Goal: Task Accomplishment & Management: Manage account settings

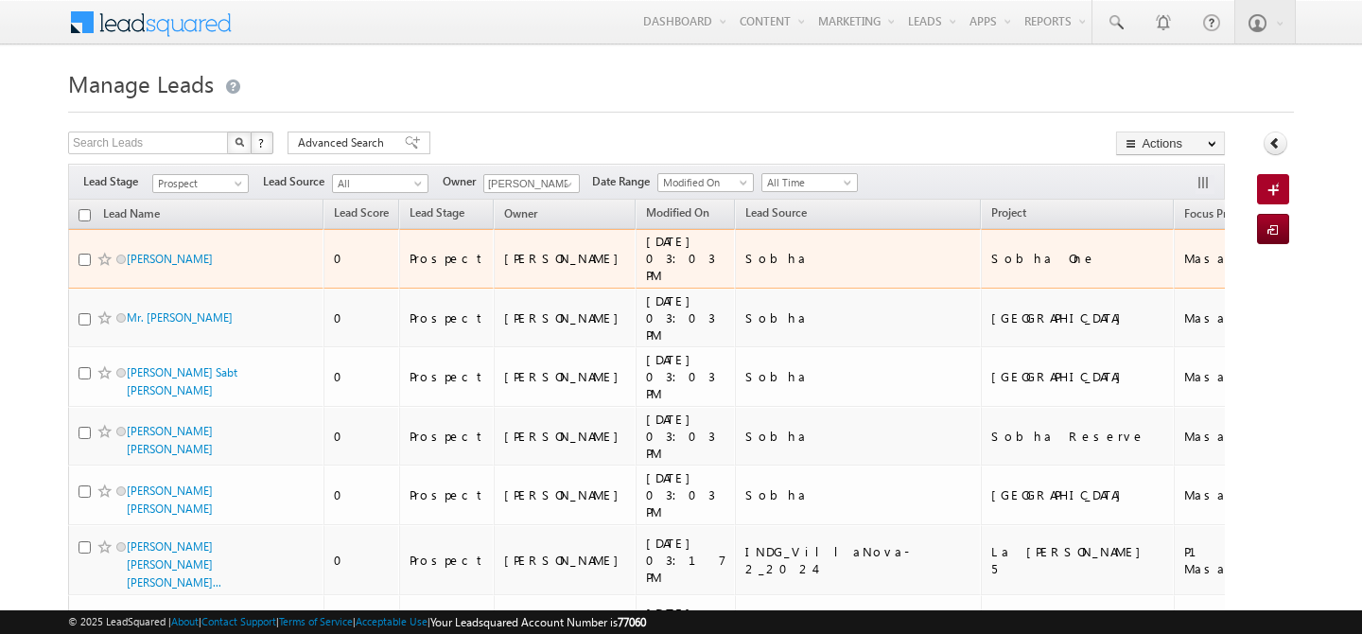
scroll to position [51, 0]
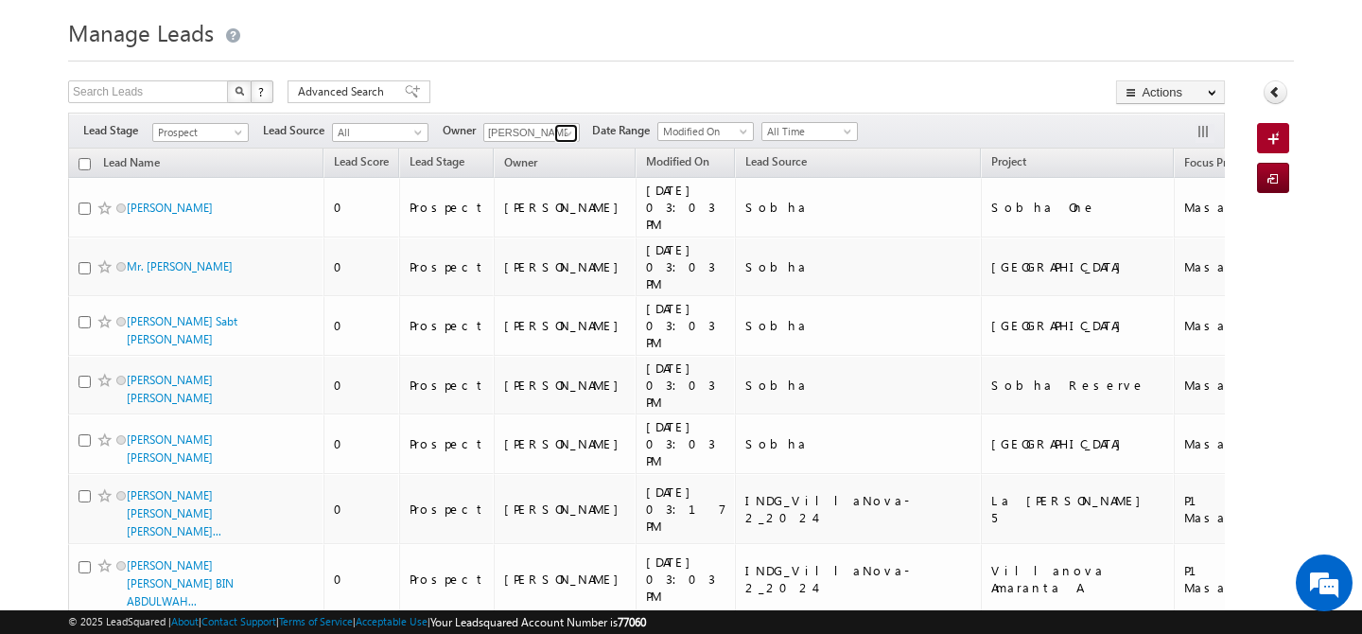
click at [566, 131] on span at bounding box center [568, 133] width 15 height 15
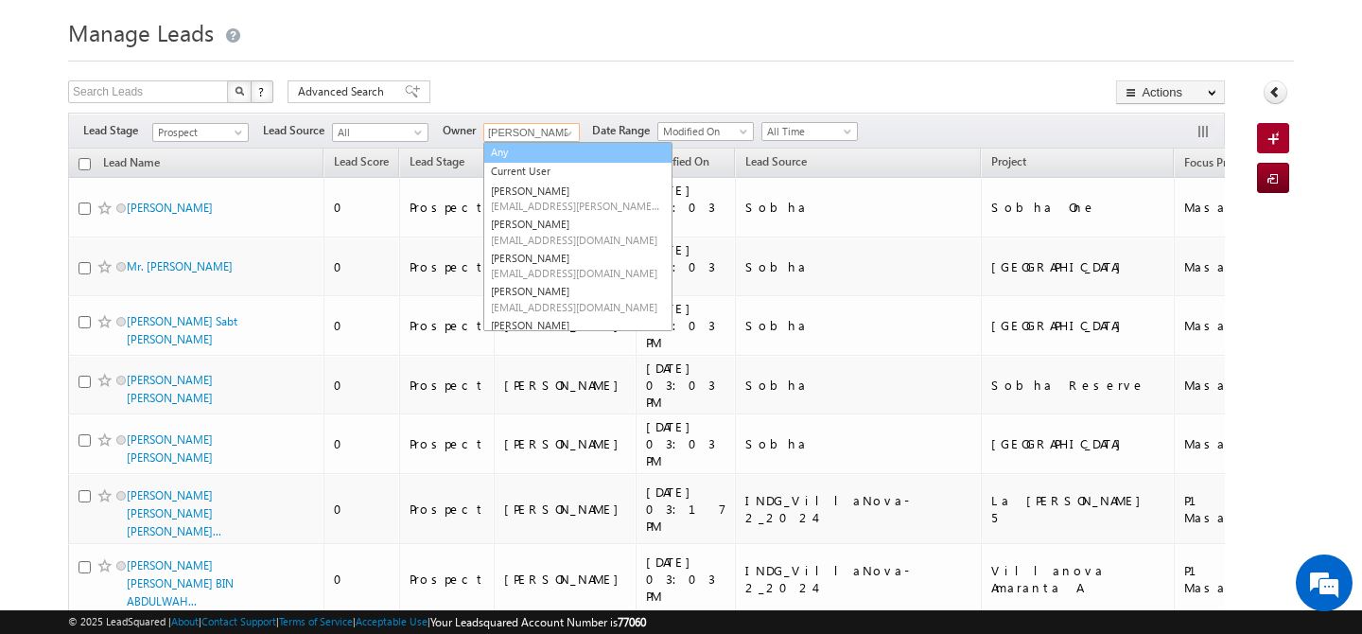
click at [537, 157] on link "Any" at bounding box center [577, 153] width 189 height 22
type input "Any"
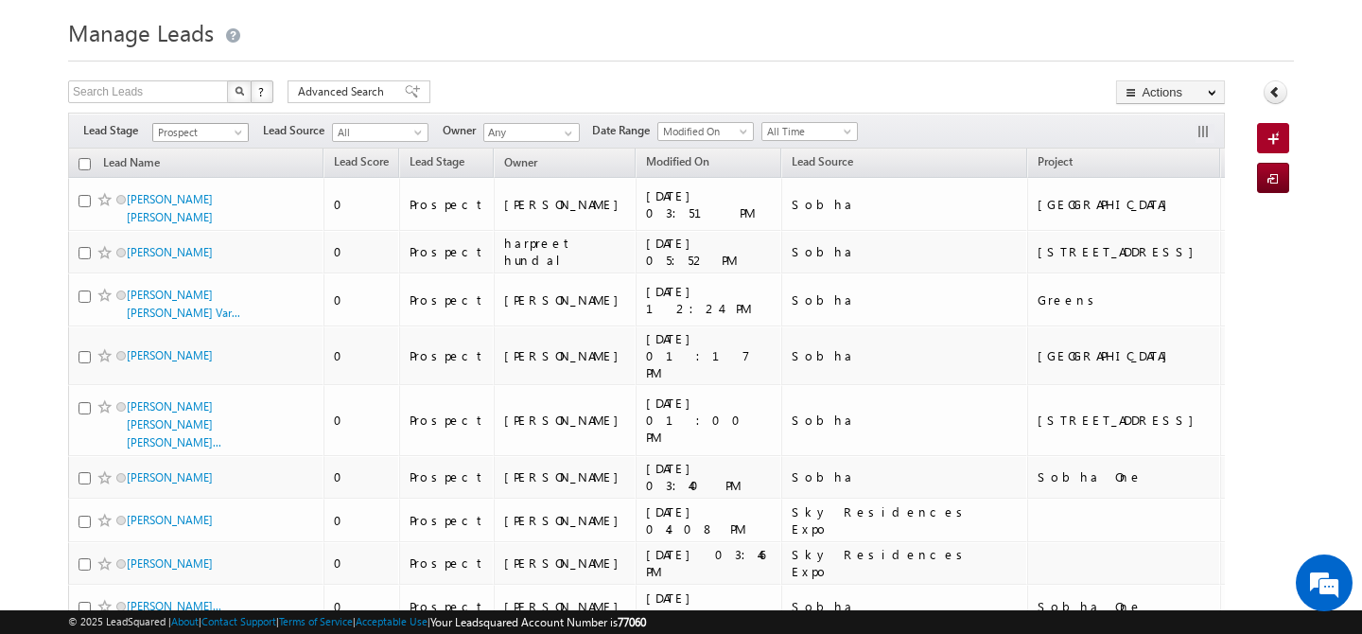
click at [236, 134] on span at bounding box center [240, 136] width 15 height 15
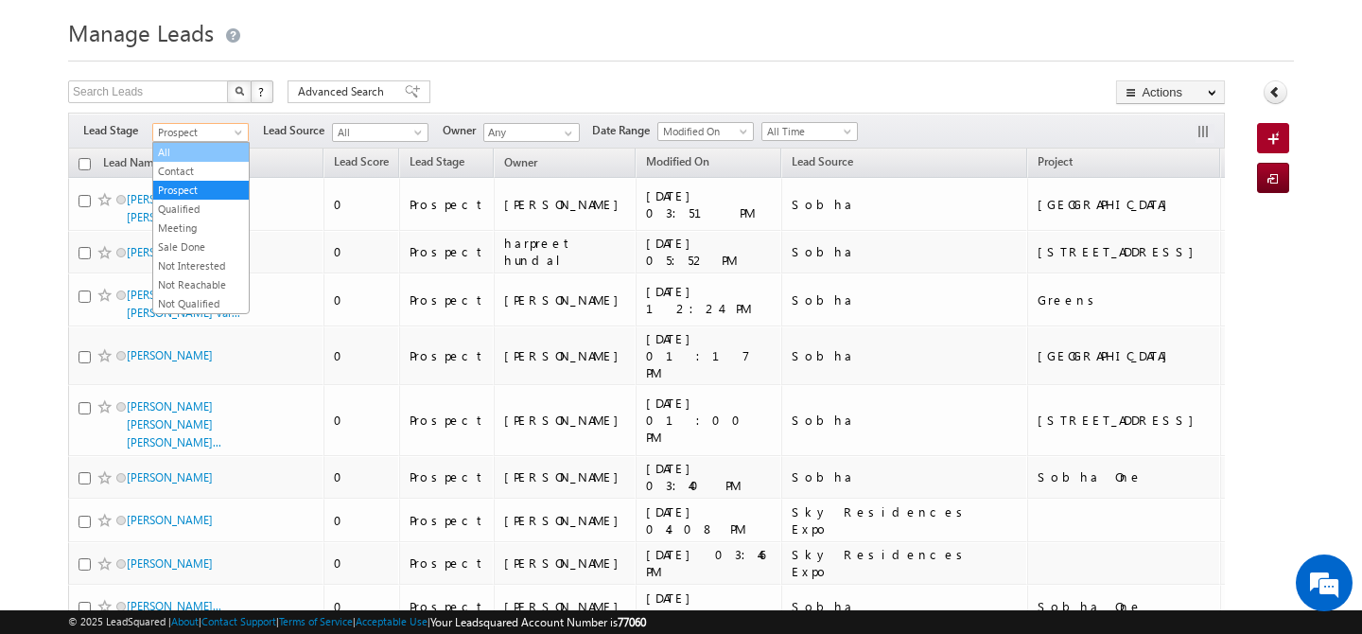
click at [214, 150] on link "All" at bounding box center [201, 152] width 96 height 17
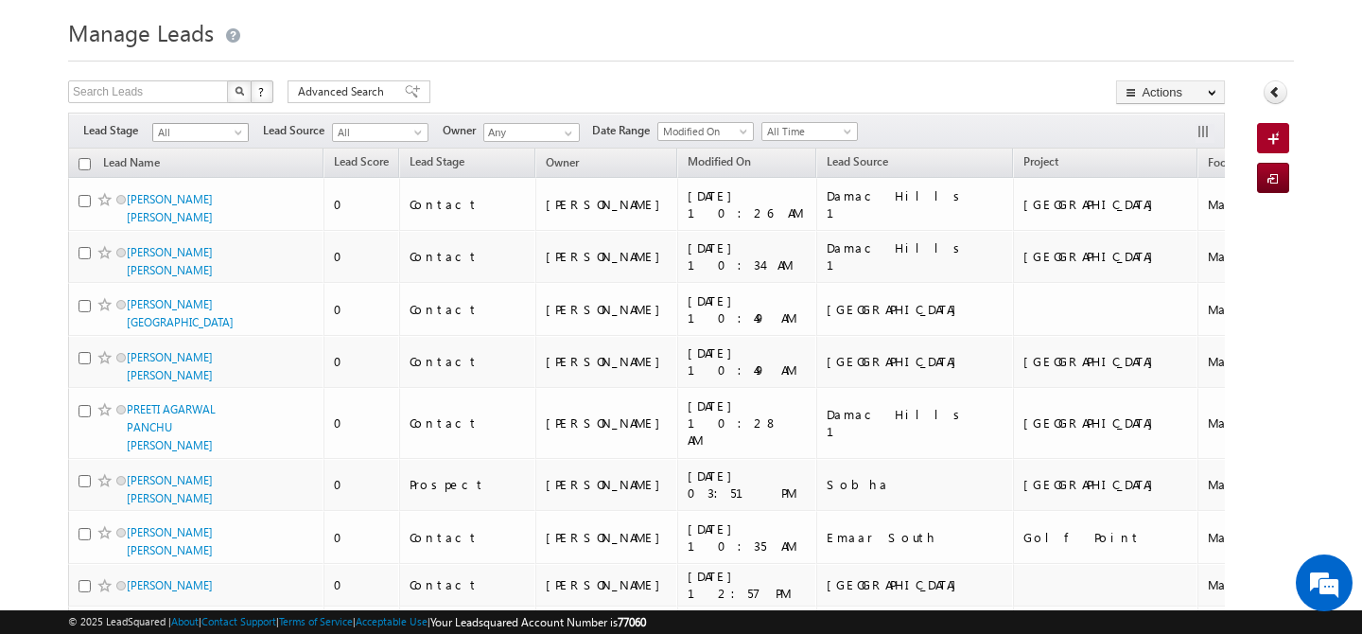
scroll to position [0, 0]
click at [237, 131] on span at bounding box center [240, 136] width 15 height 15
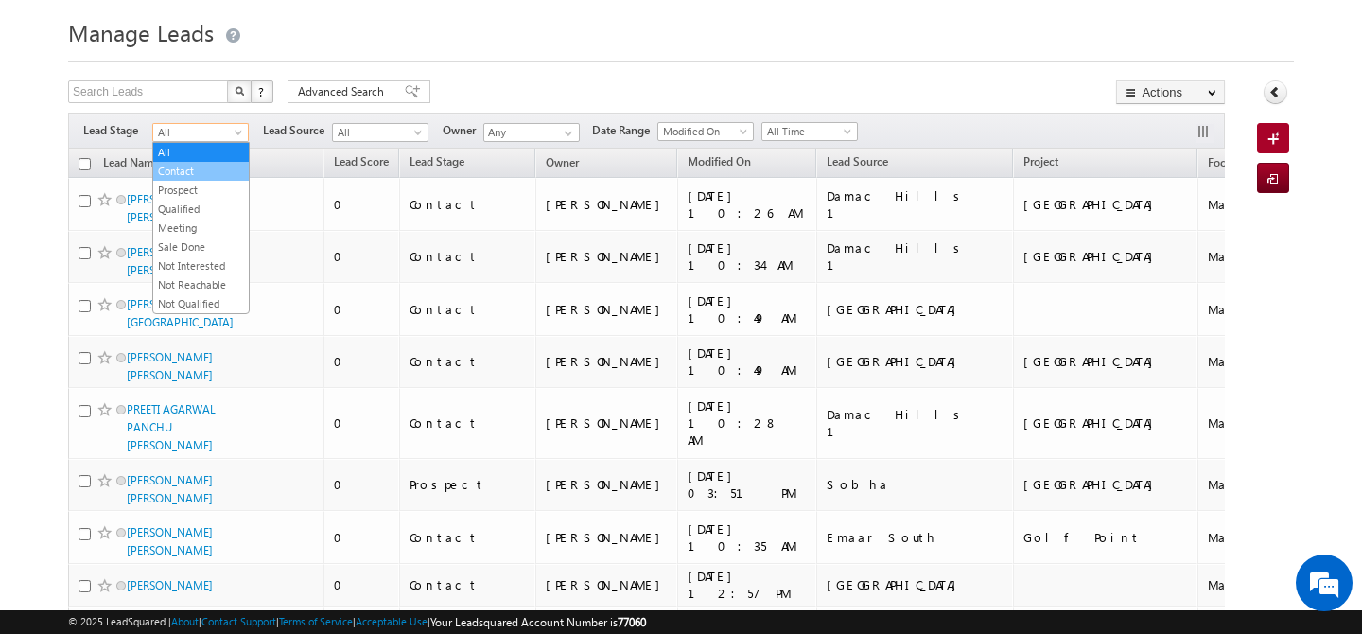
click at [211, 166] on link "Contact" at bounding box center [201, 171] width 96 height 17
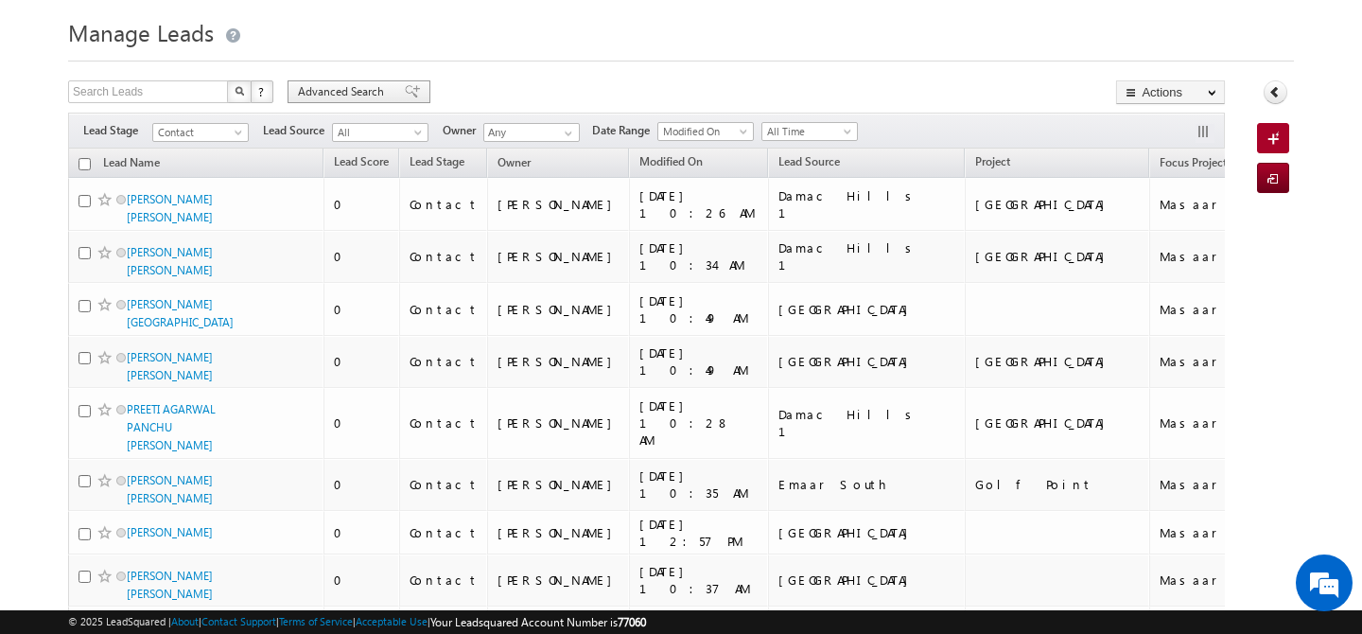
click at [338, 98] on span "Advanced Search" at bounding box center [344, 91] width 92 height 17
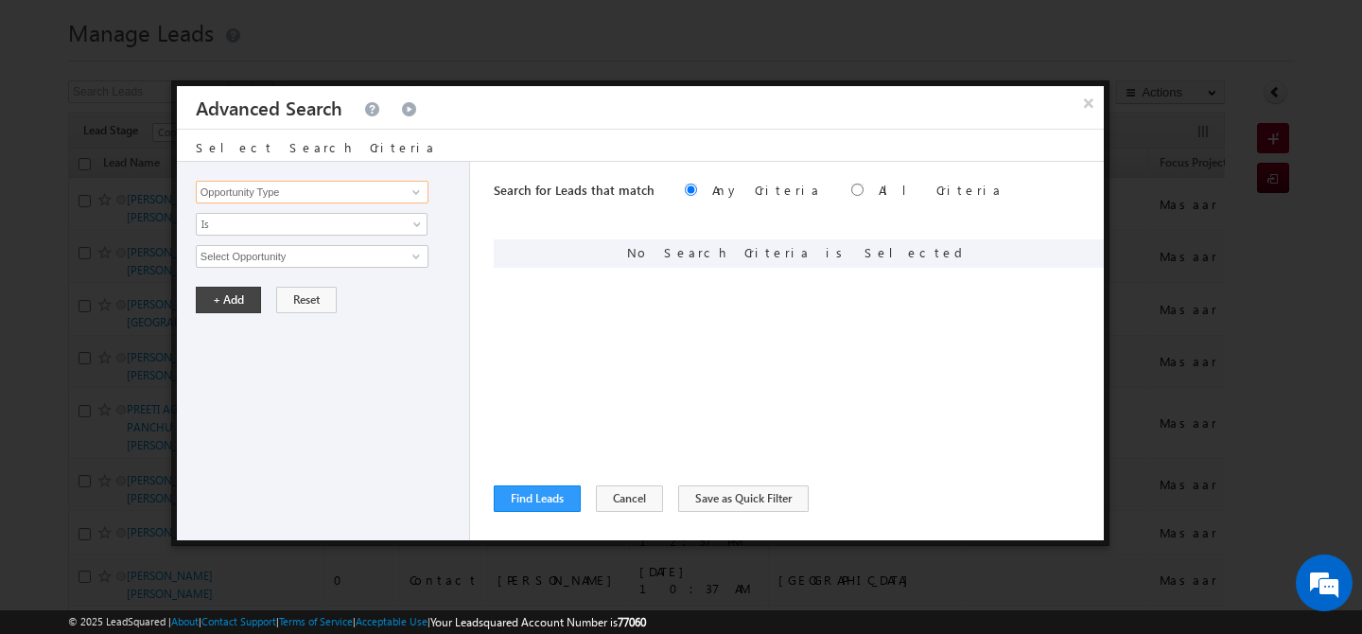
click at [289, 197] on input "Opportunity Type" at bounding box center [312, 192] width 233 height 23
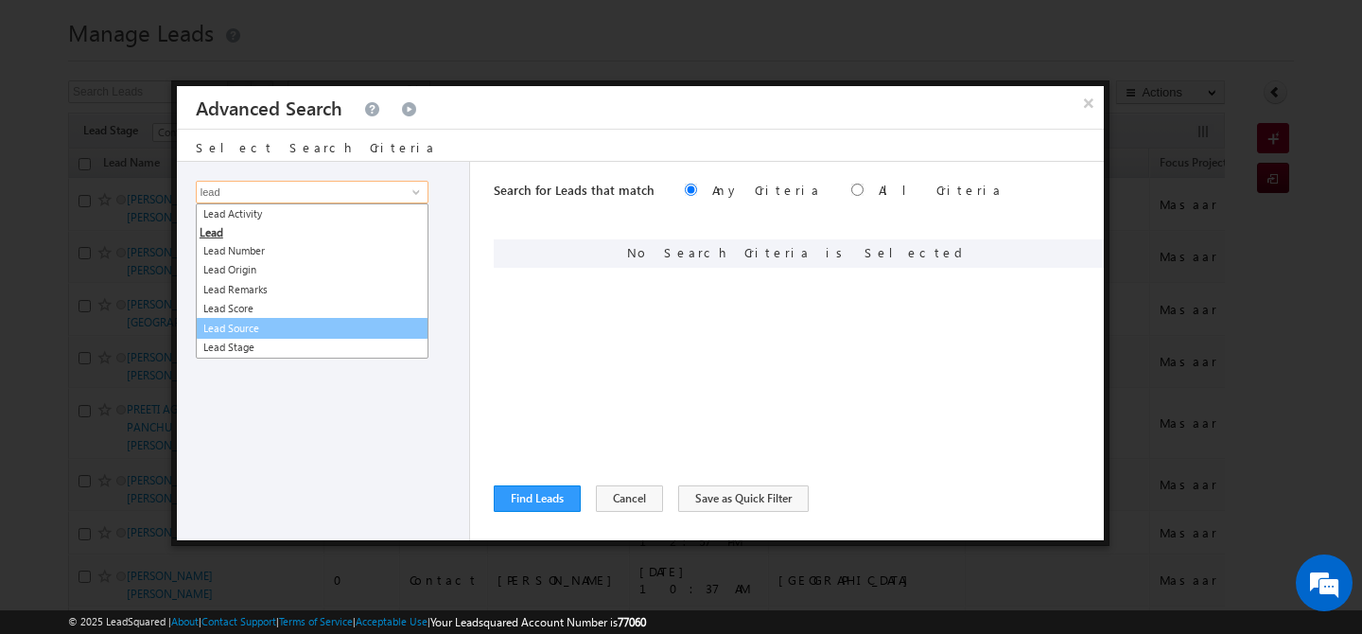
click at [291, 322] on link "Lead Source" at bounding box center [312, 329] width 233 height 22
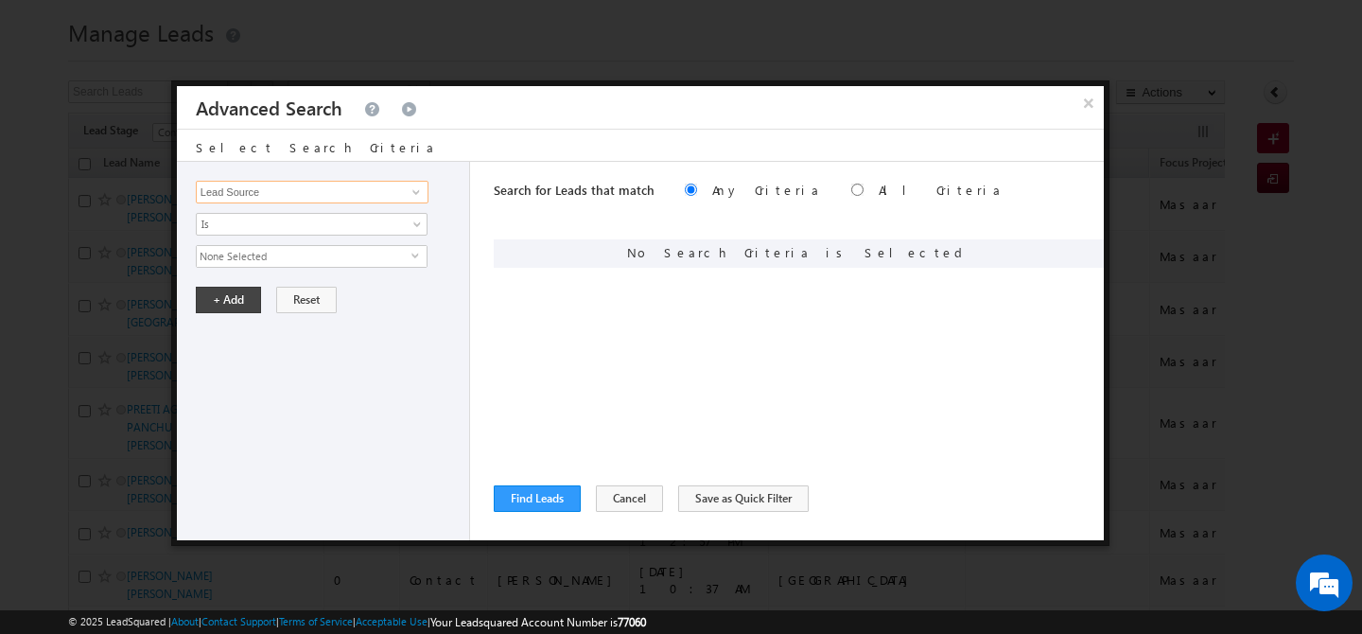
type input "Lead Source"
click at [286, 258] on span "None Selected" at bounding box center [304, 256] width 215 height 21
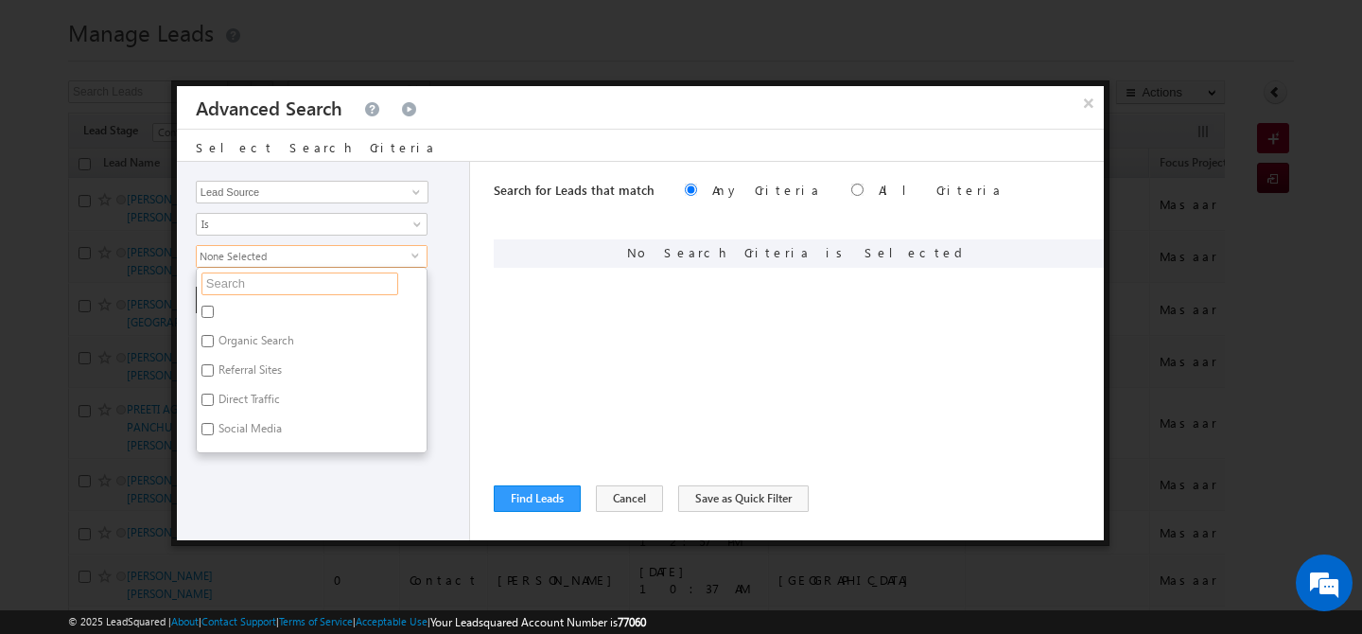
click at [263, 289] on input "text" at bounding box center [299, 283] width 197 height 23
type input "sha"
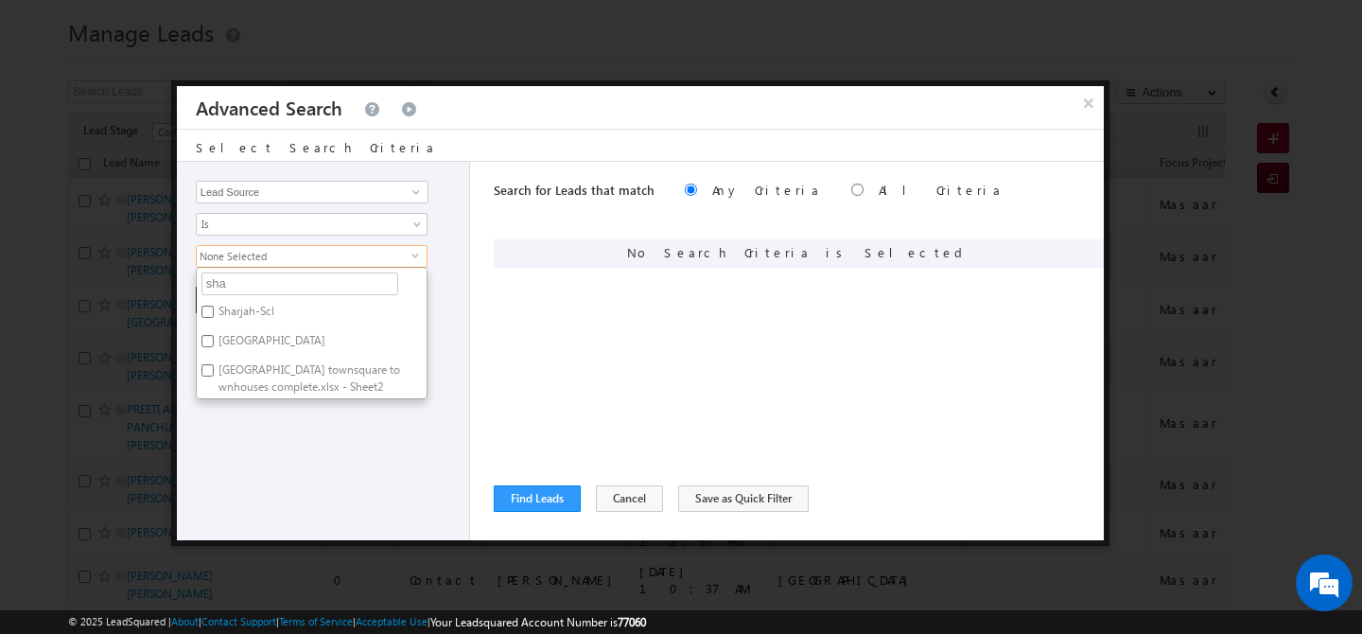
type input "shar"
click at [209, 351] on label "[GEOGRAPHIC_DATA]" at bounding box center [271, 343] width 148 height 29
click at [209, 347] on input "[GEOGRAPHIC_DATA]" at bounding box center [207, 341] width 12 height 12
checkbox input "true"
click at [209, 316] on input "Sharjah-Scl" at bounding box center [207, 311] width 12 height 12
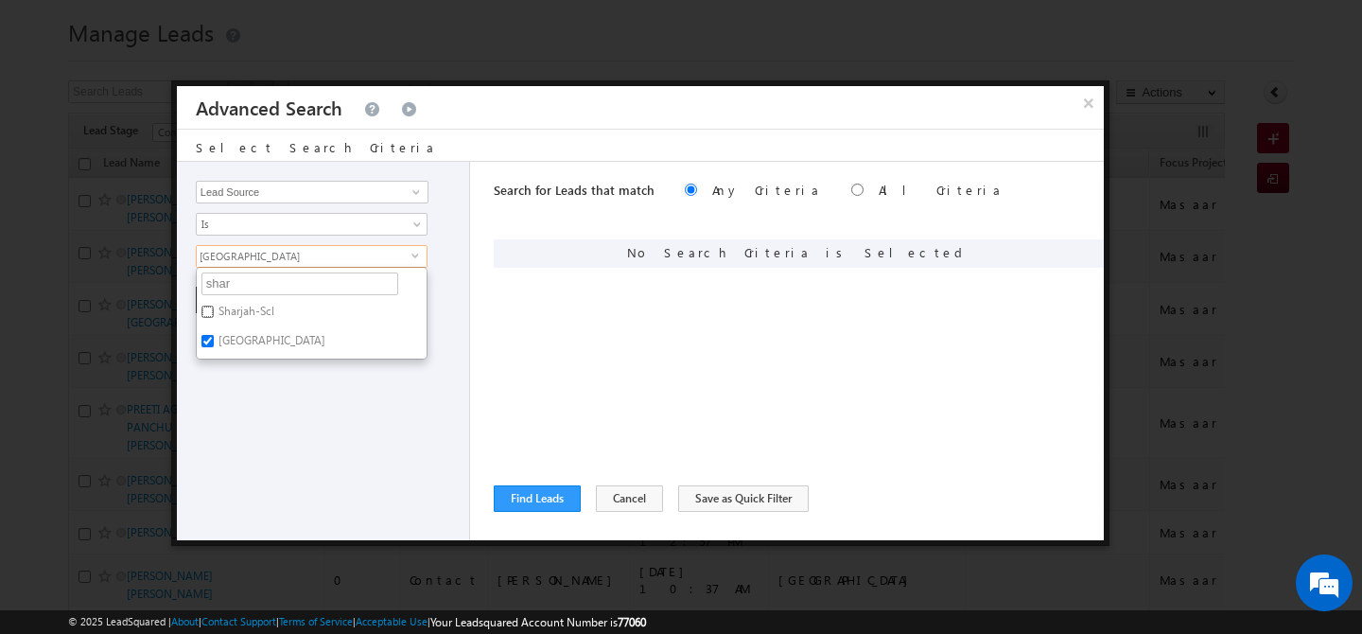
checkbox input "true"
click at [251, 393] on div "Opportunity Type Lead Activity Task Sales Group Prospect Id Address 1 Address 2…" at bounding box center [323, 351] width 293 height 378
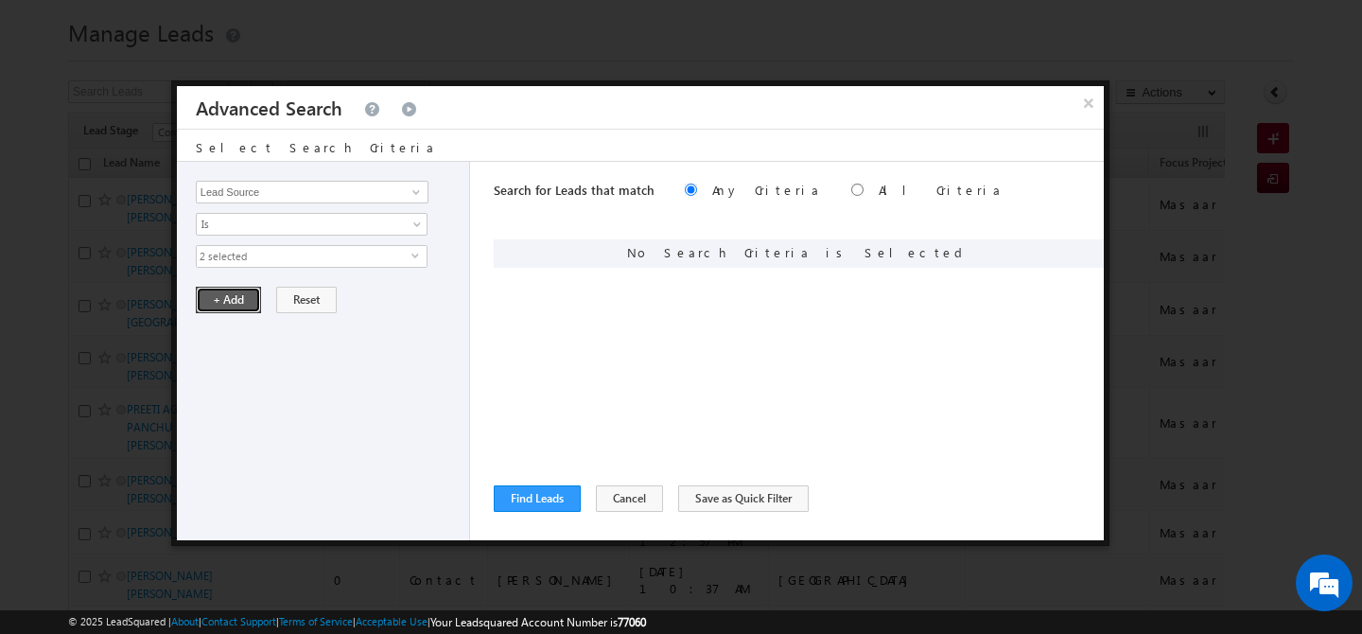
click at [221, 302] on button "+ Add" at bounding box center [228, 300] width 65 height 26
click at [533, 494] on button "Find Leads" at bounding box center [537, 498] width 87 height 26
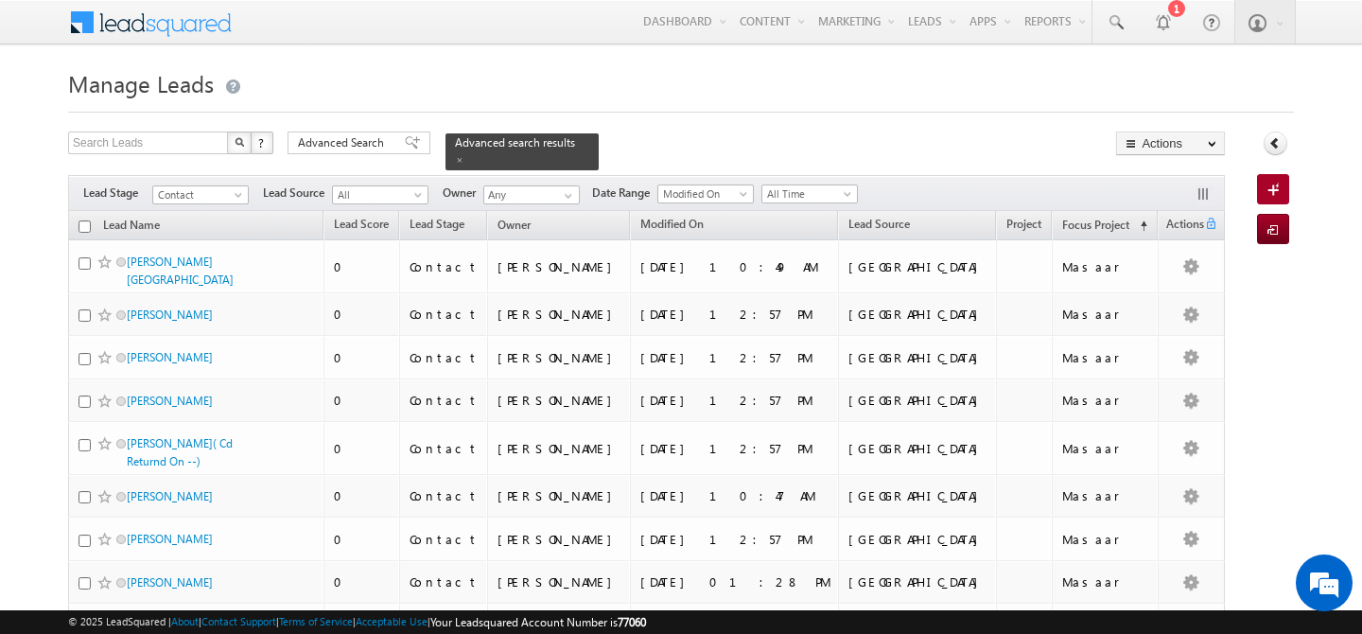
click at [85, 220] on input "checkbox" at bounding box center [85, 226] width 12 height 12
checkbox input "true"
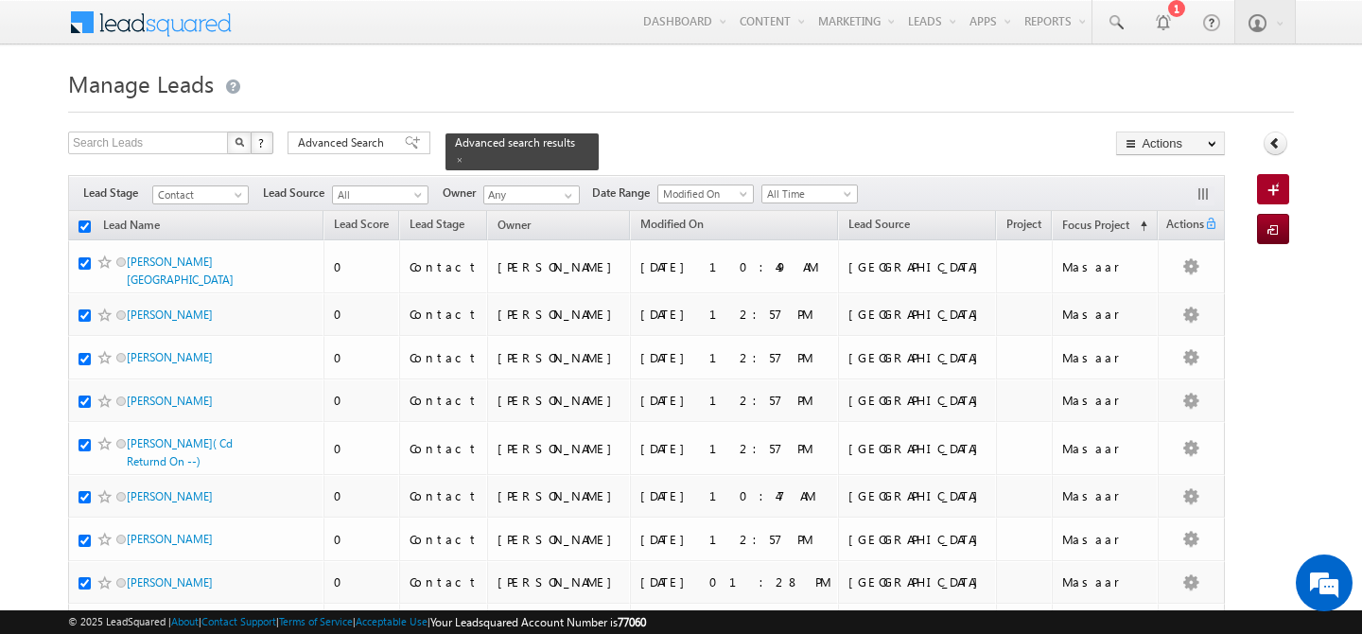
checkbox input "true"
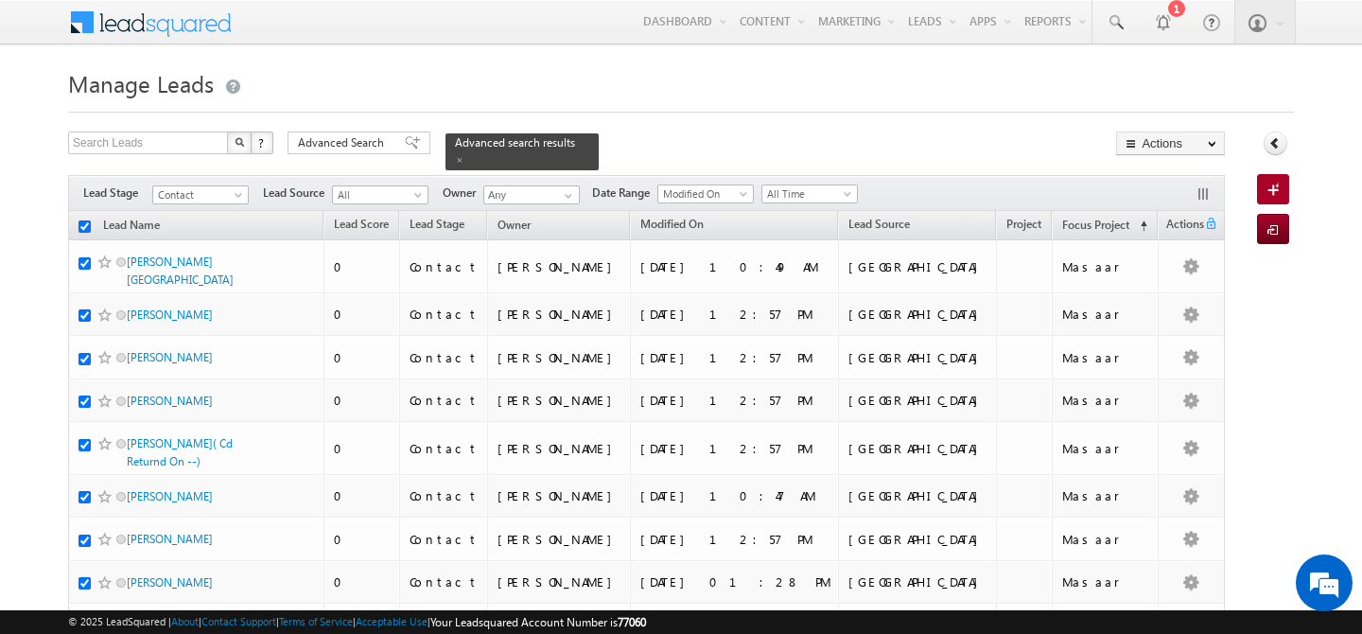
checkbox input "true"
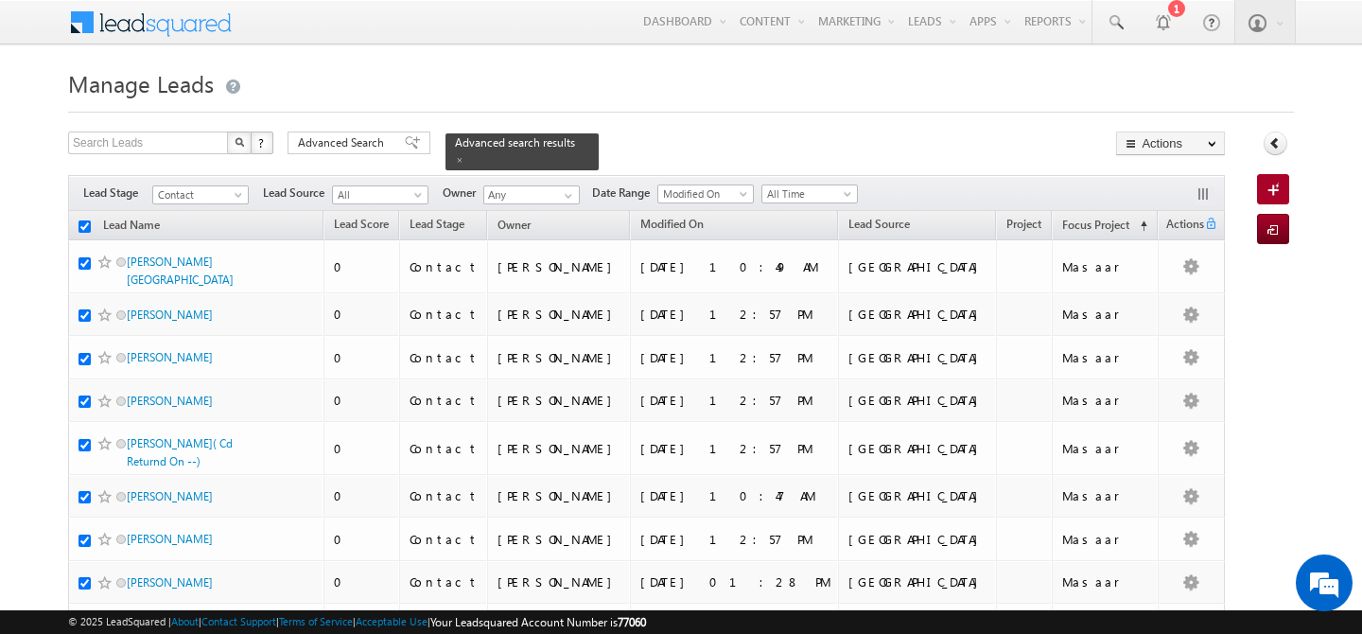
checkbox input "true"
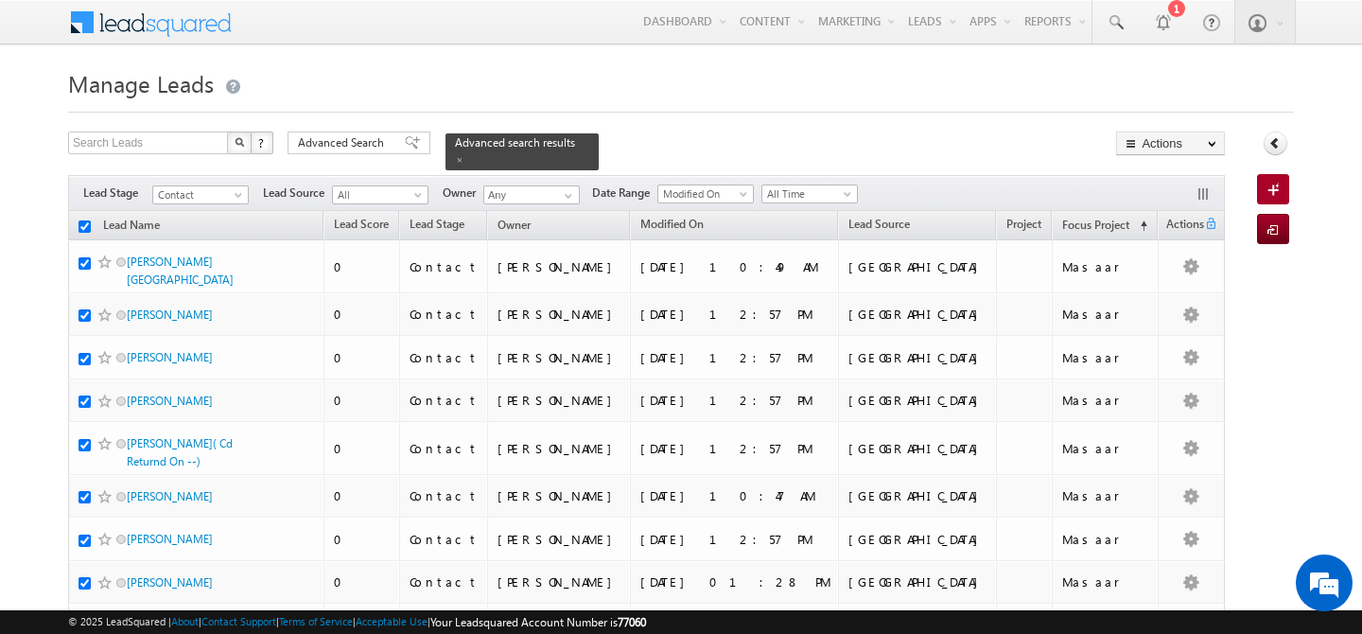
checkbox input "true"
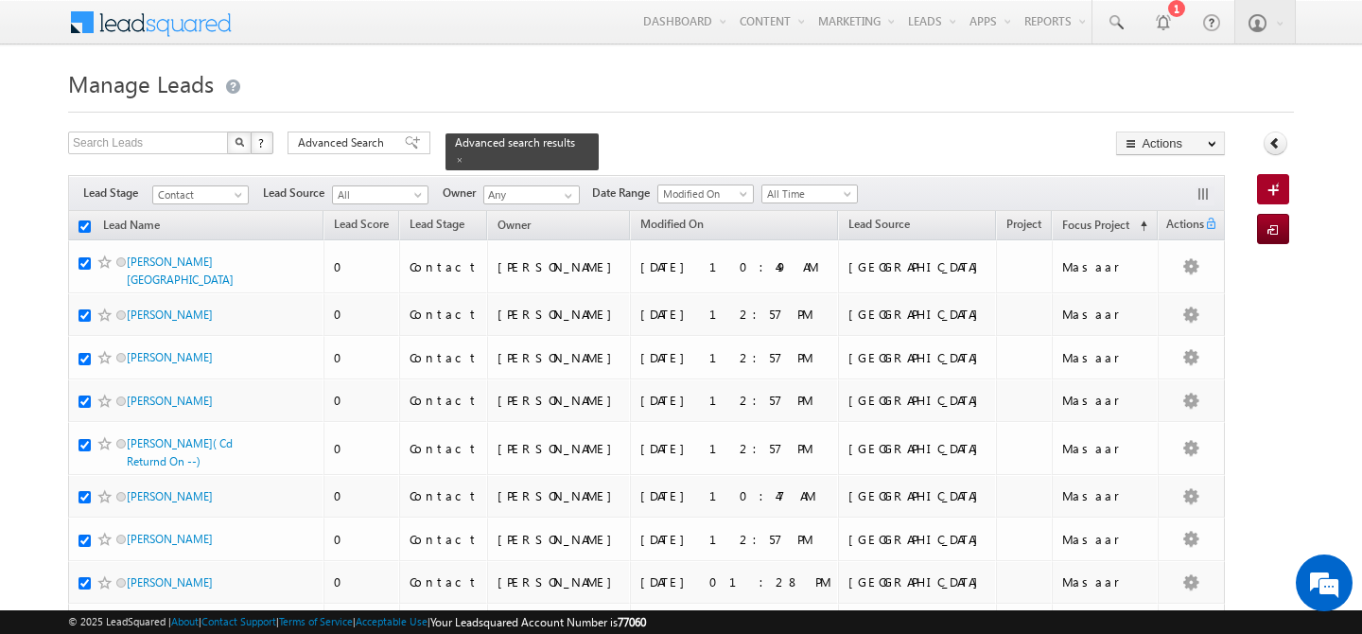
checkbox input "true"
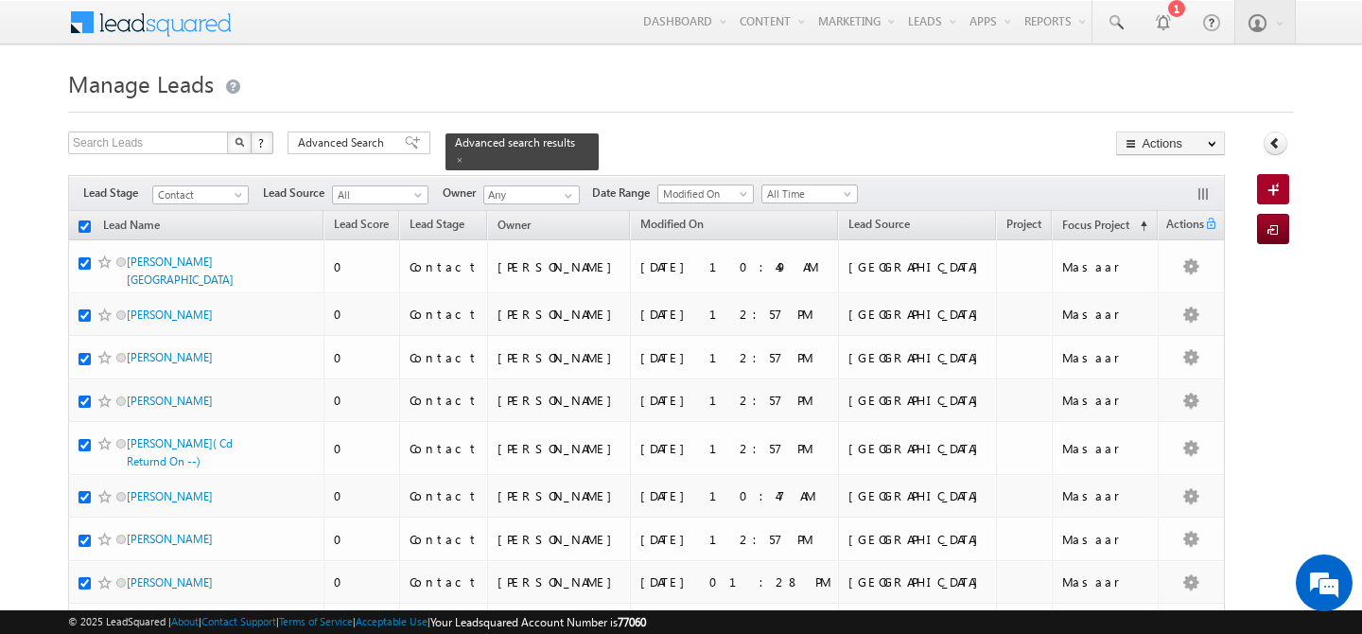
checkbox input "true"
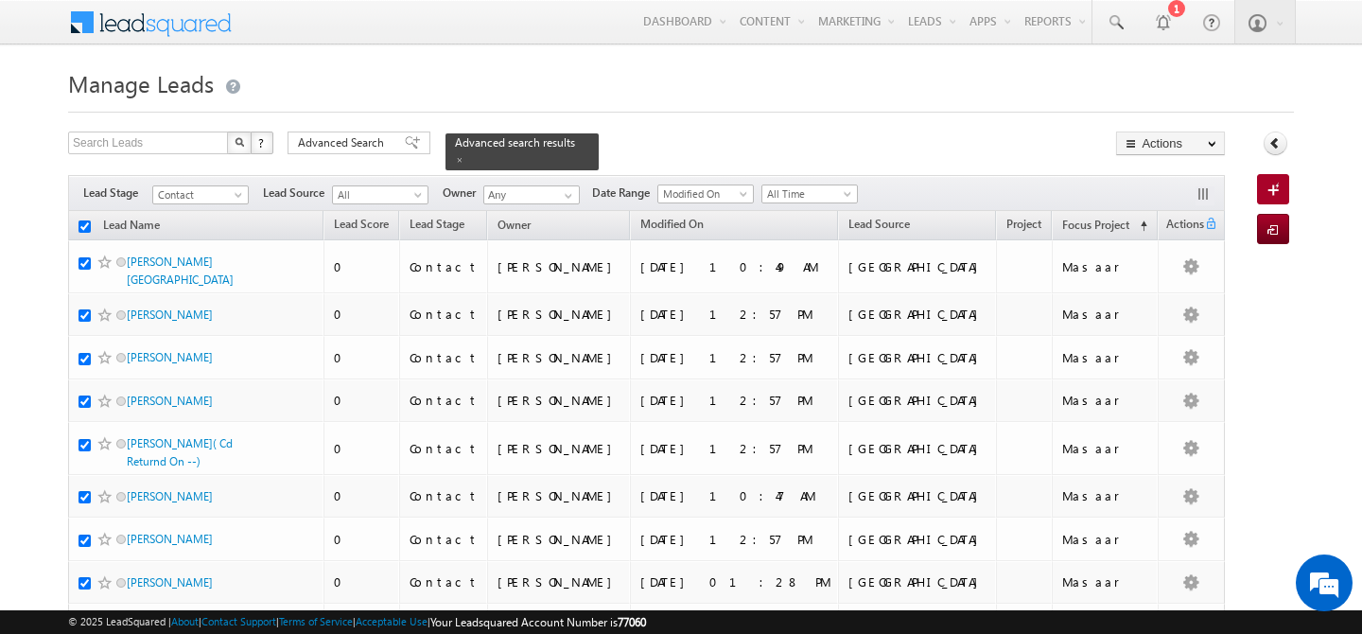
checkbox input "true"
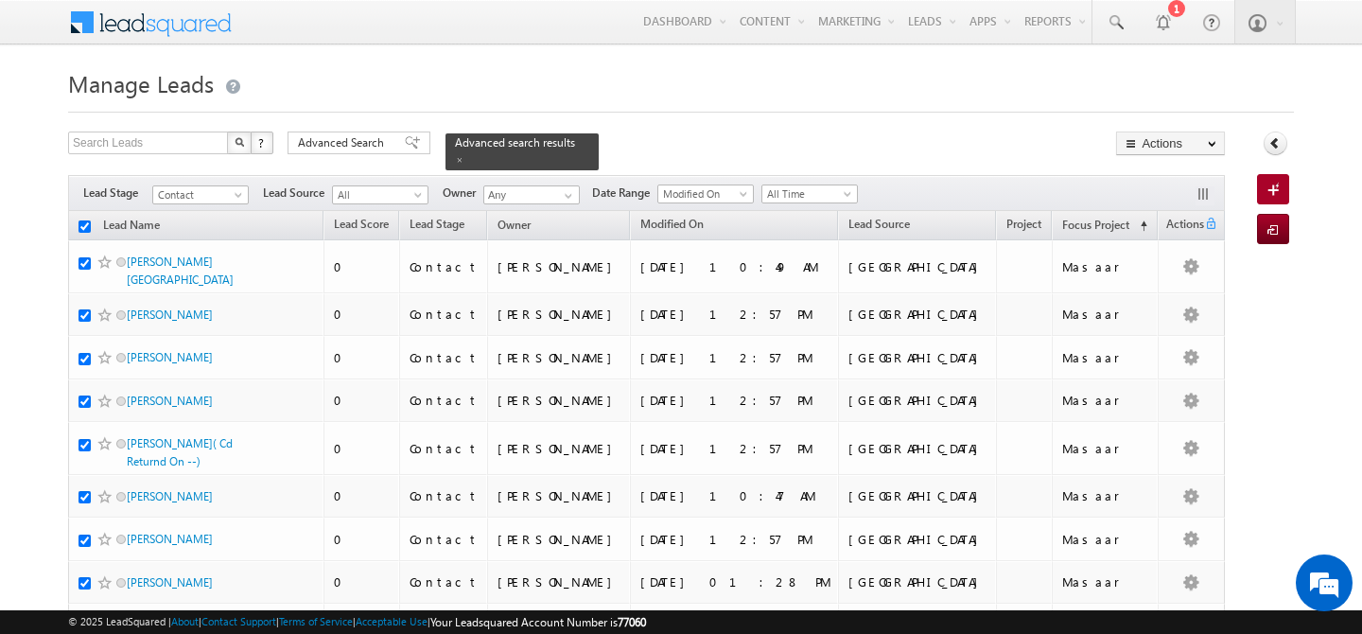
checkbox input "true"
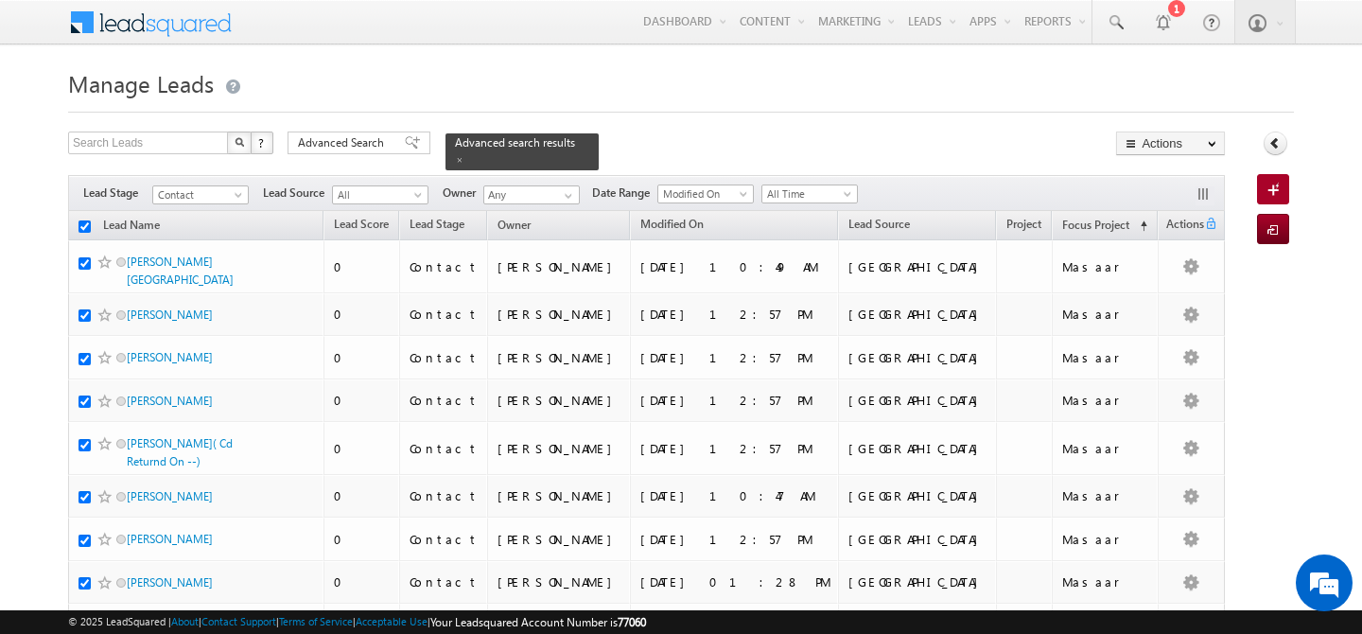
checkbox input "true"
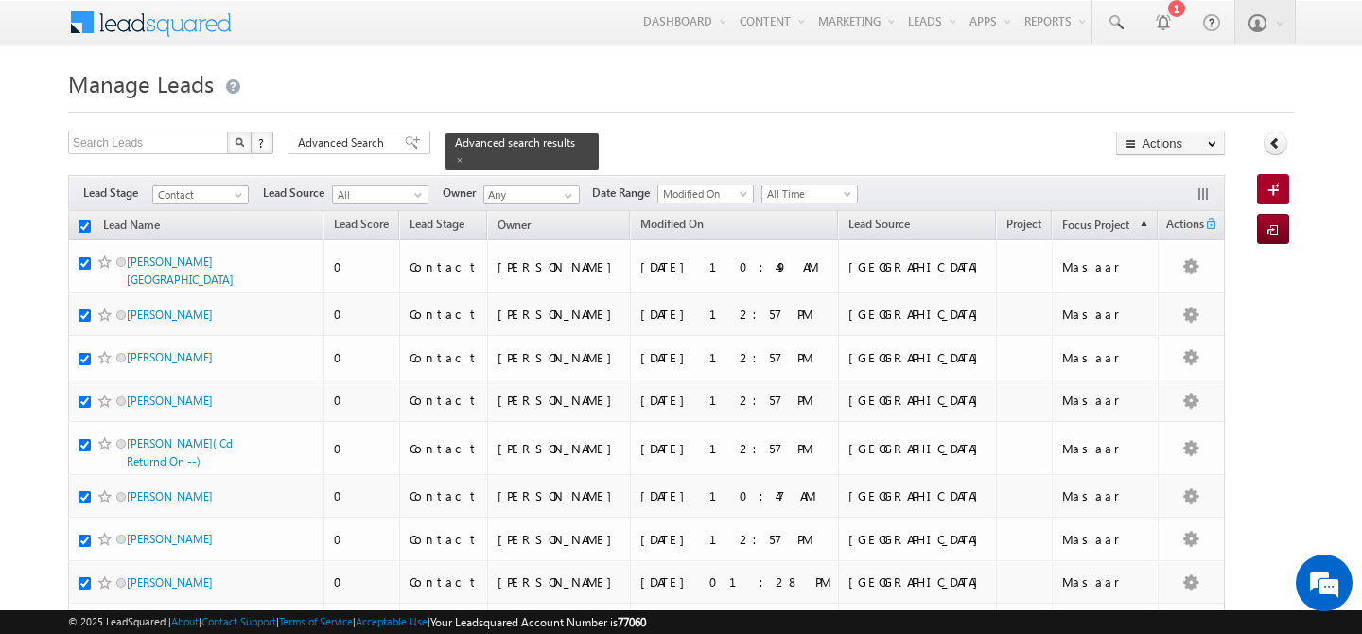
checkbox input "true"
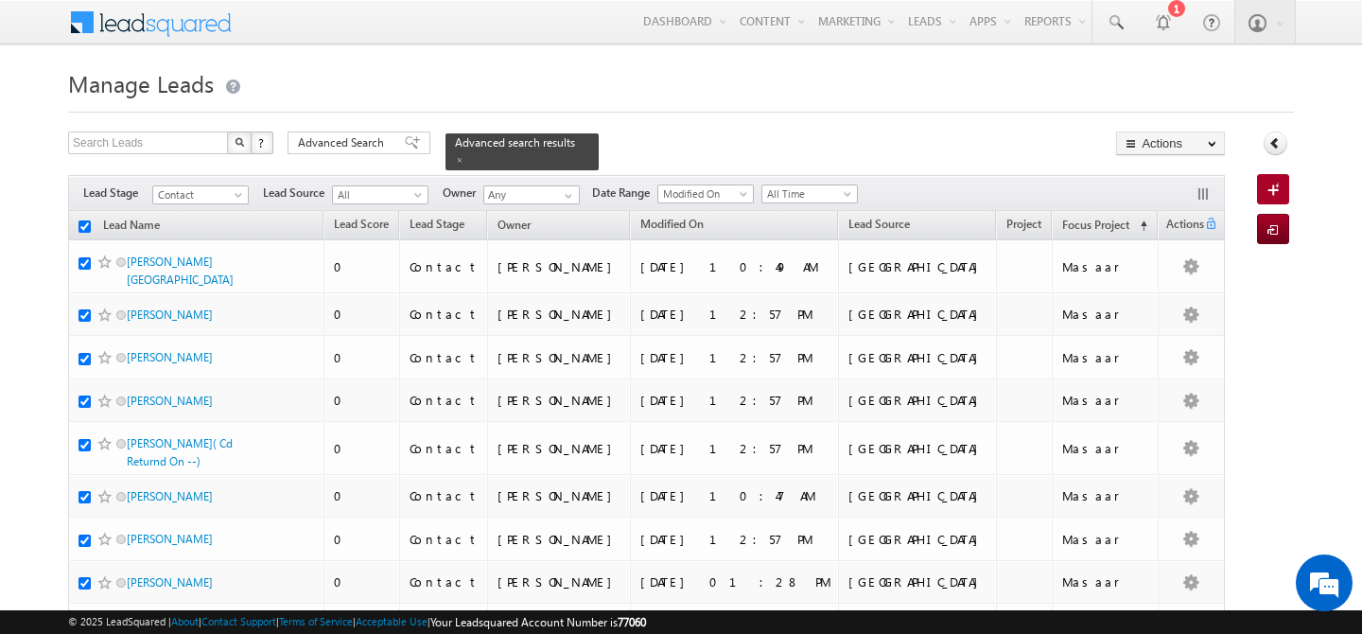
checkbox input "true"
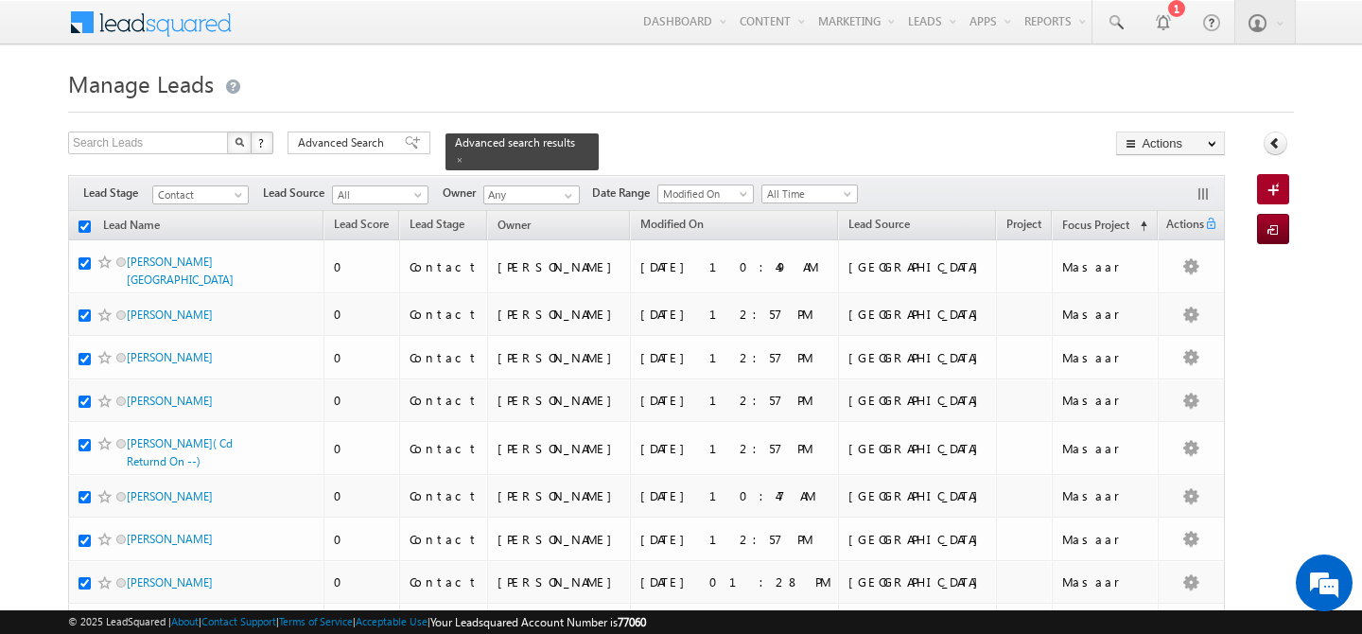
checkbox input "true"
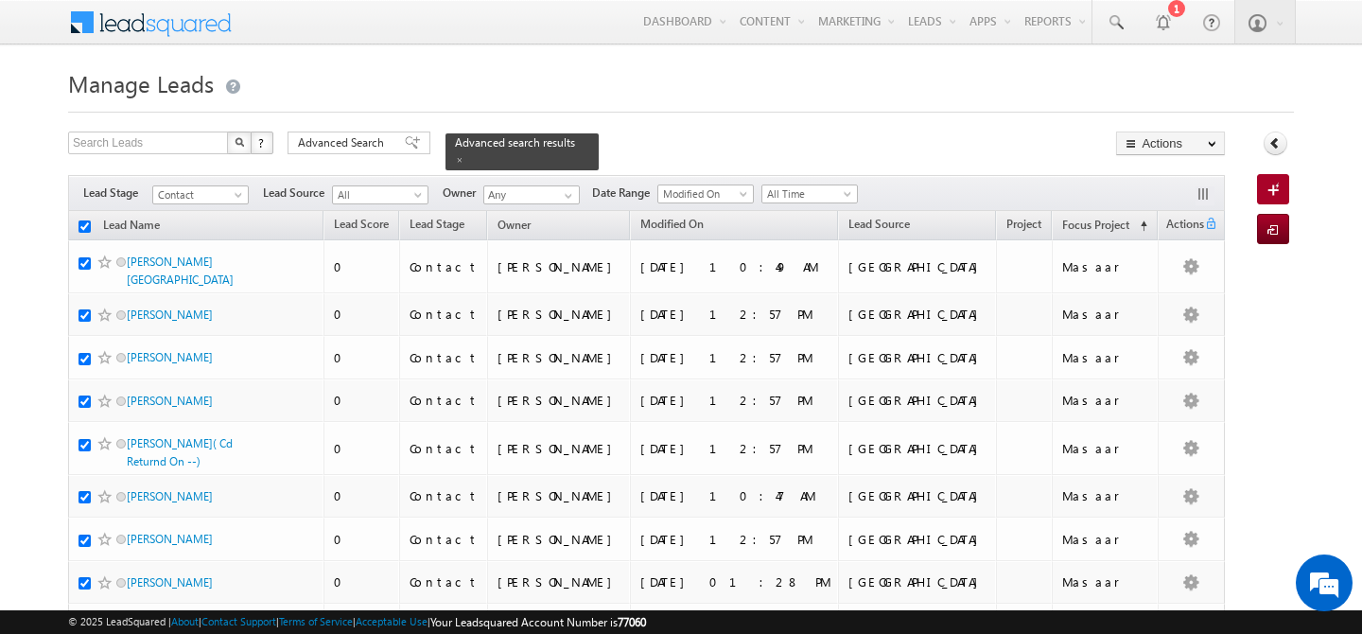
checkbox input "true"
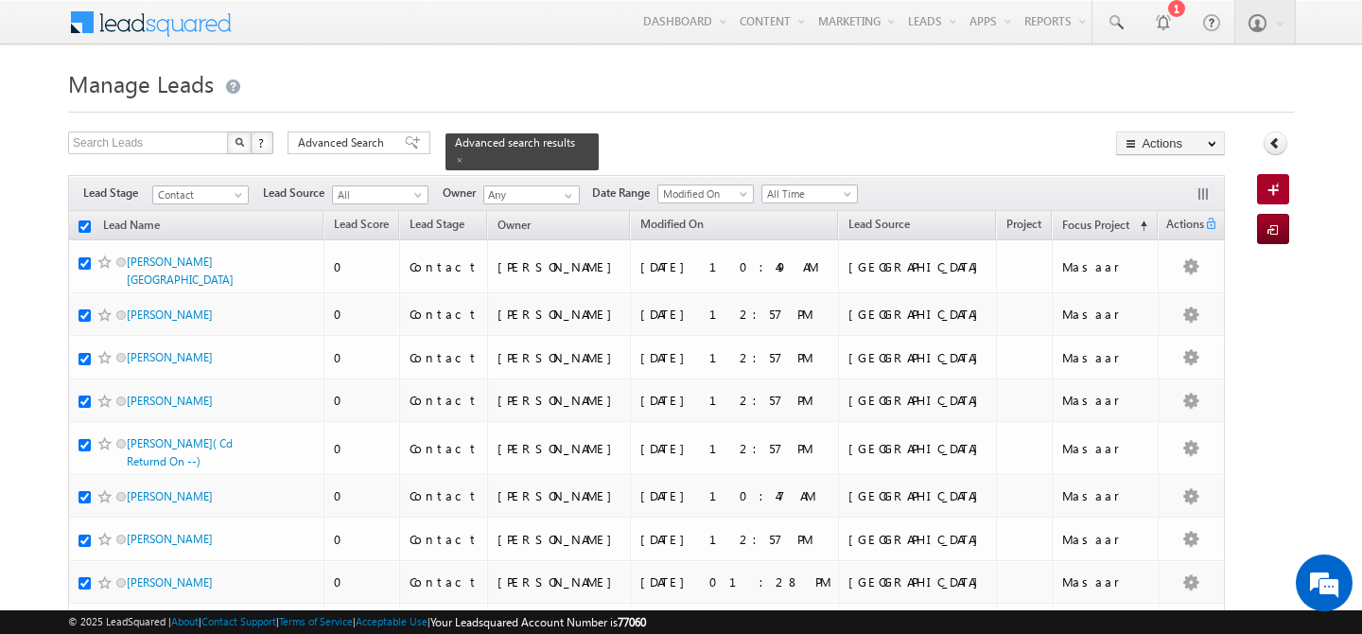
checkbox input "true"
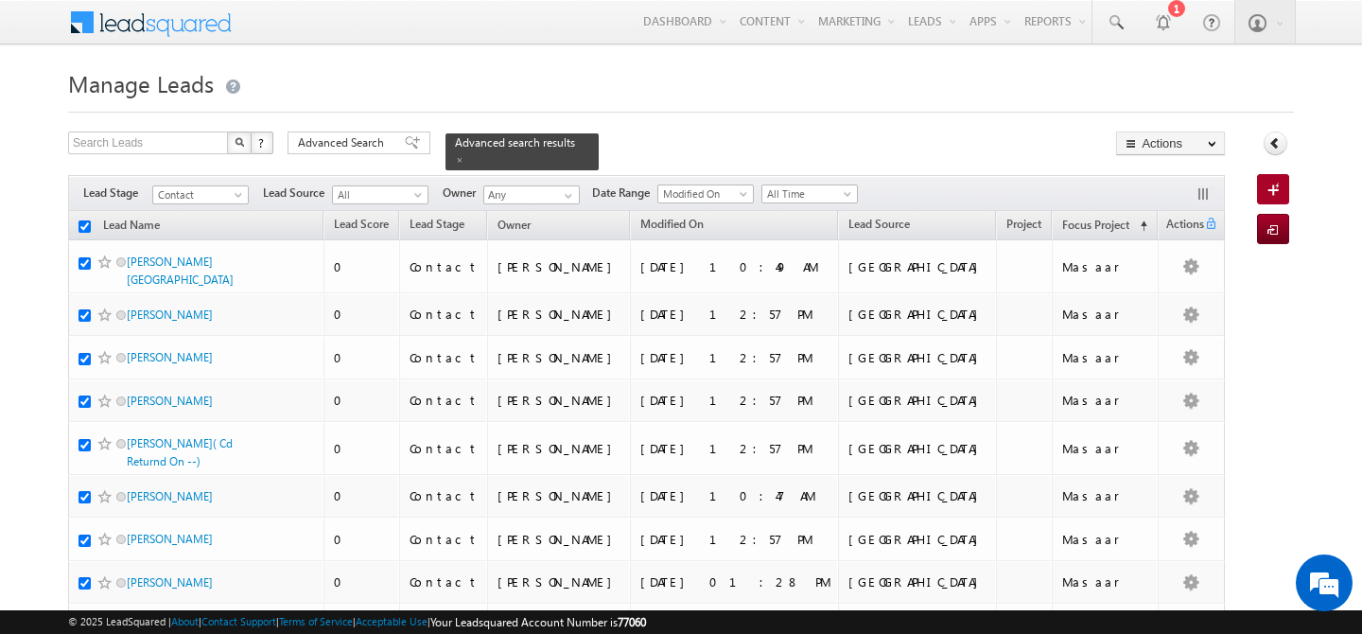
checkbox input "true"
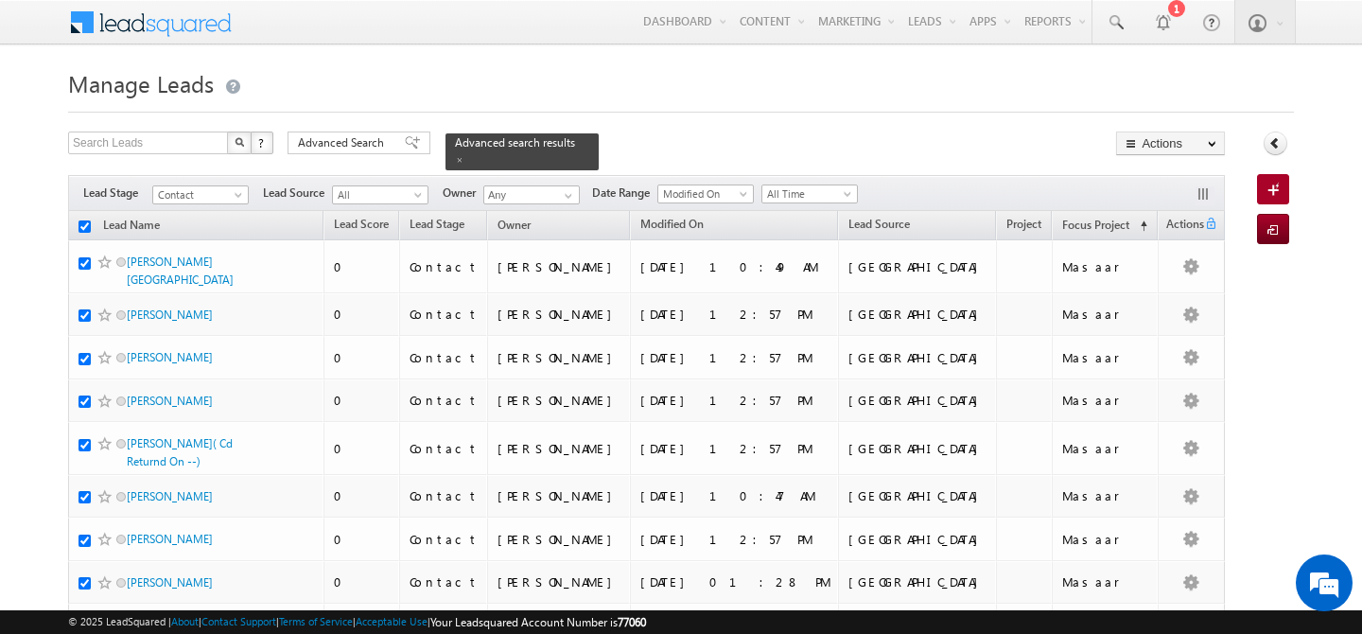
checkbox input "true"
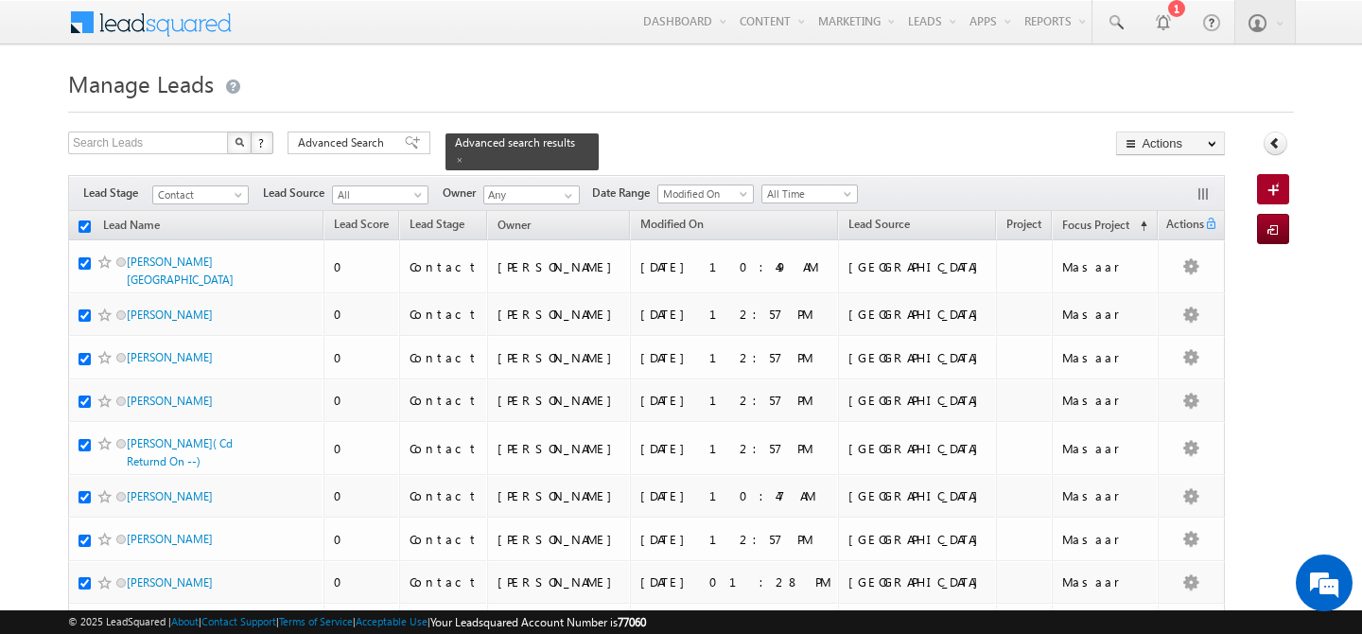
checkbox input "true"
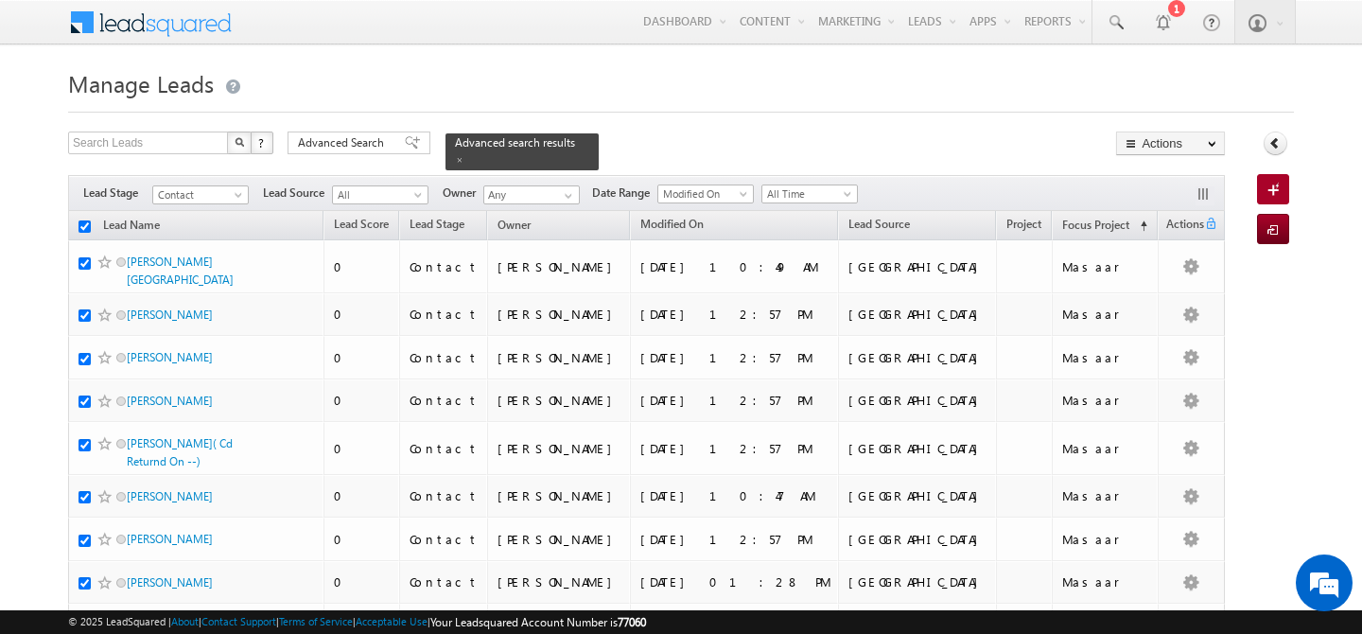
checkbox input "true"
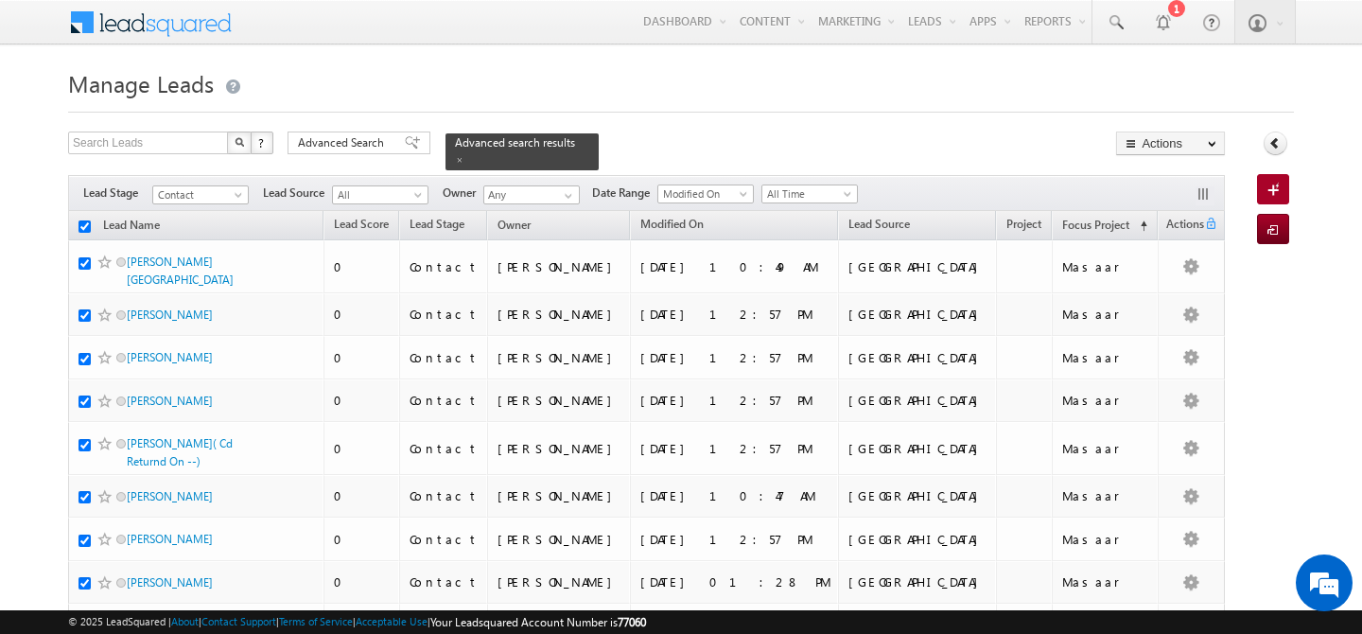
checkbox input "true"
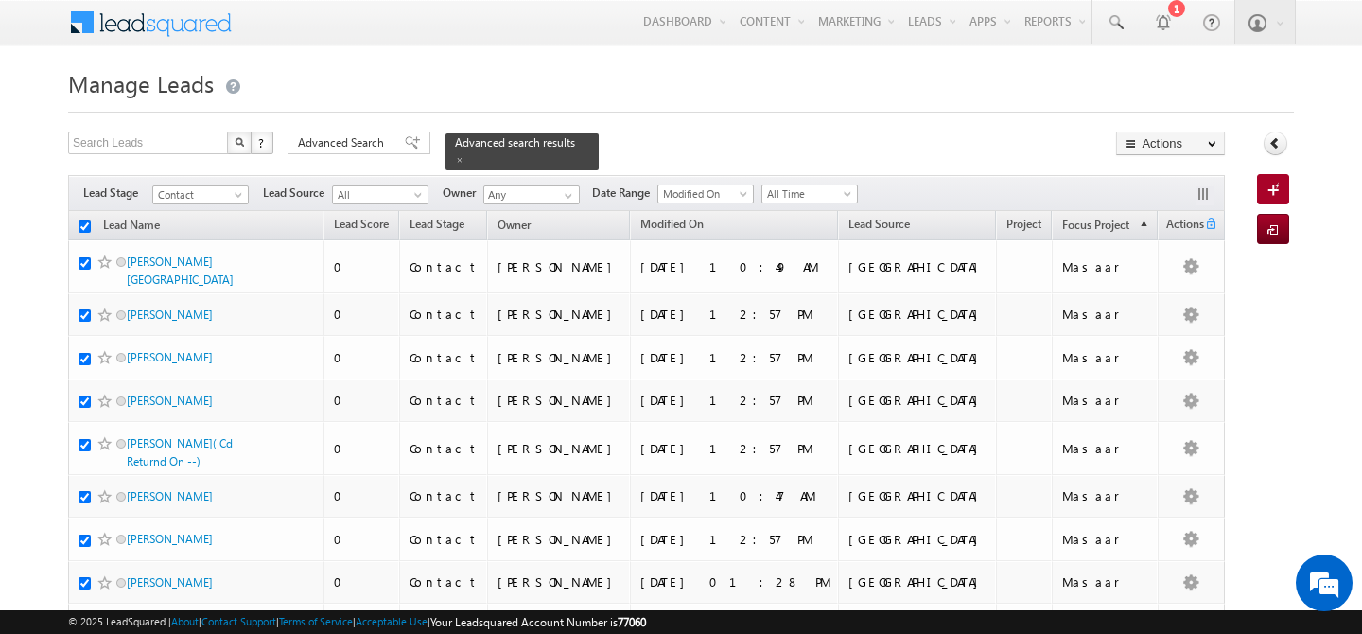
checkbox input "true"
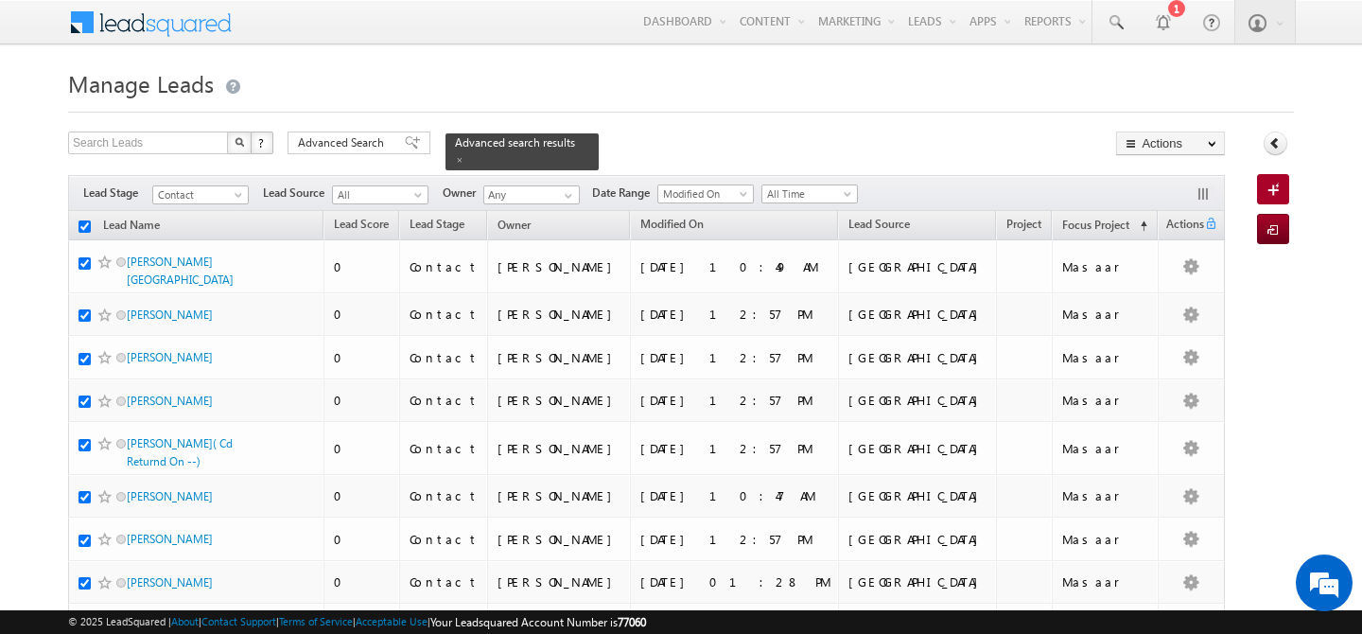
checkbox input "true"
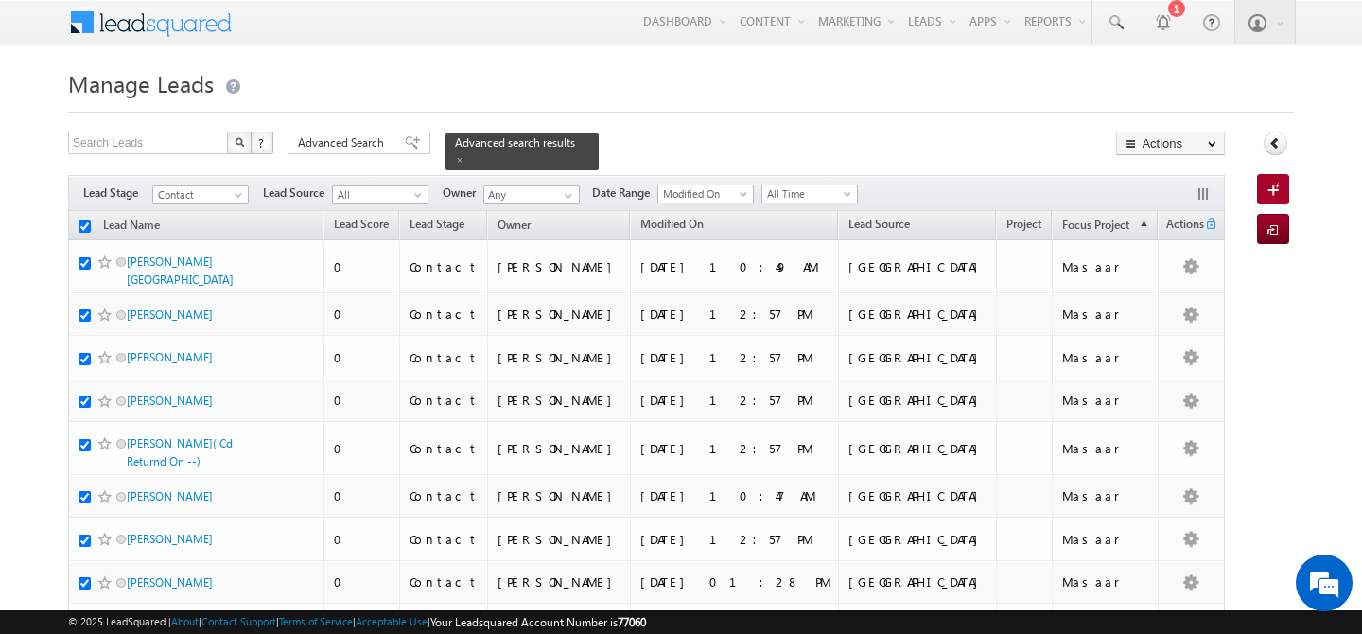
checkbox input "true"
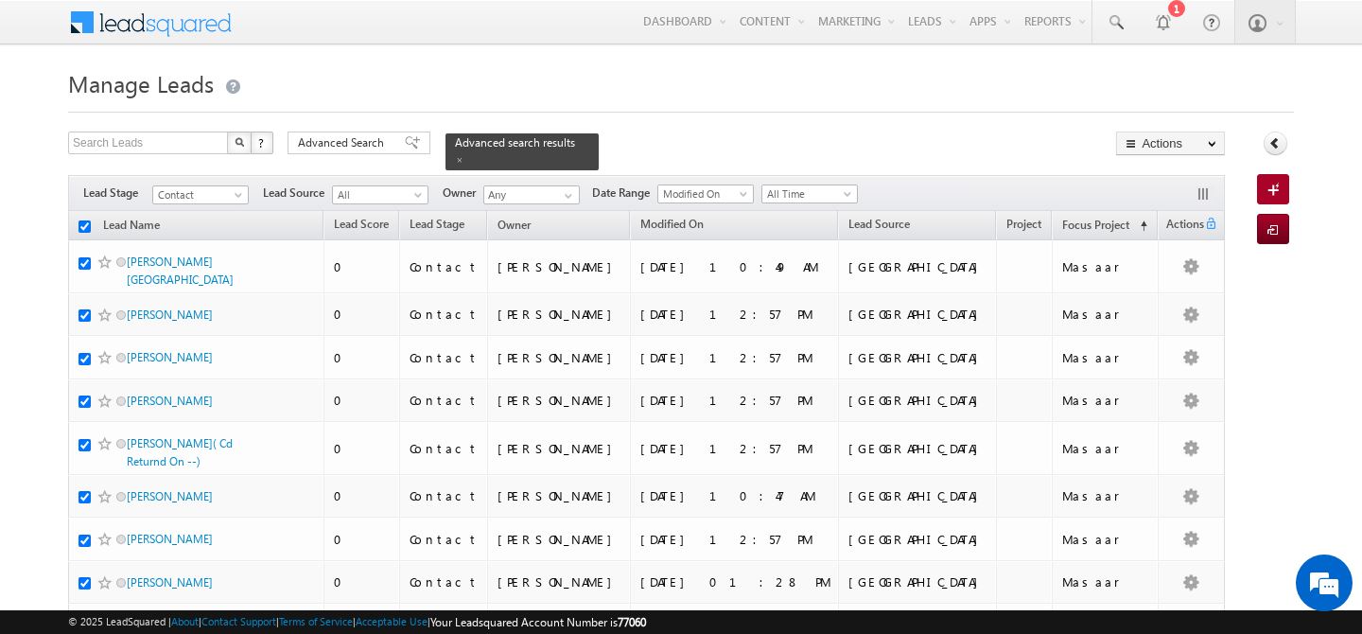
checkbox input "true"
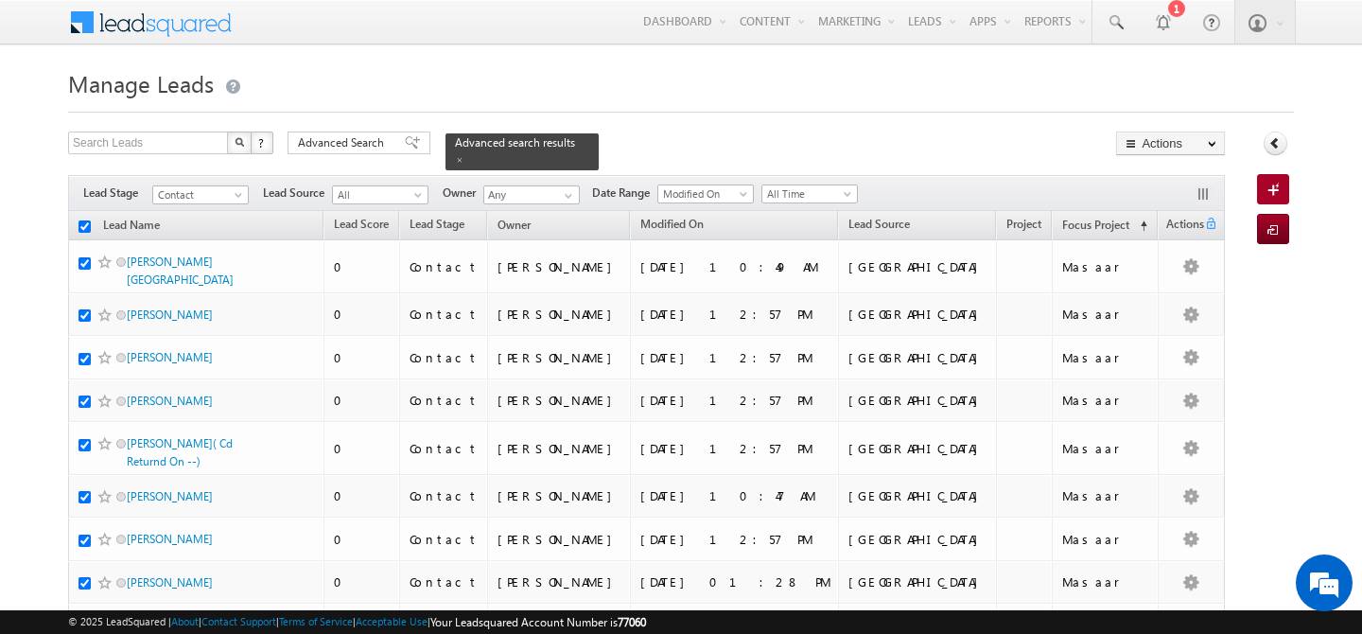
checkbox input "true"
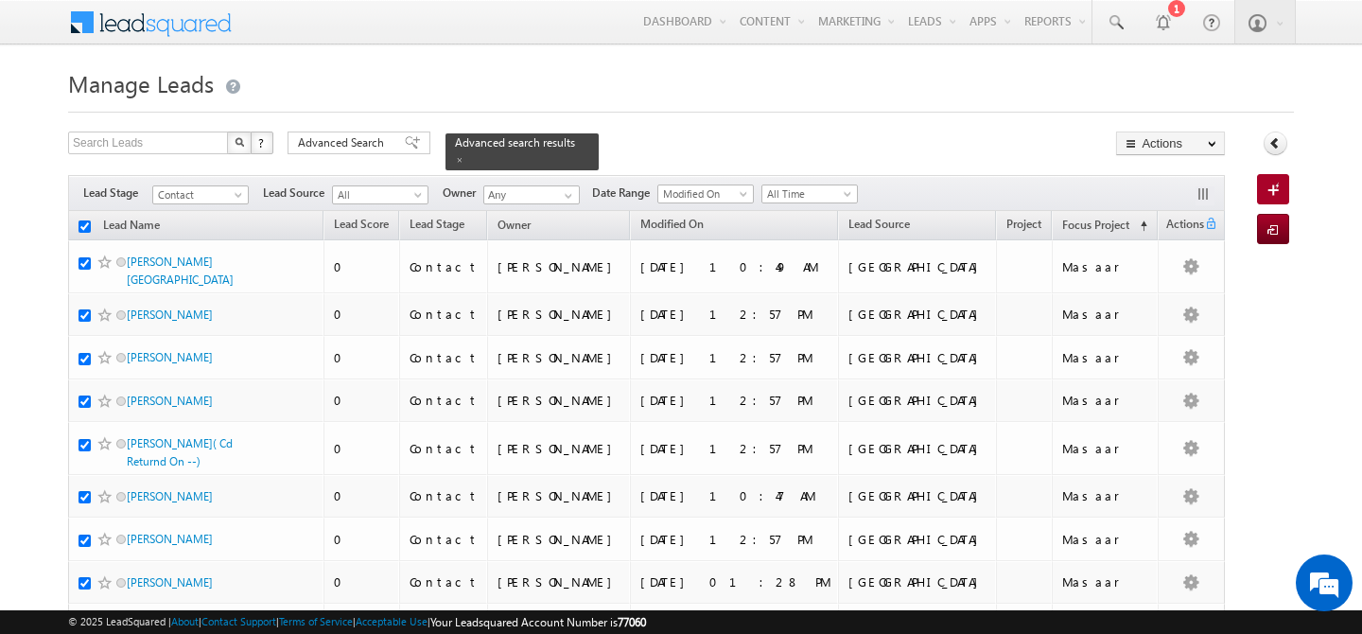
checkbox input "true"
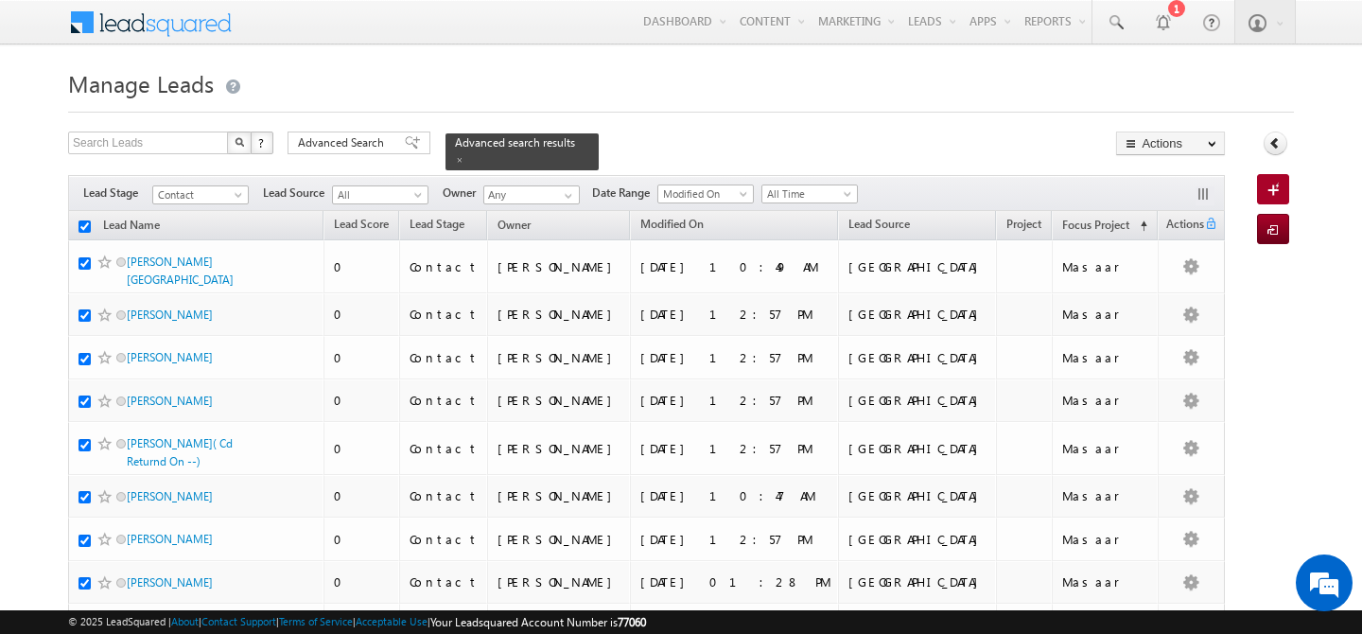
checkbox input "true"
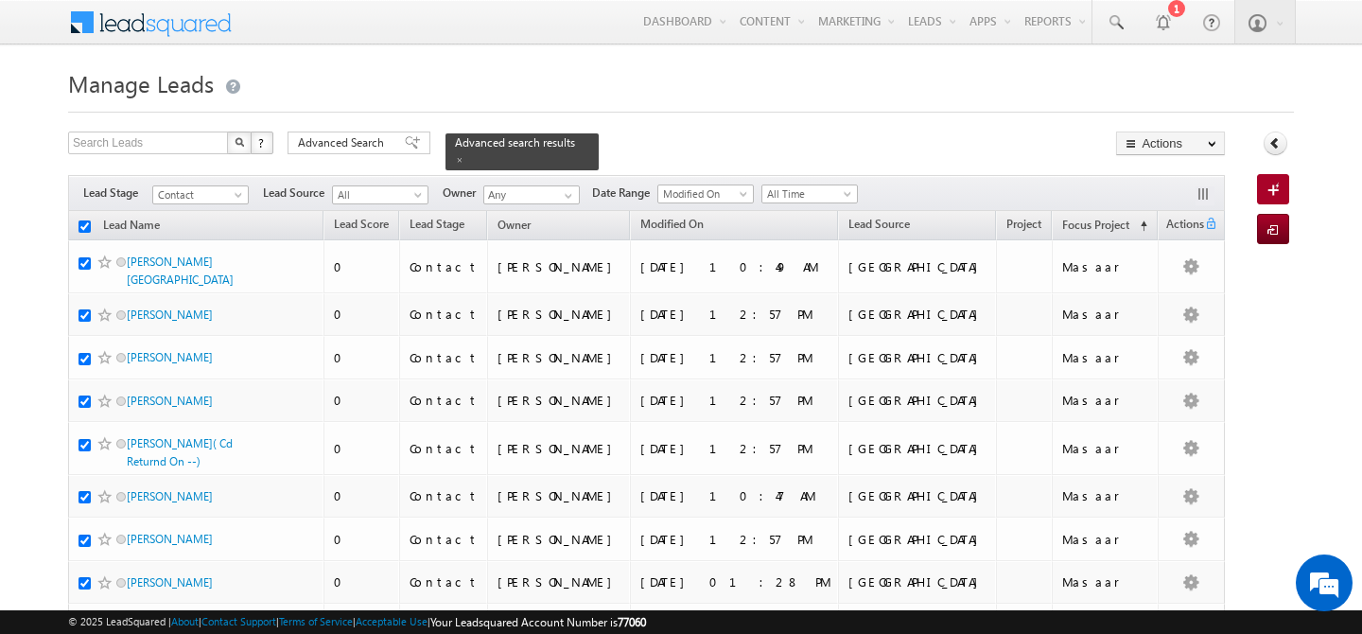
checkbox input "true"
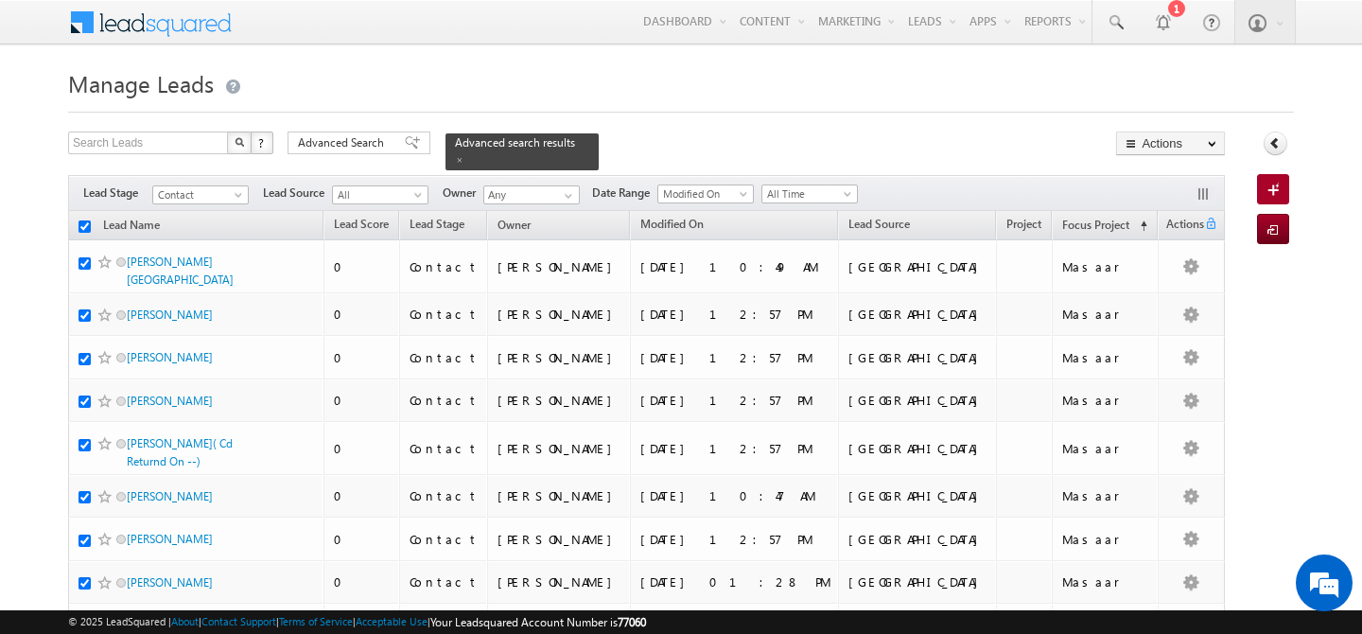
checkbox input "true"
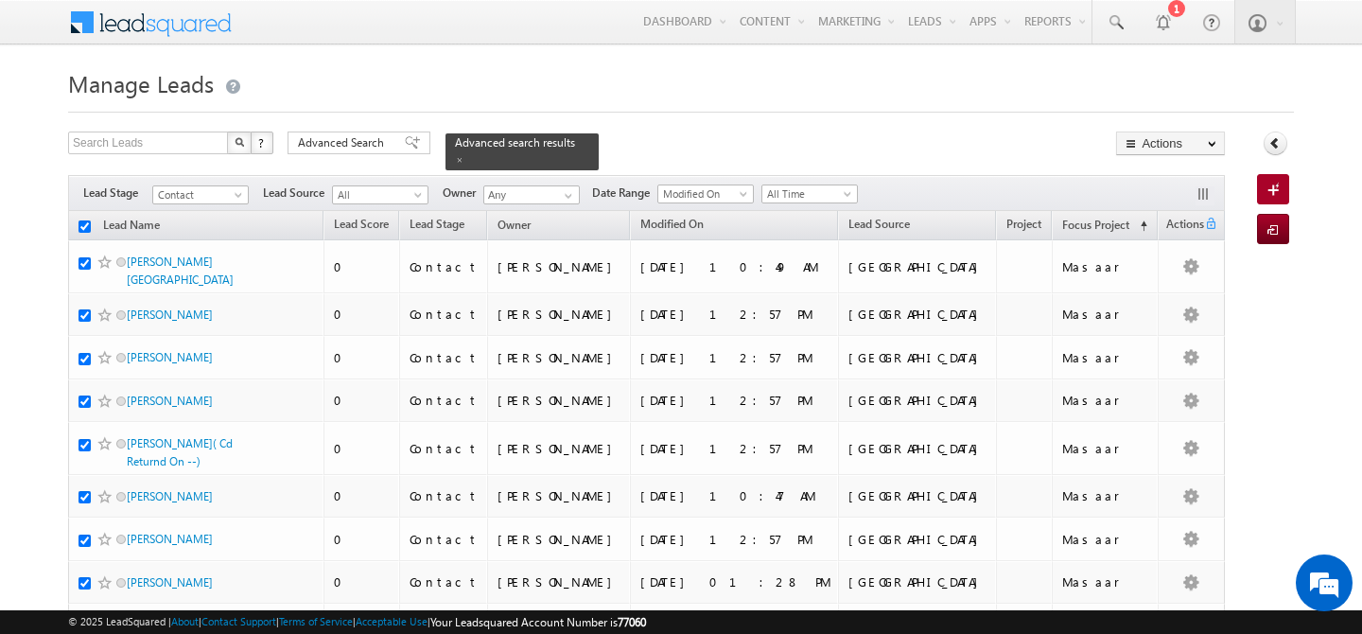
checkbox input "true"
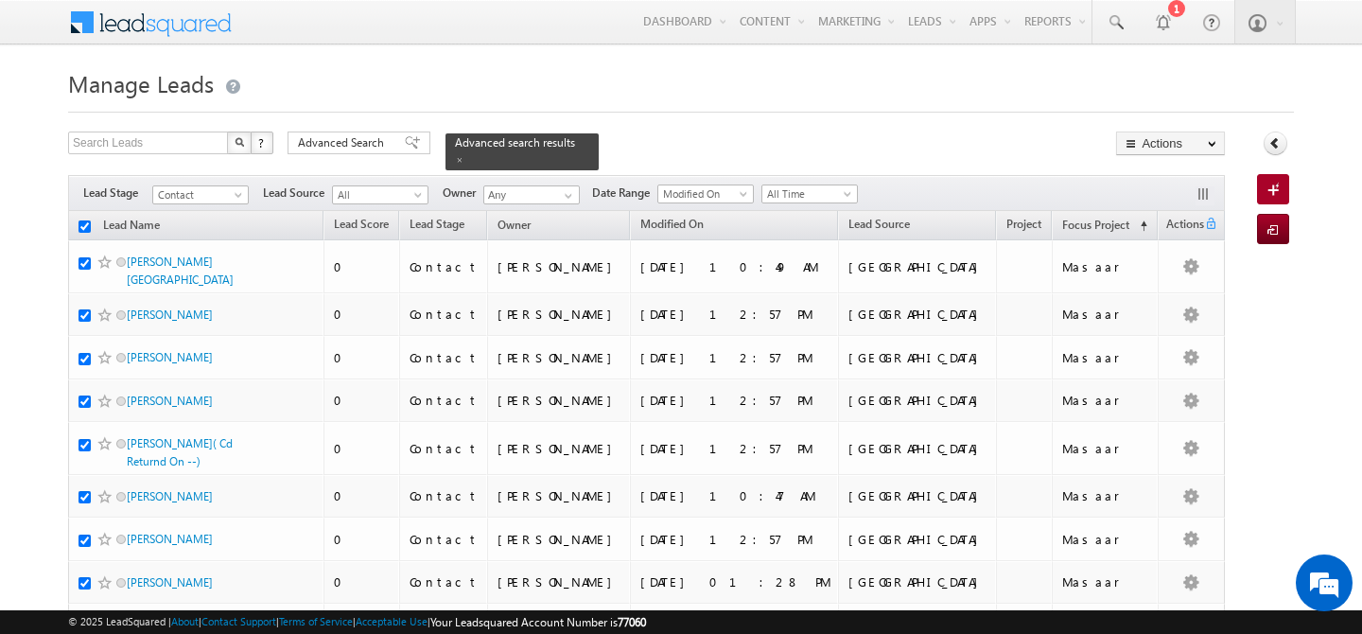
checkbox input "true"
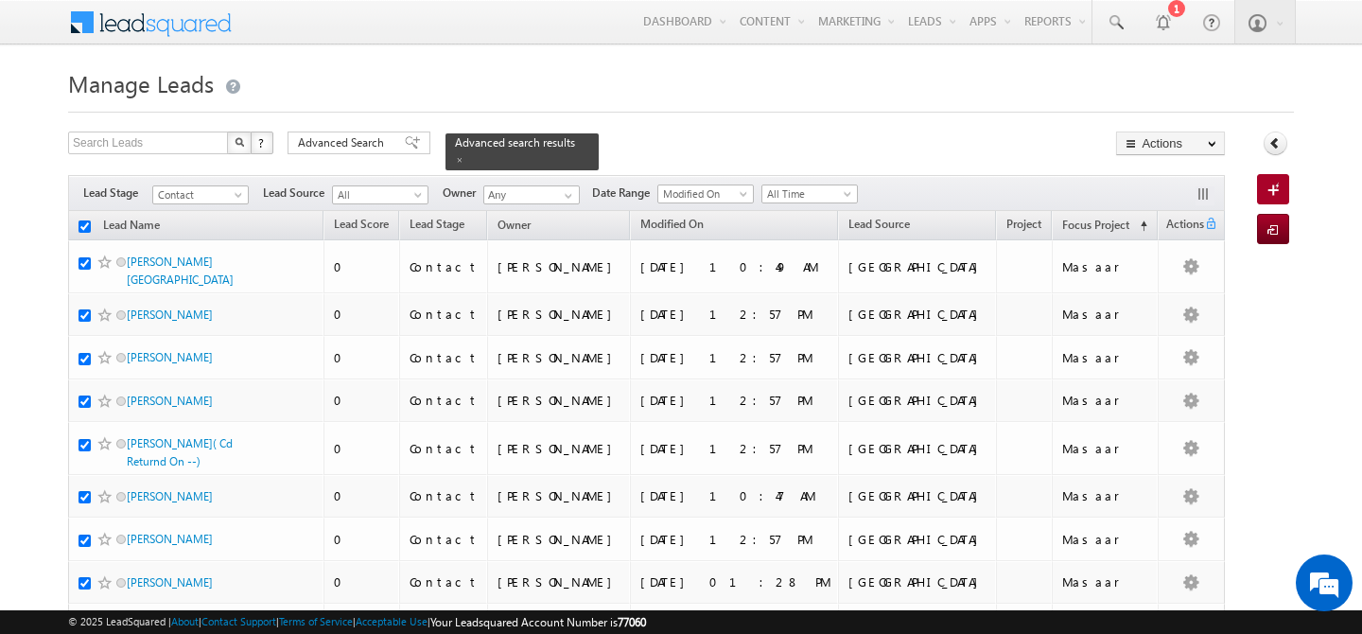
checkbox input "true"
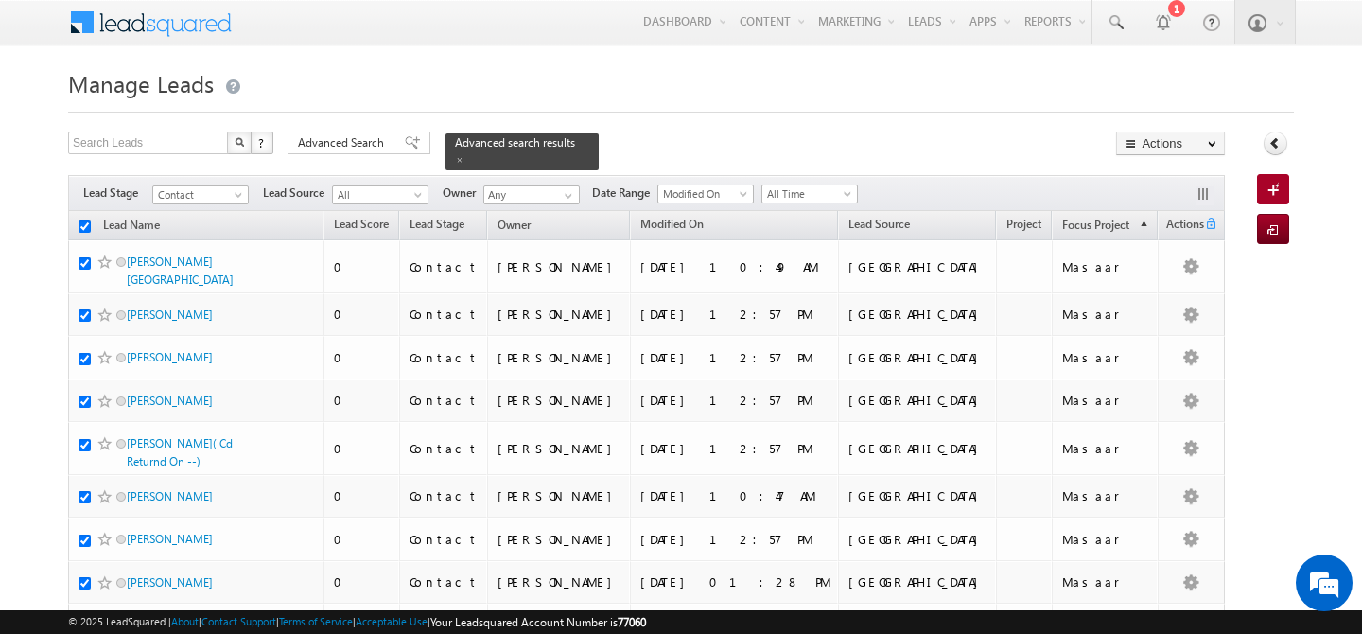
checkbox input "true"
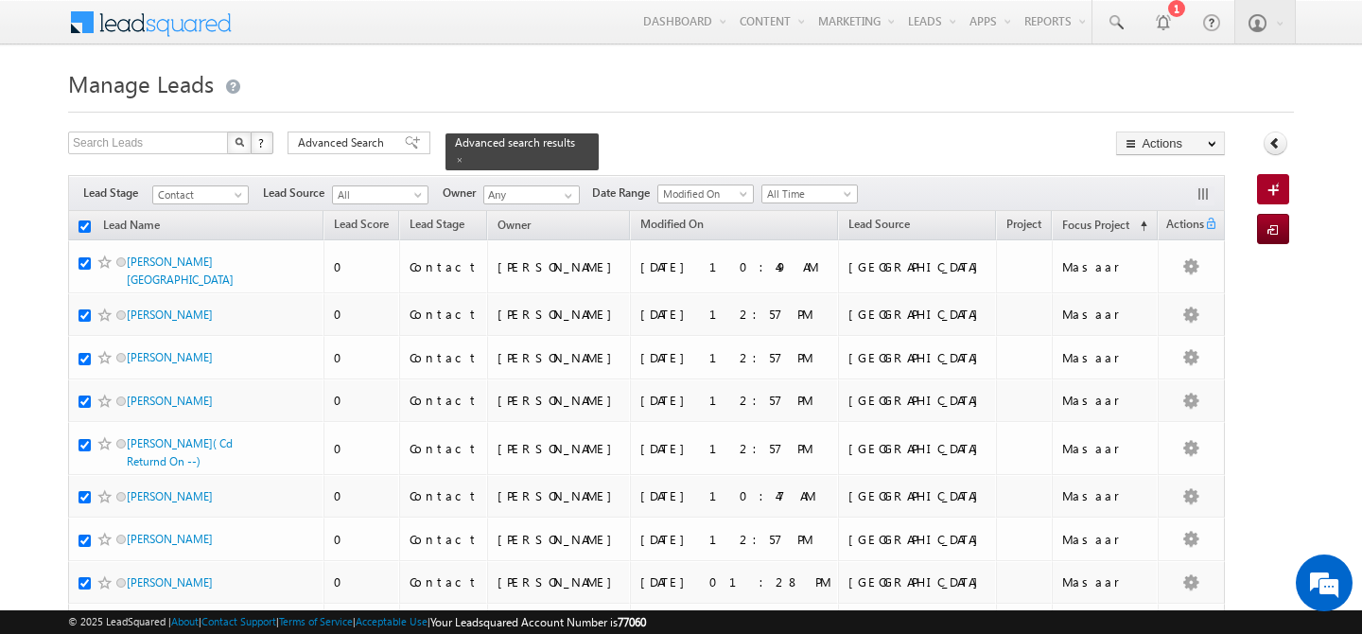
checkbox input "true"
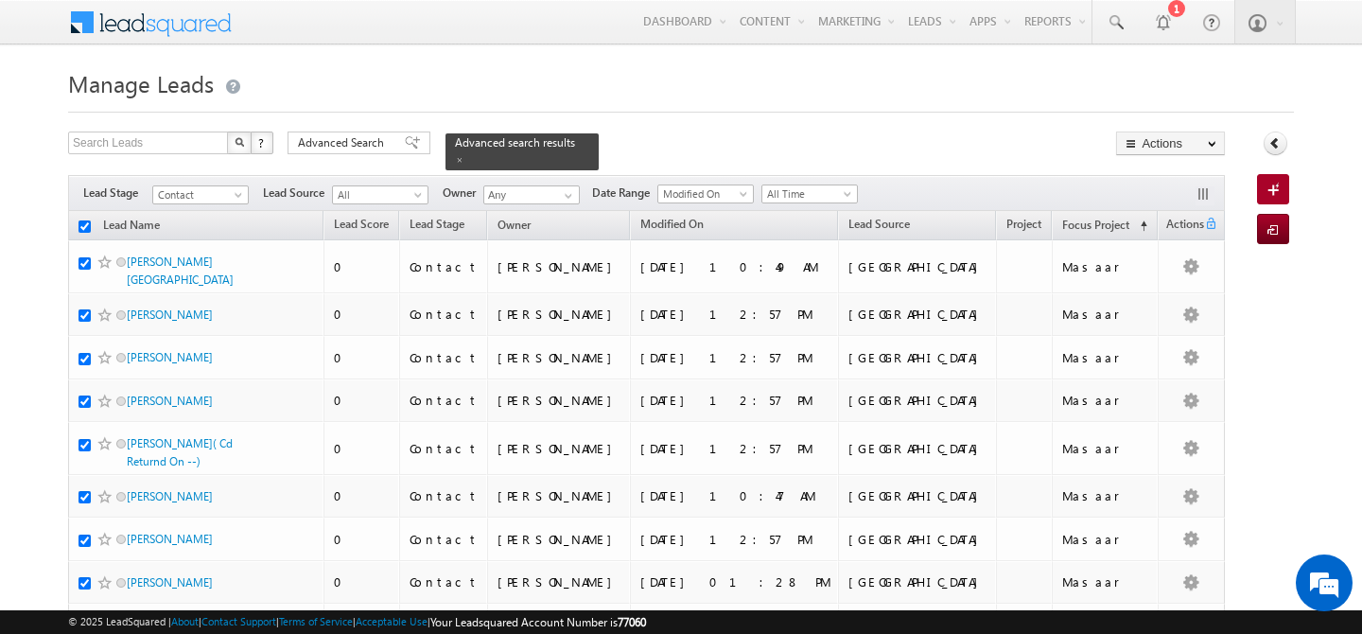
checkbox input "true"
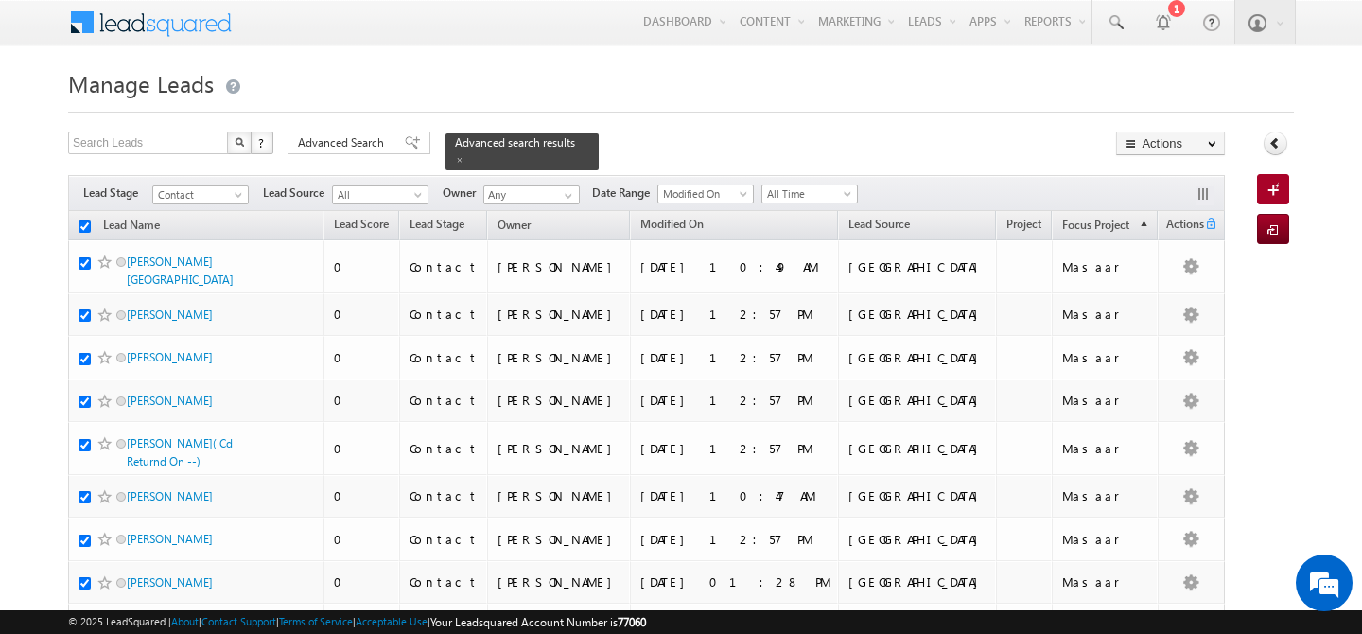
checkbox input "true"
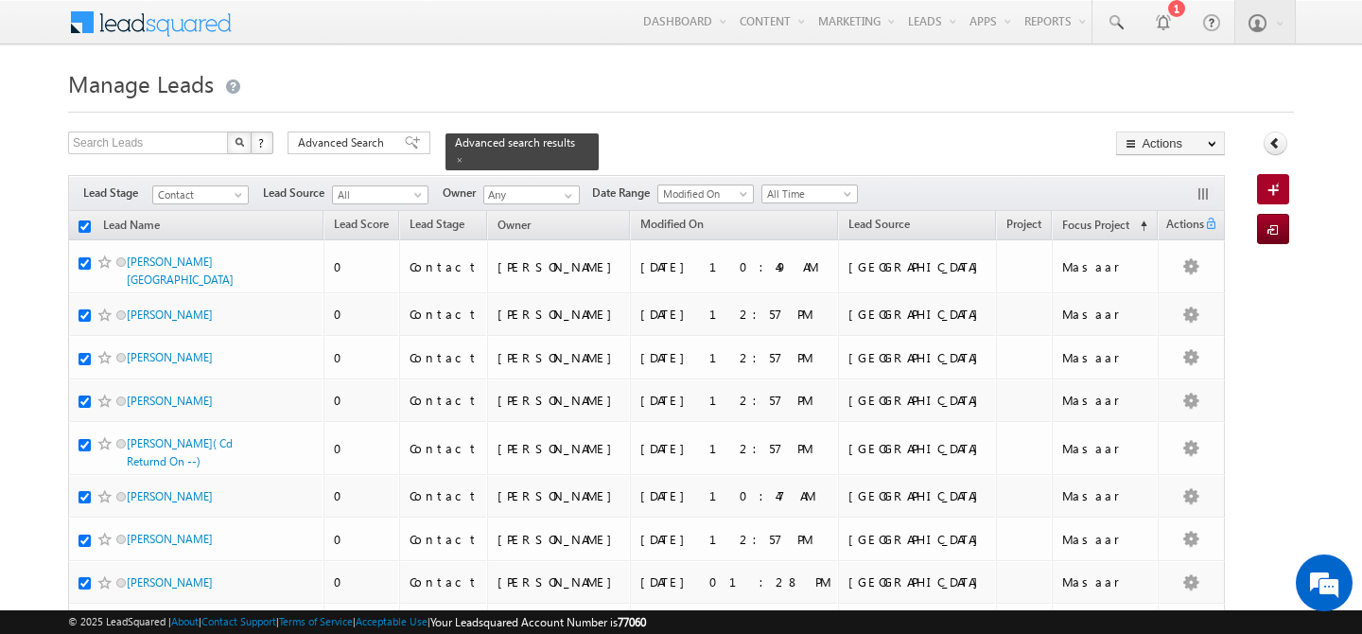
checkbox input "true"
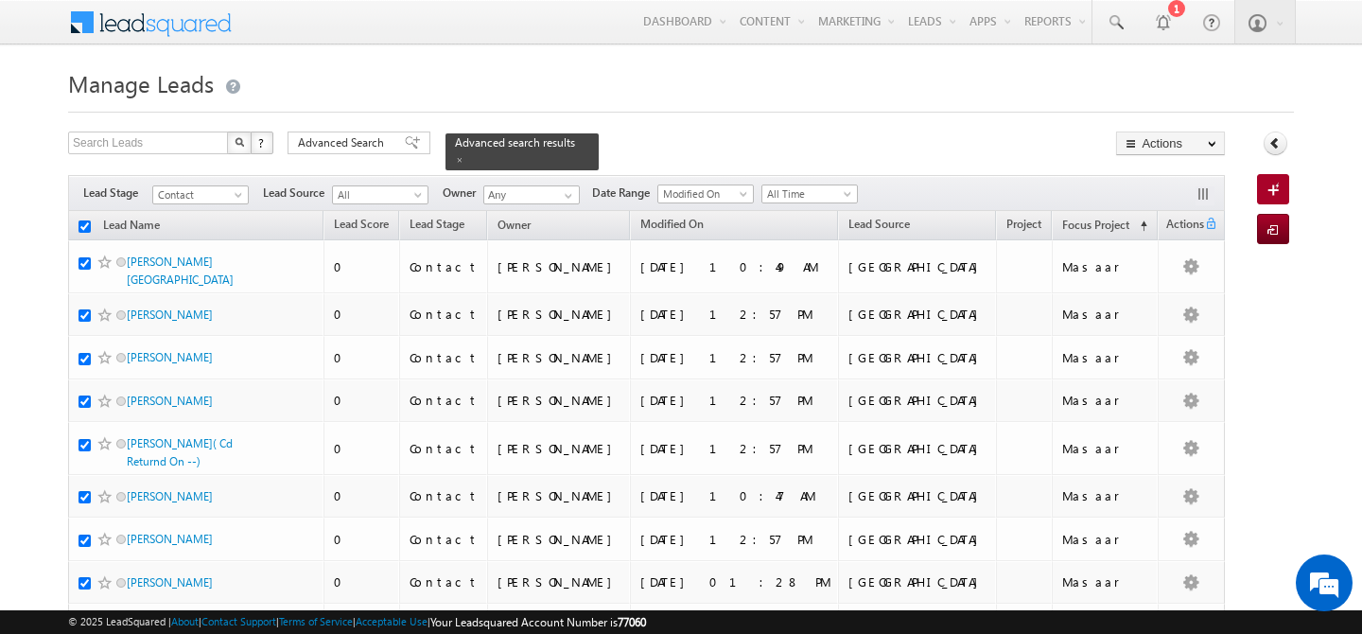
checkbox input "true"
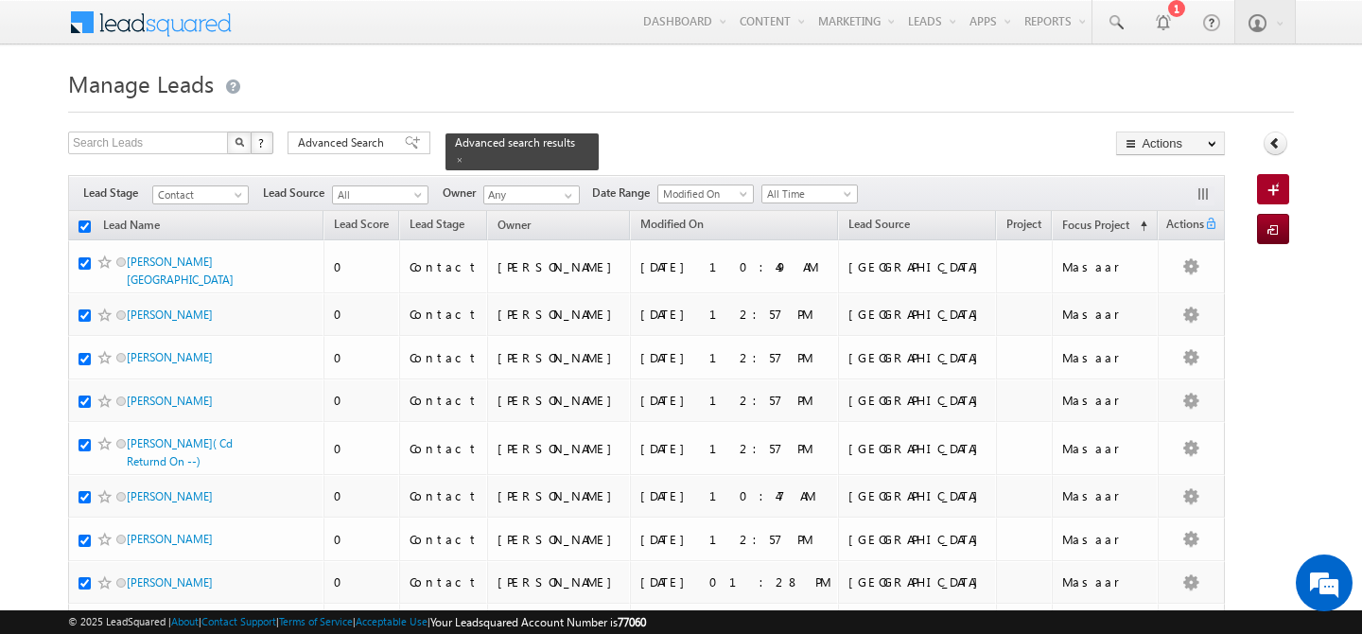
checkbox input "true"
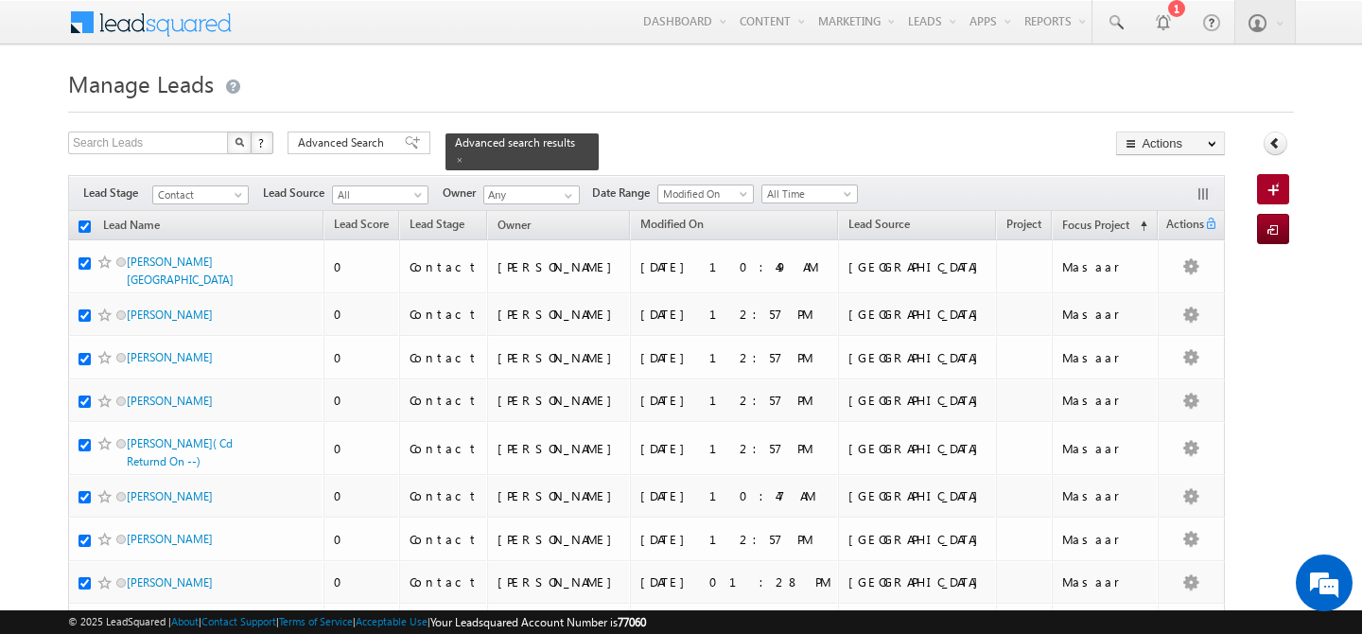
click at [695, 95] on h1 "Manage Leads" at bounding box center [681, 81] width 1226 height 37
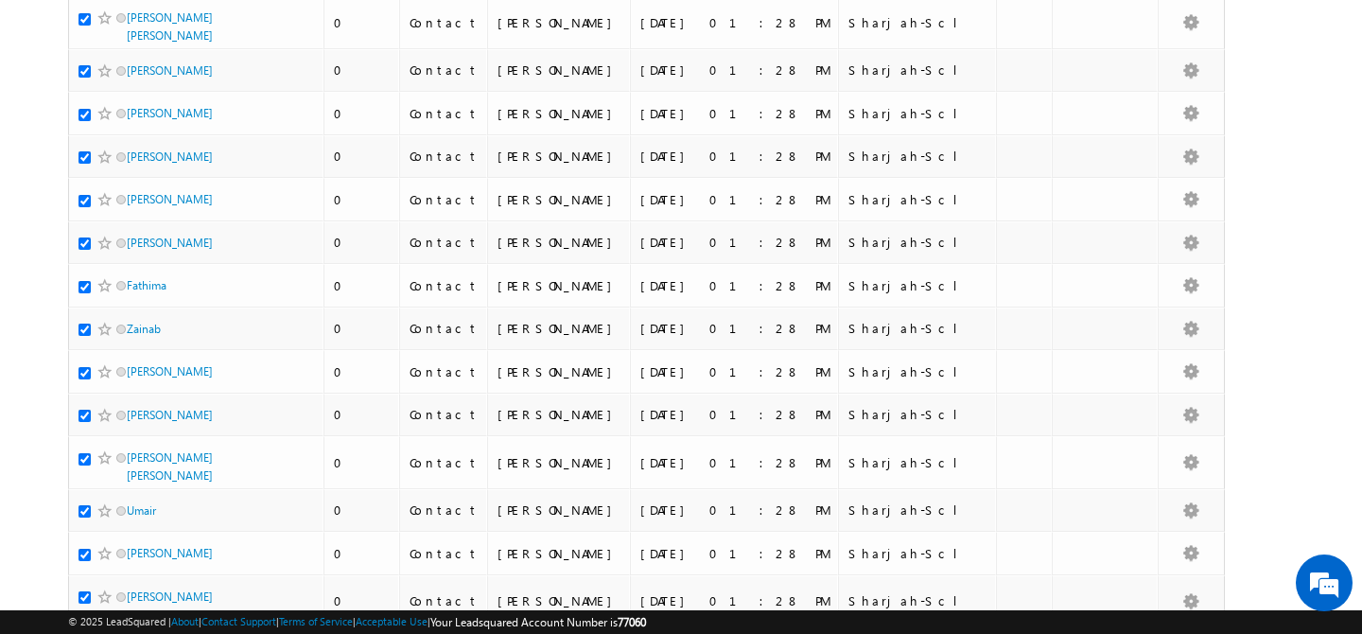
scroll to position [8452, 0]
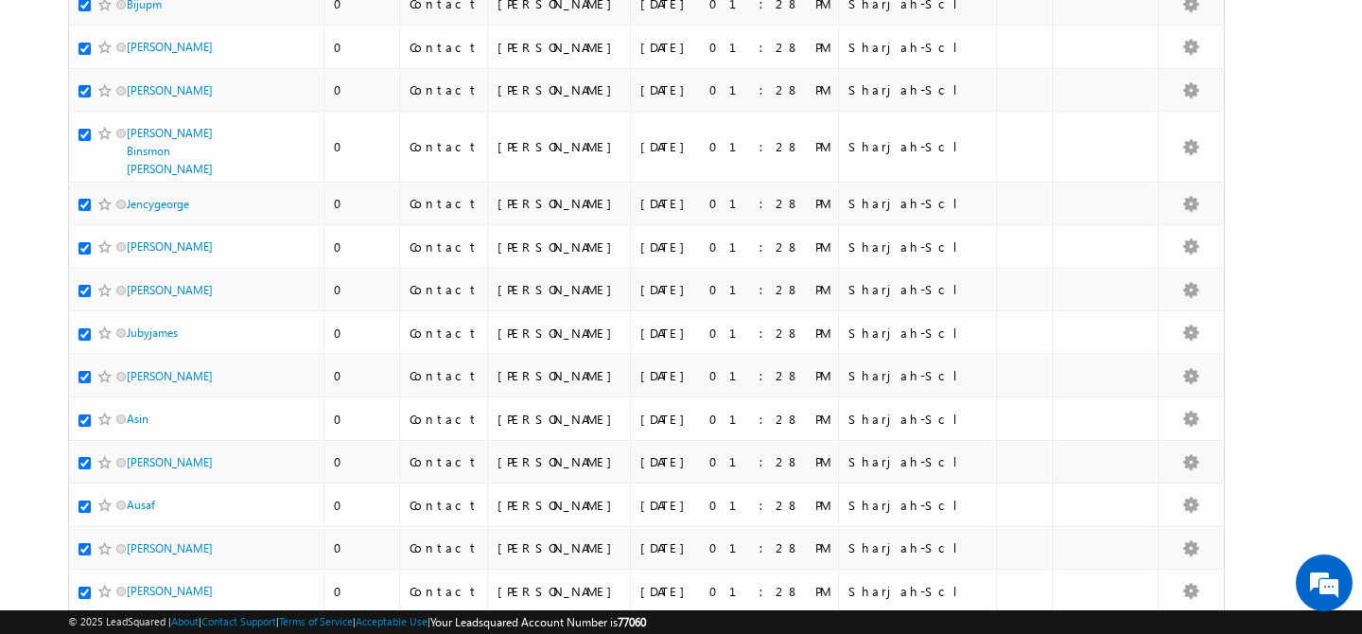
click at [137, 594] on li "100" at bounding box center [133, 599] width 45 height 19
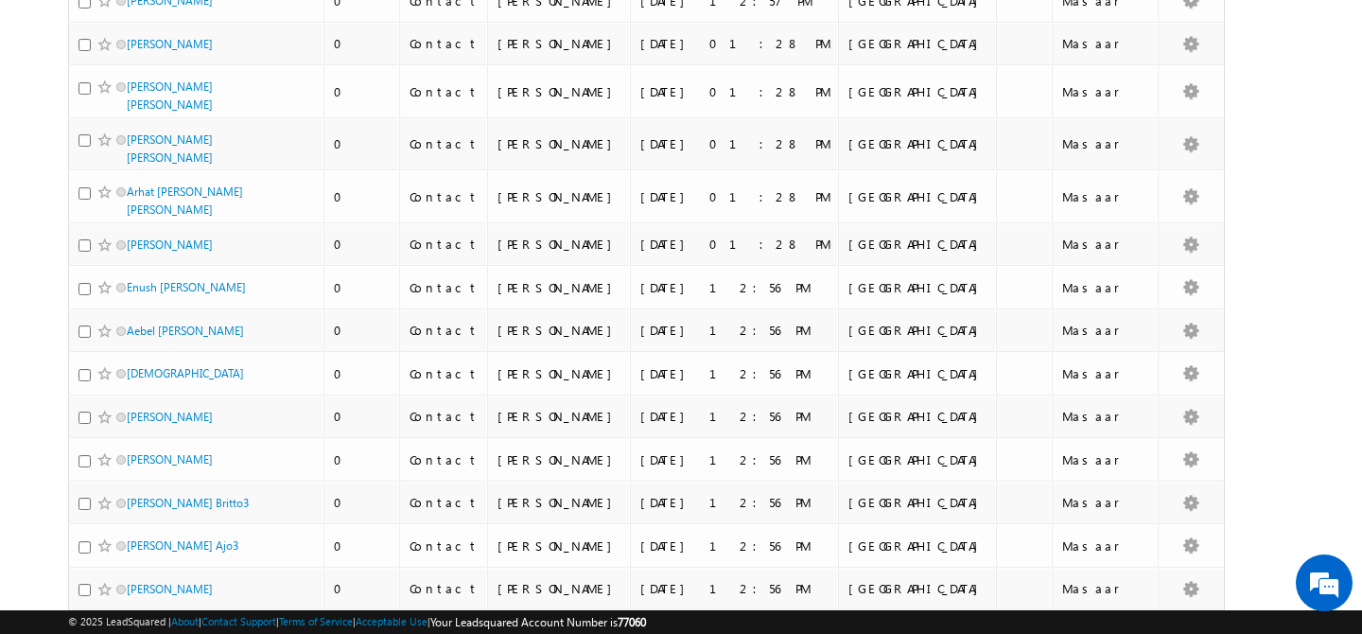
scroll to position [0, 0]
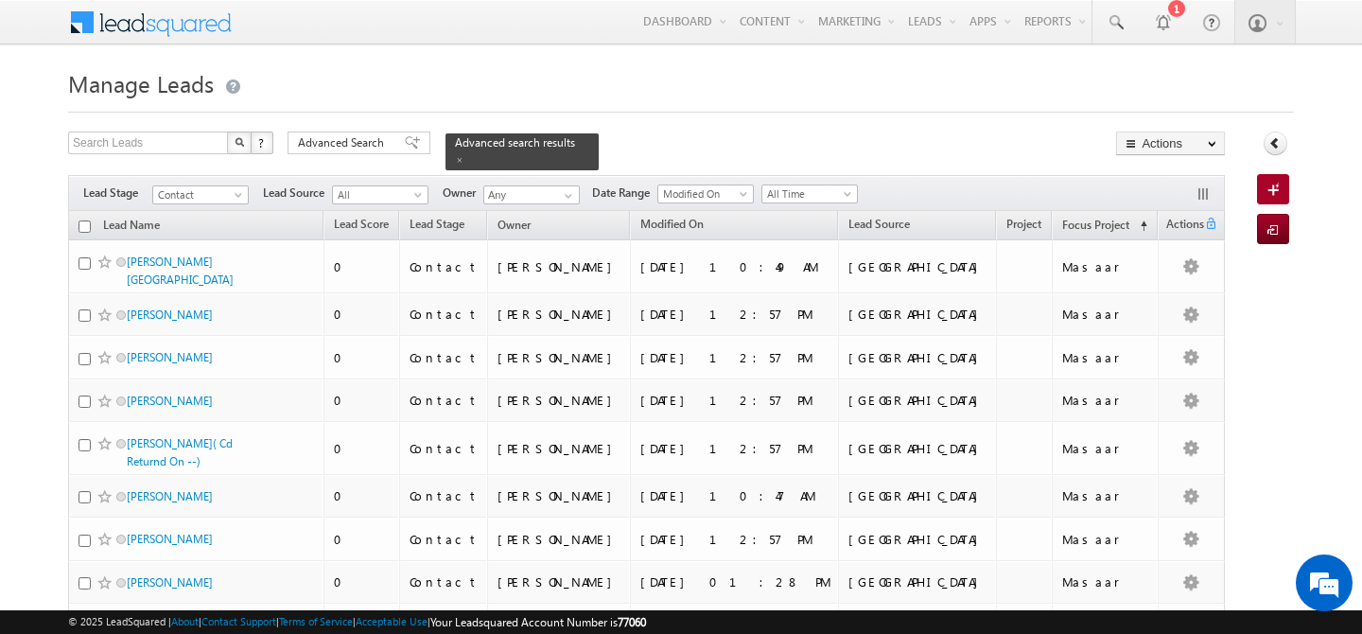
click at [89, 220] on input "checkbox" at bounding box center [85, 226] width 12 height 12
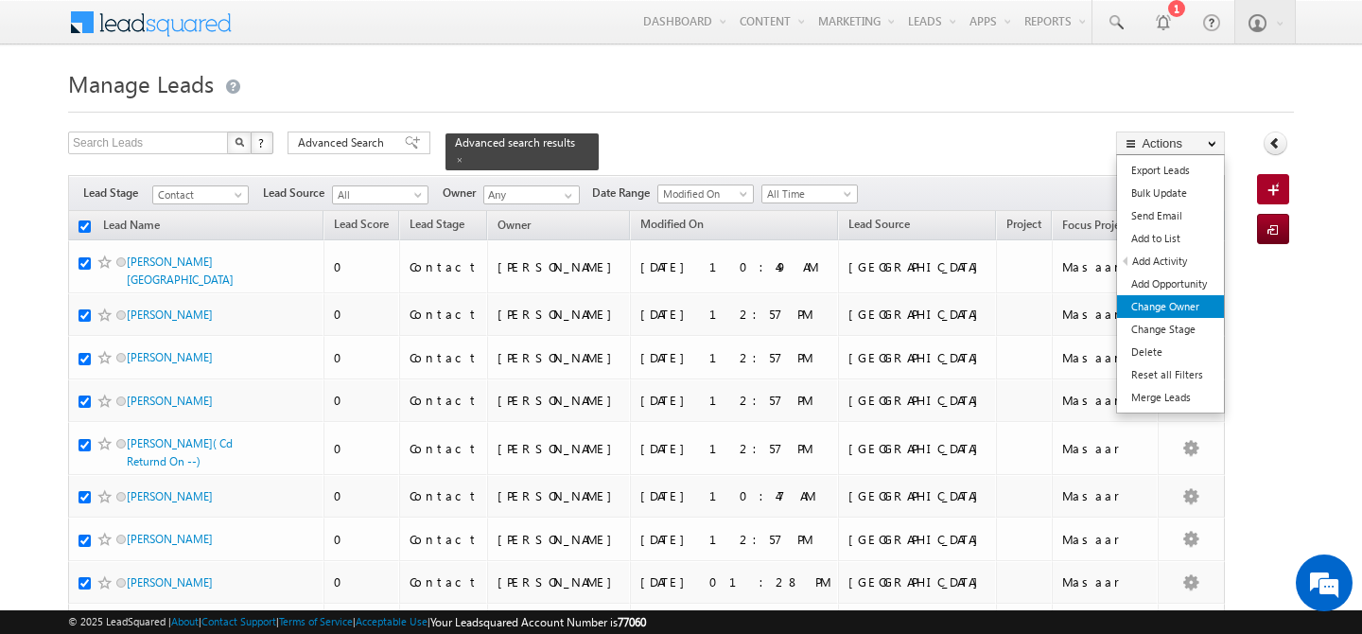
click at [1194, 305] on link "Change Owner" at bounding box center [1170, 306] width 107 height 23
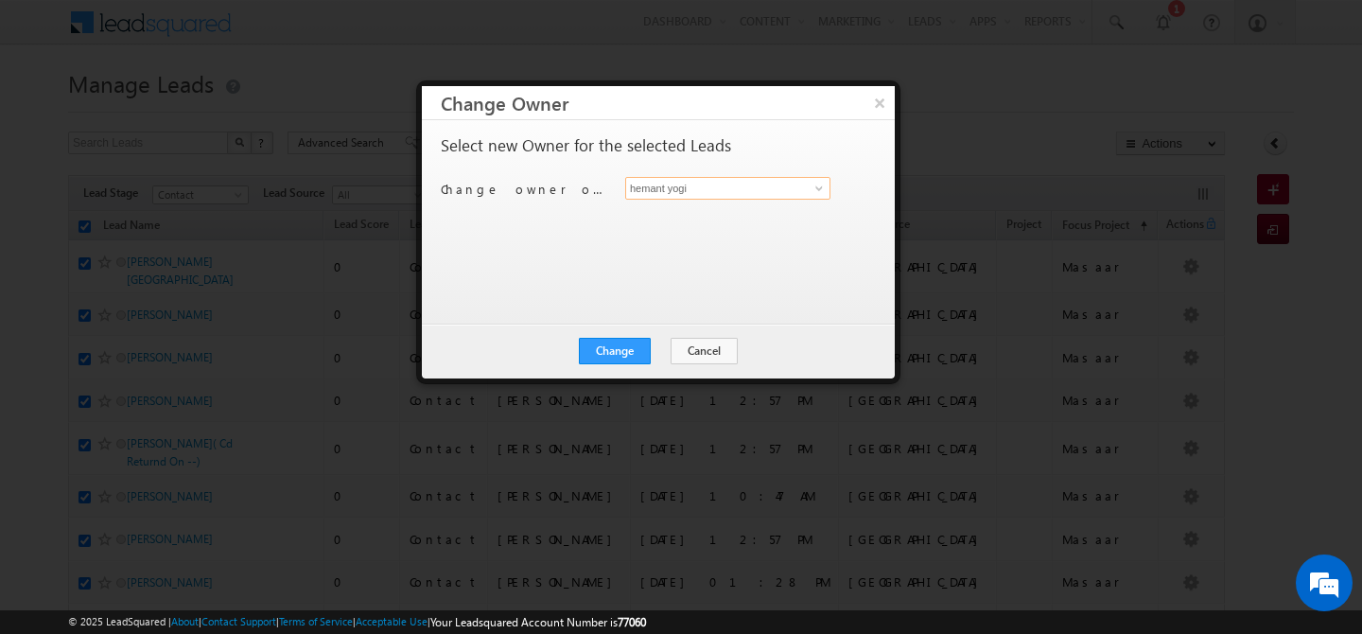
click at [752, 192] on input "hemant yogi" at bounding box center [727, 188] width 205 height 23
click at [711, 222] on span "[PERSON_NAME][EMAIL_ADDRESS][PERSON_NAME][DOMAIN_NAME]" at bounding box center [718, 225] width 170 height 14
click at [600, 357] on button "Change" at bounding box center [615, 351] width 72 height 26
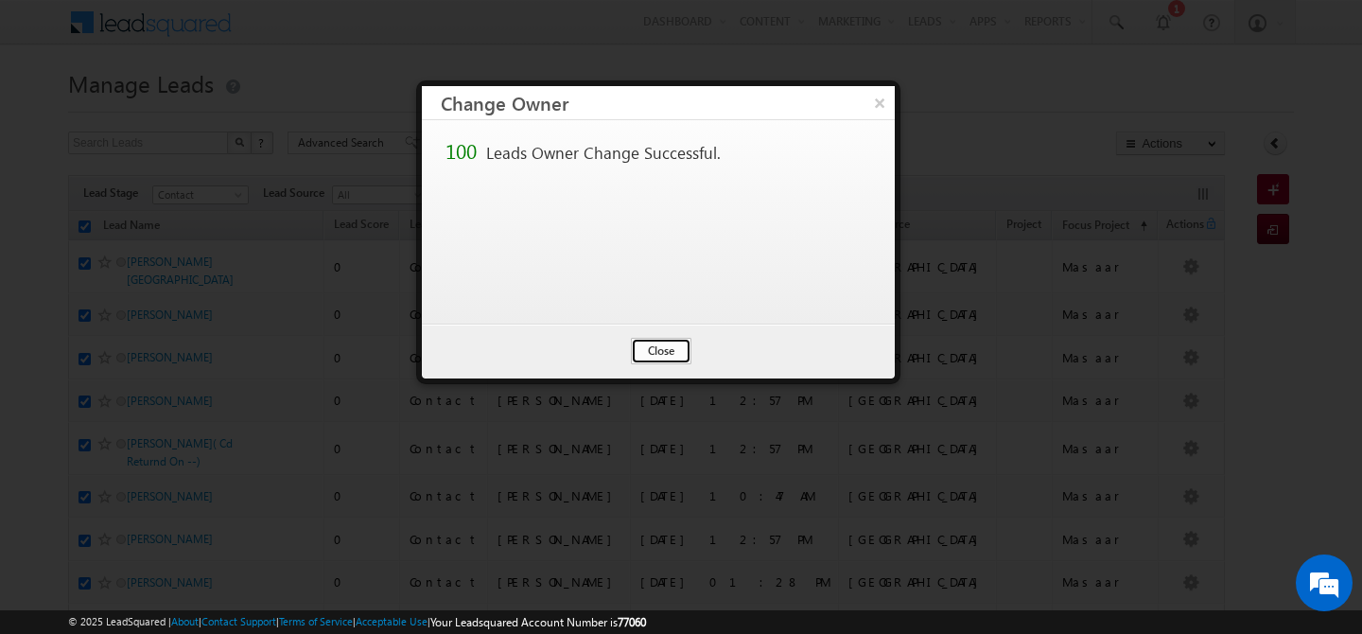
click at [653, 343] on button "Close" at bounding box center [661, 351] width 61 height 26
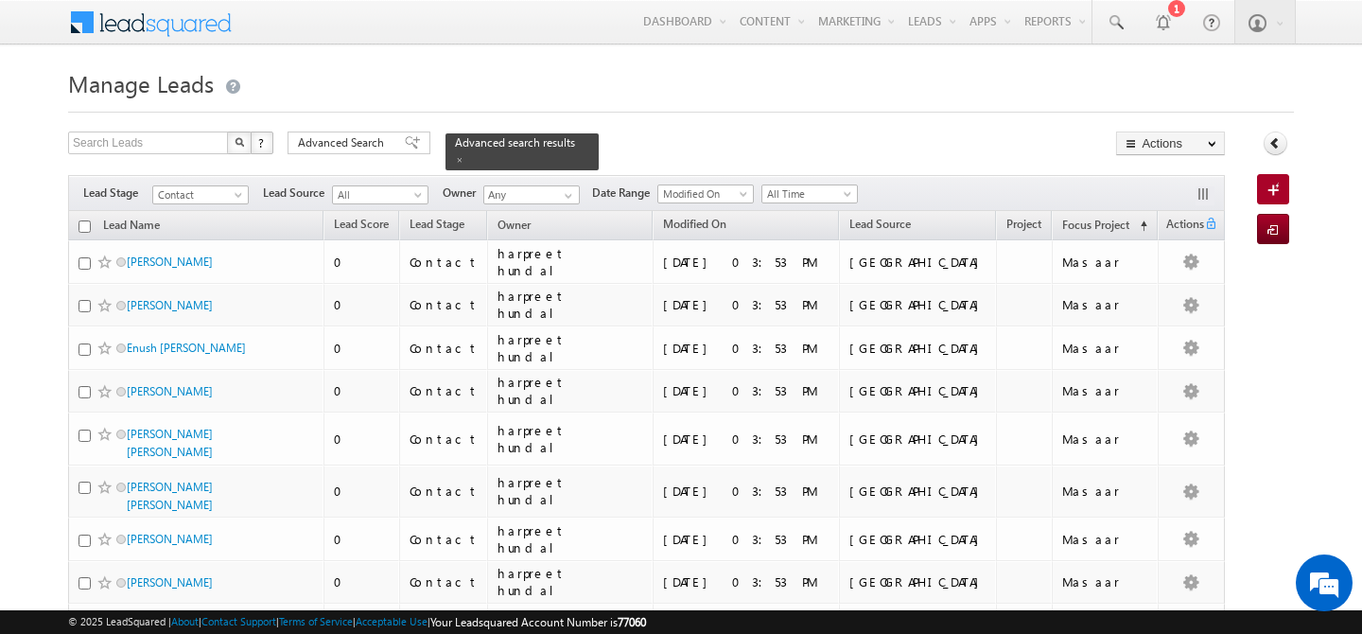
click at [82, 220] on input "checkbox" at bounding box center [85, 226] width 12 height 12
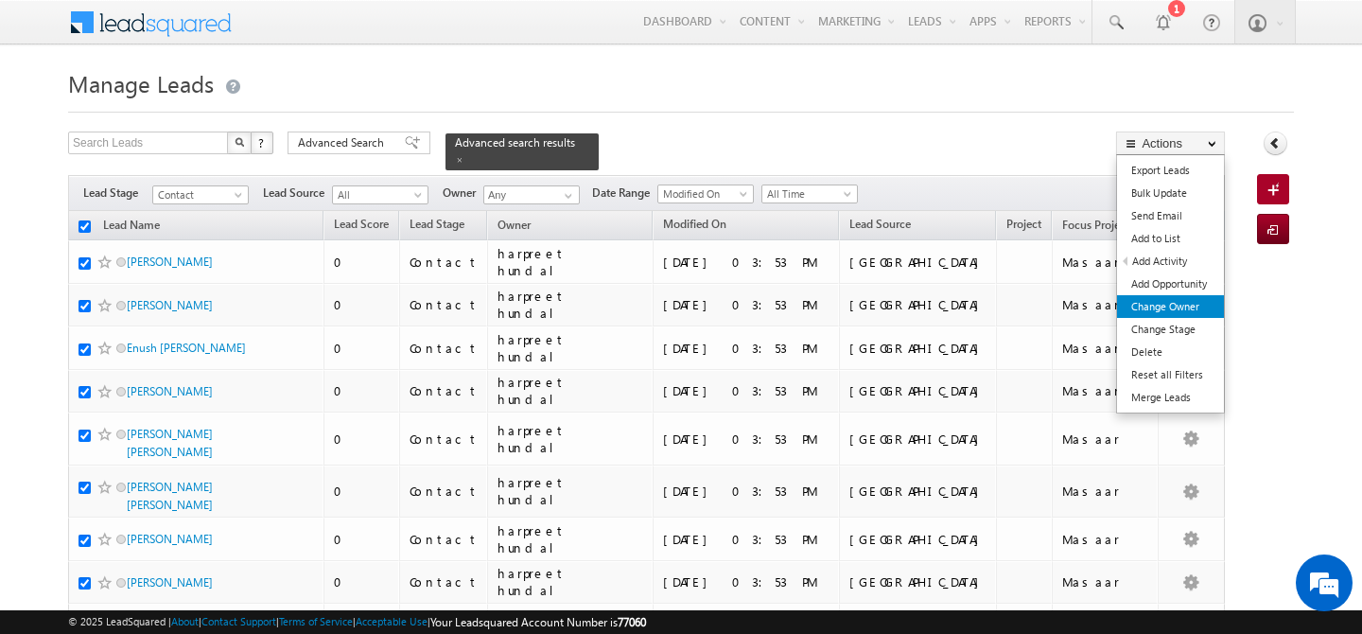
click at [1182, 305] on link "Change Owner" at bounding box center [1170, 306] width 107 height 23
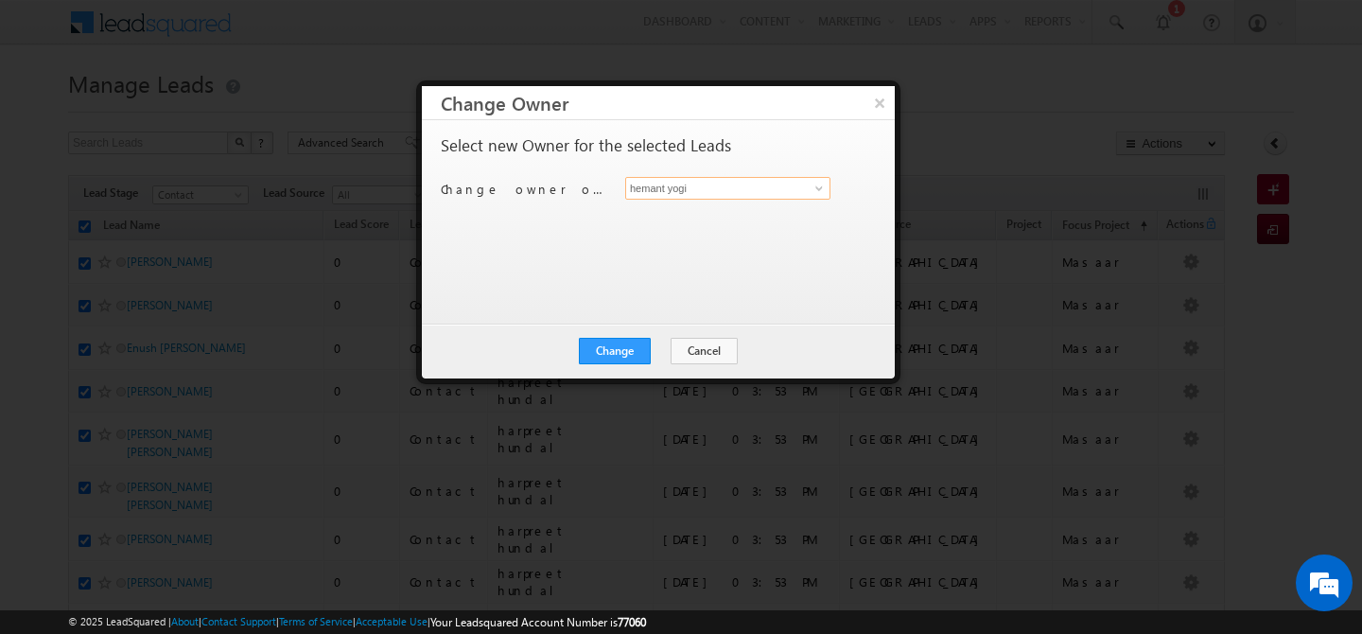
click at [740, 189] on input "hemant yogi" at bounding box center [727, 188] width 205 height 23
click at [687, 215] on link "[PERSON_NAME] [PERSON_NAME][EMAIL_ADDRESS][PERSON_NAME][DOMAIN_NAME]" at bounding box center [727, 218] width 205 height 36
click at [603, 350] on button "Change" at bounding box center [615, 351] width 72 height 26
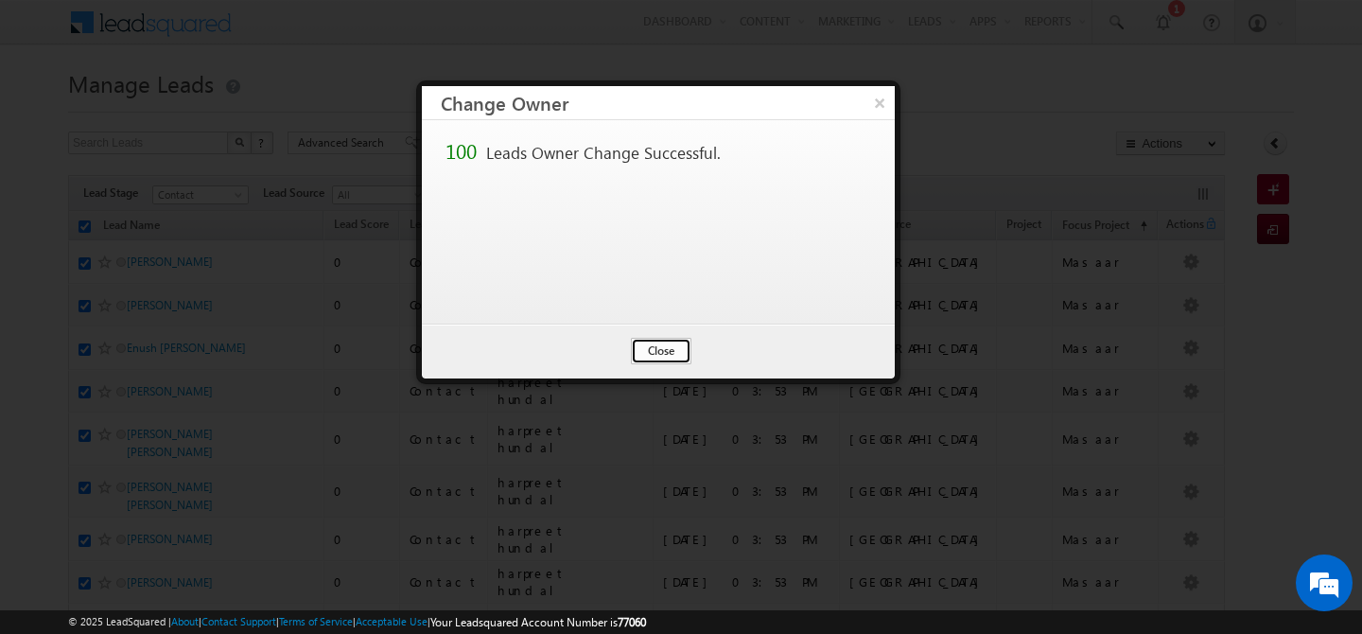
click at [654, 346] on button "Close" at bounding box center [661, 351] width 61 height 26
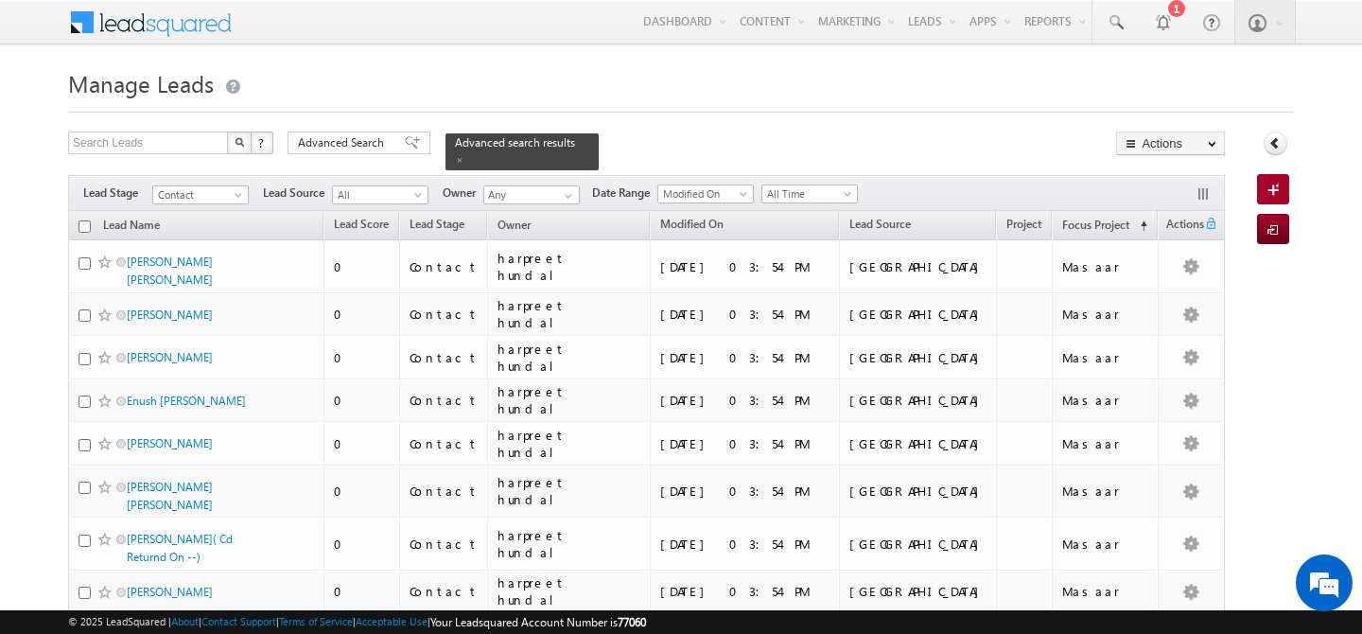
click at [83, 220] on input "checkbox" at bounding box center [85, 226] width 12 height 12
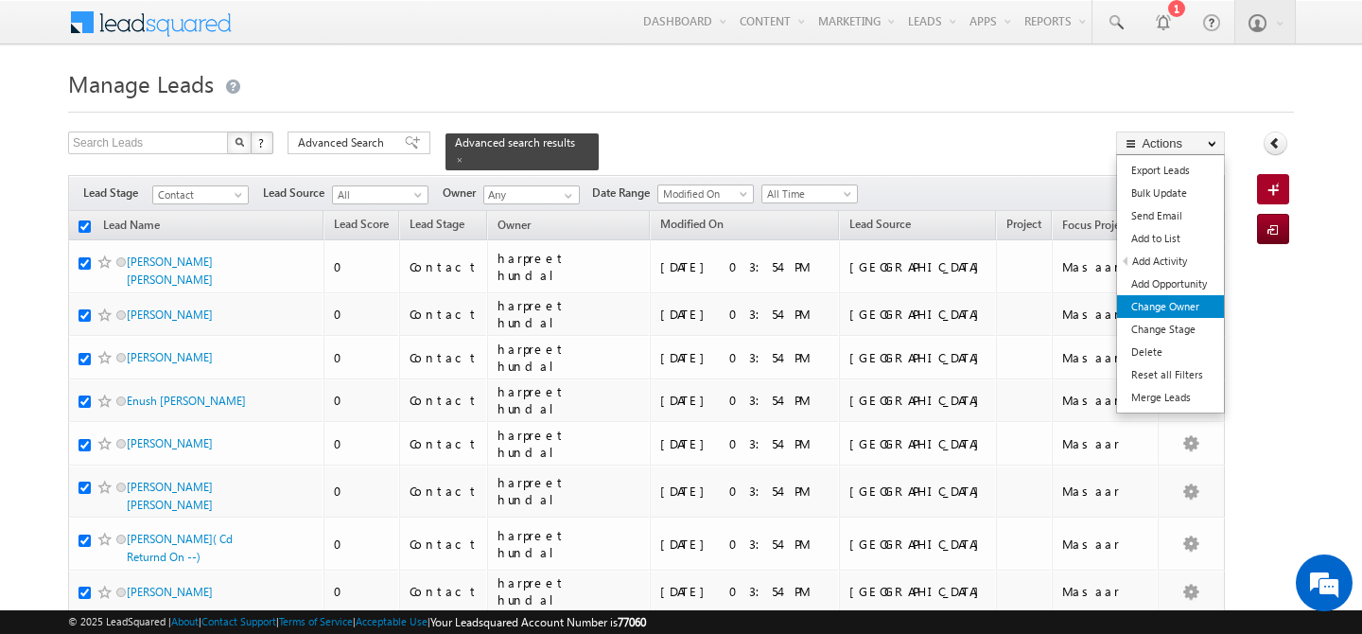
click at [1189, 306] on link "Change Owner" at bounding box center [1170, 306] width 107 height 23
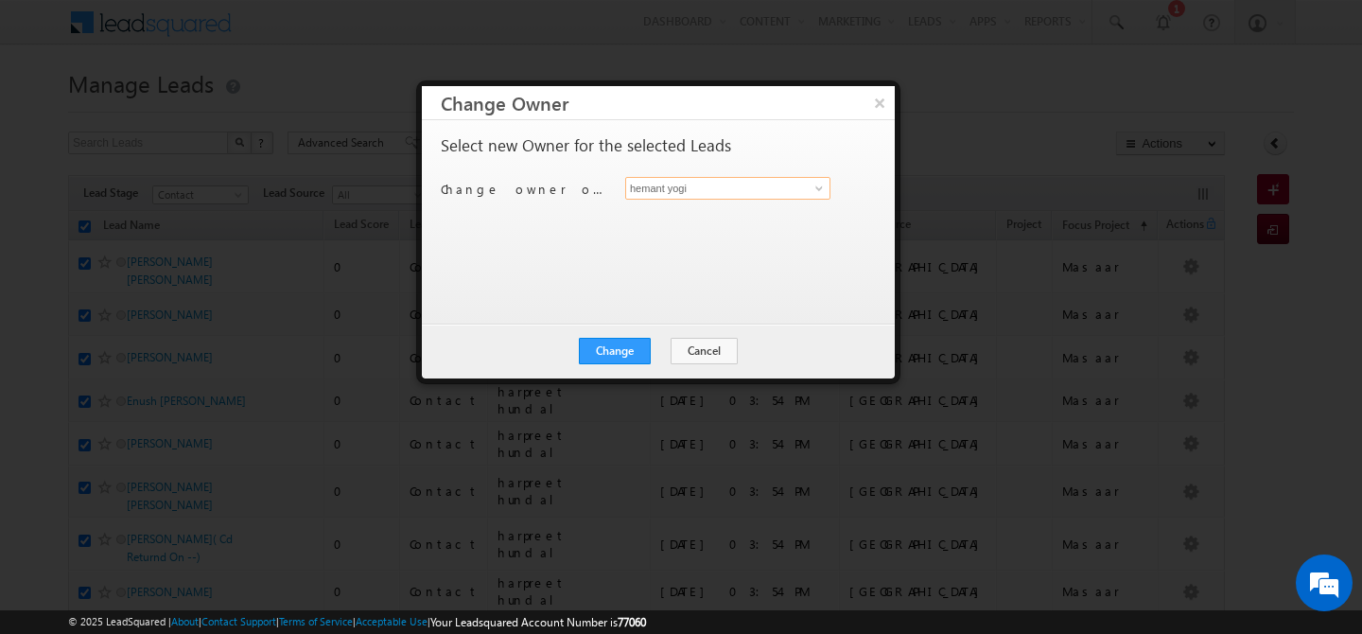
click at [777, 193] on input "hemant yogi" at bounding box center [727, 188] width 205 height 23
click at [724, 225] on span "[PERSON_NAME][EMAIL_ADDRESS][PERSON_NAME][DOMAIN_NAME]" at bounding box center [718, 225] width 170 height 14
click at [612, 354] on button "Change" at bounding box center [615, 351] width 72 height 26
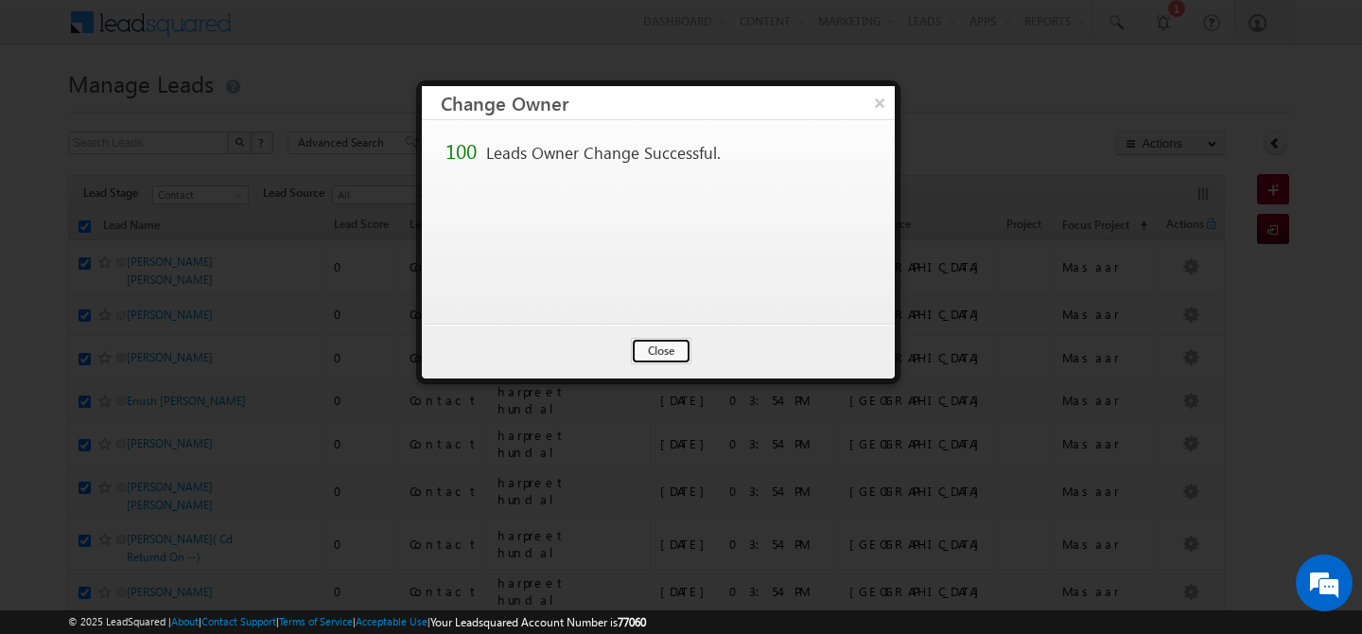
click at [676, 354] on button "Close" at bounding box center [661, 351] width 61 height 26
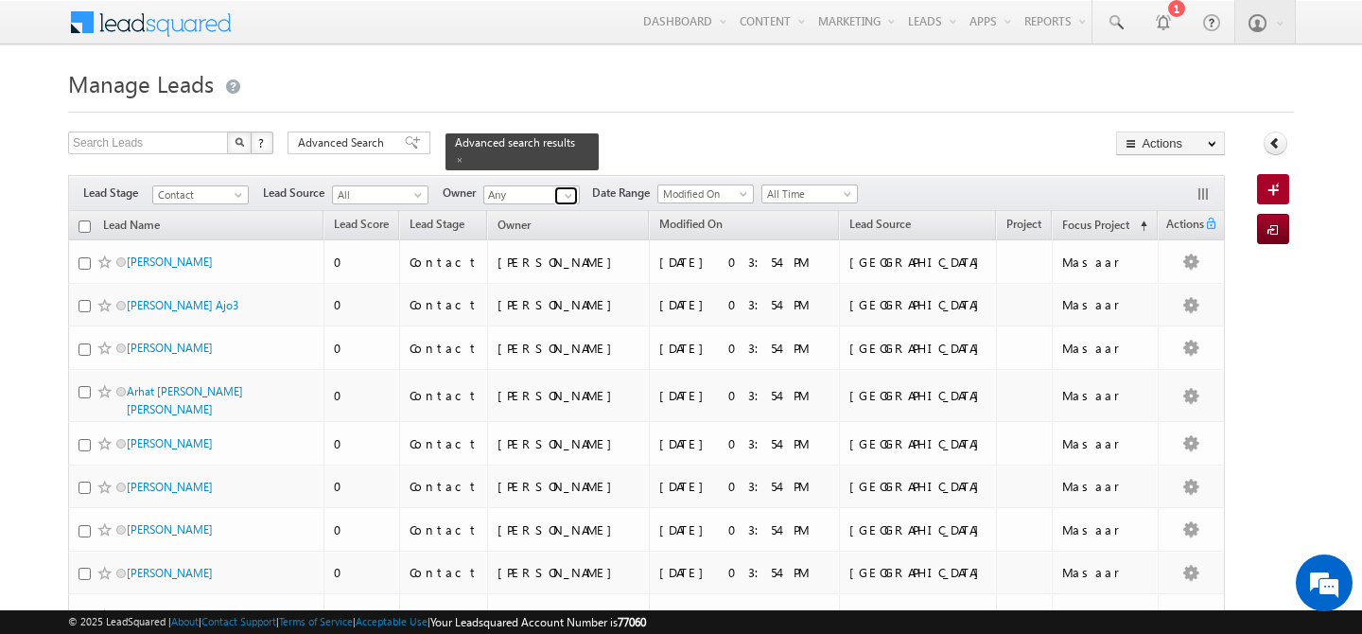
click at [573, 188] on span at bounding box center [568, 195] width 15 height 15
click at [556, 208] on link "[PERSON_NAME] [PERSON_NAME][EMAIL_ADDRESS][PERSON_NAME][DOMAIN_NAME]" at bounding box center [577, 222] width 189 height 36
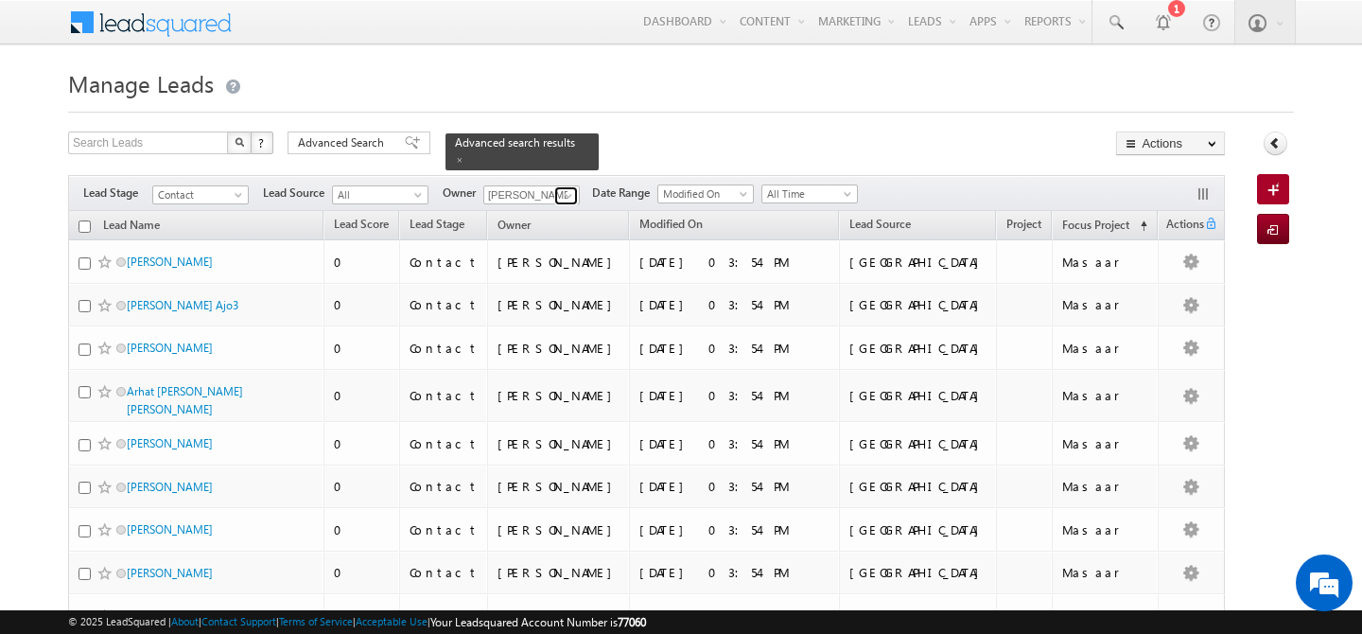
click at [568, 188] on span at bounding box center [568, 195] width 15 height 15
click at [561, 222] on span "[PERSON_NAME][EMAIL_ADDRESS][PERSON_NAME][DOMAIN_NAME]" at bounding box center [576, 229] width 170 height 14
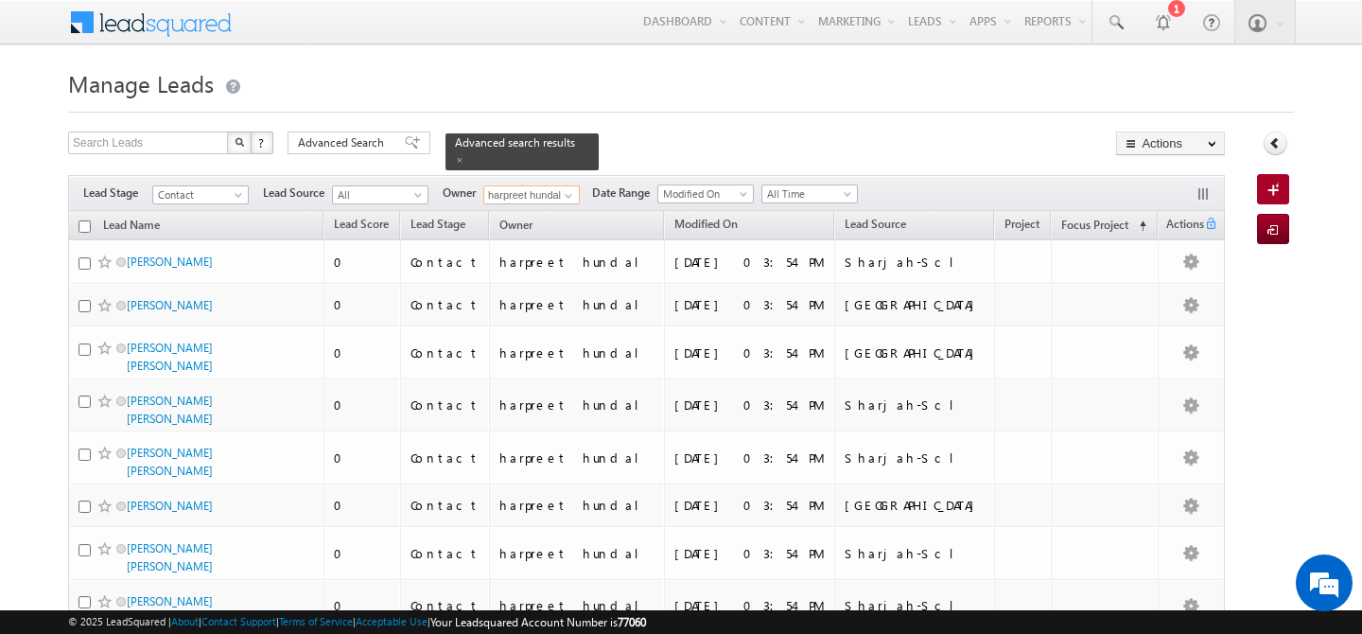
click at [83, 220] on input "checkbox" at bounding box center [85, 226] width 12 height 12
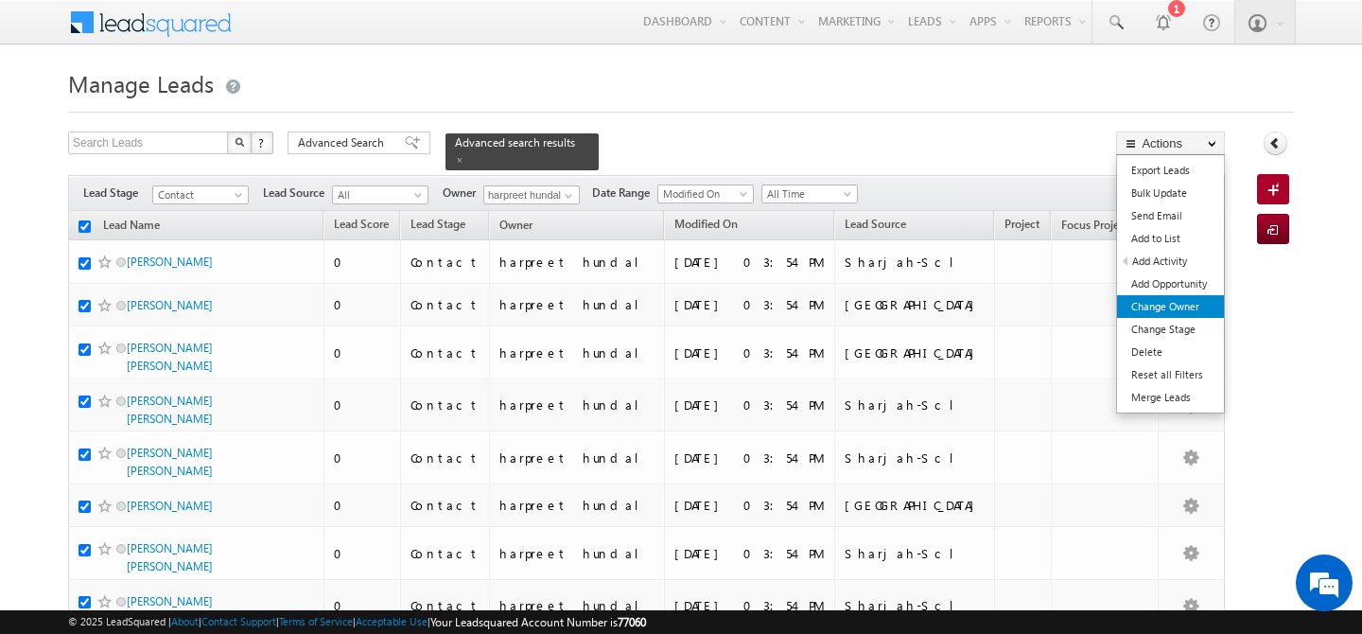
click at [1179, 304] on link "Change Owner" at bounding box center [1170, 306] width 107 height 23
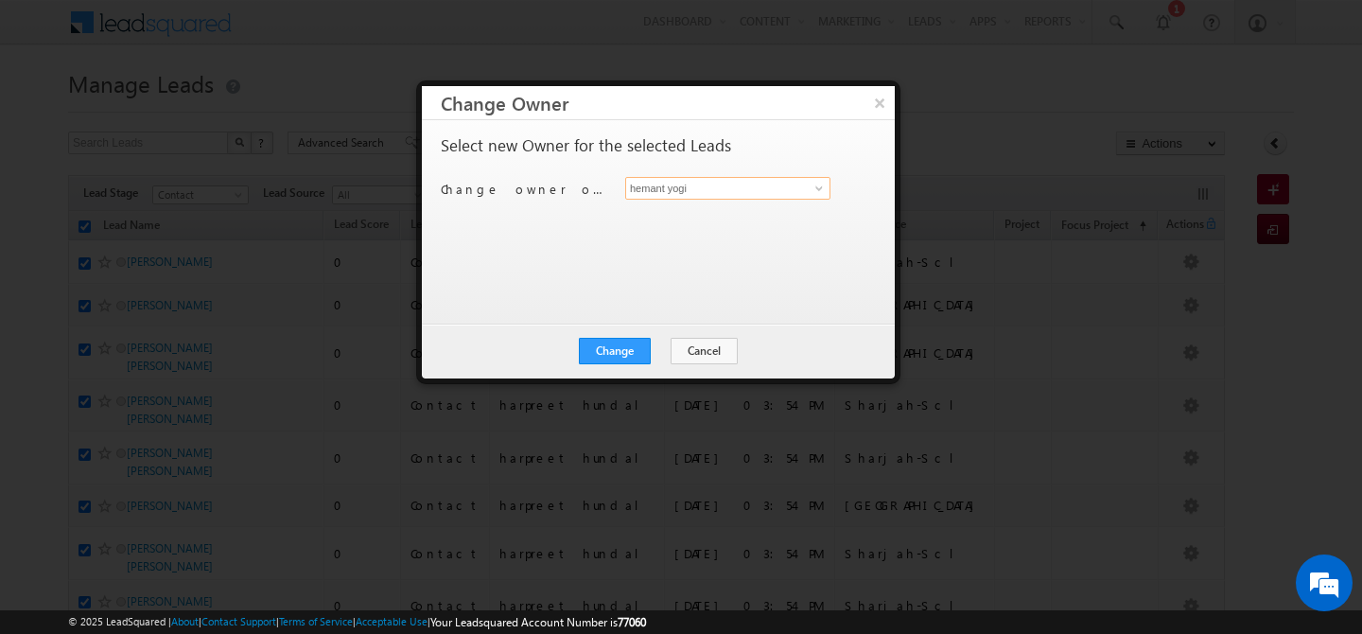
click at [704, 188] on input "hemant yogi" at bounding box center [727, 188] width 205 height 23
click at [706, 209] on link "[PERSON_NAME] [PERSON_NAME][EMAIL_ADDRESS][PERSON_NAME][DOMAIN_NAME]" at bounding box center [727, 218] width 205 height 36
click at [612, 350] on button "Change" at bounding box center [615, 351] width 72 height 26
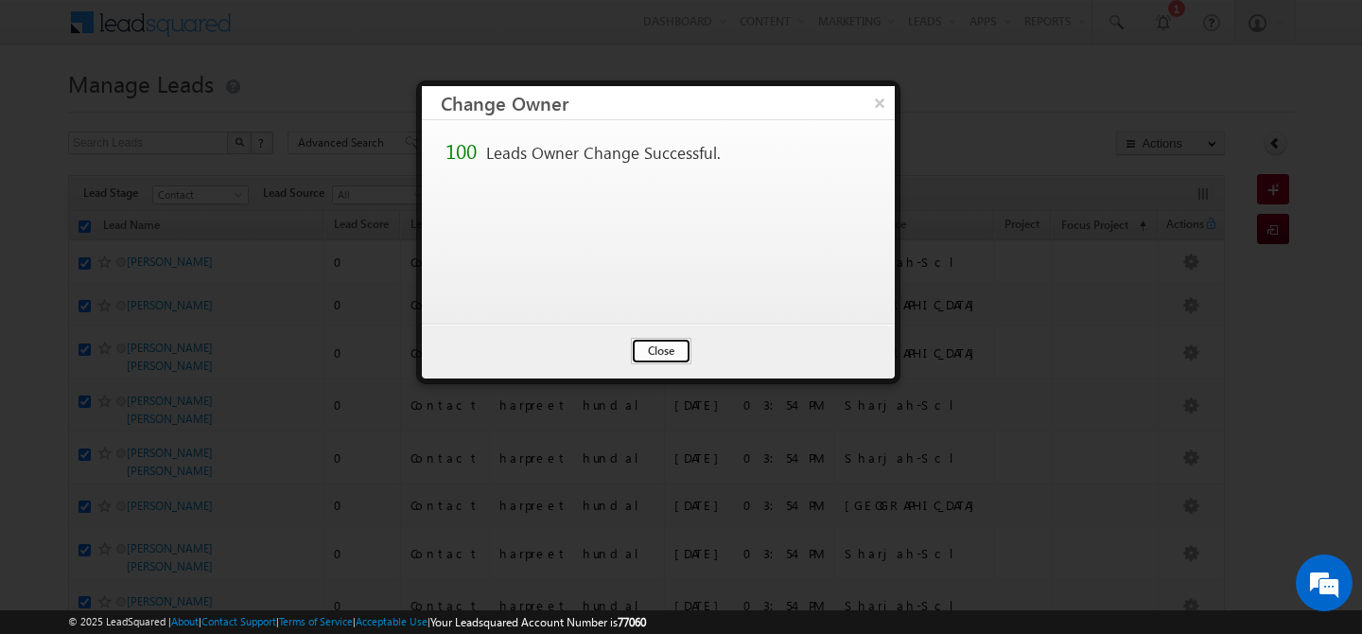
click at [667, 351] on button "Close" at bounding box center [661, 351] width 61 height 26
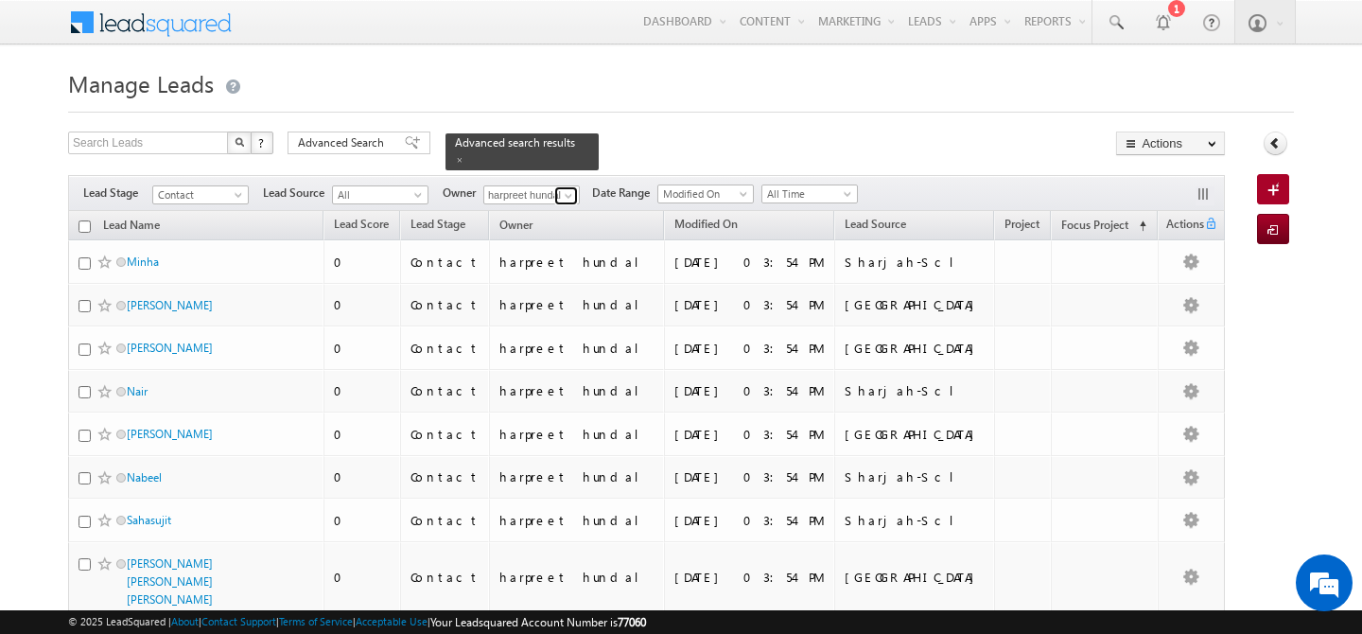
click at [568, 188] on span at bounding box center [568, 195] width 15 height 15
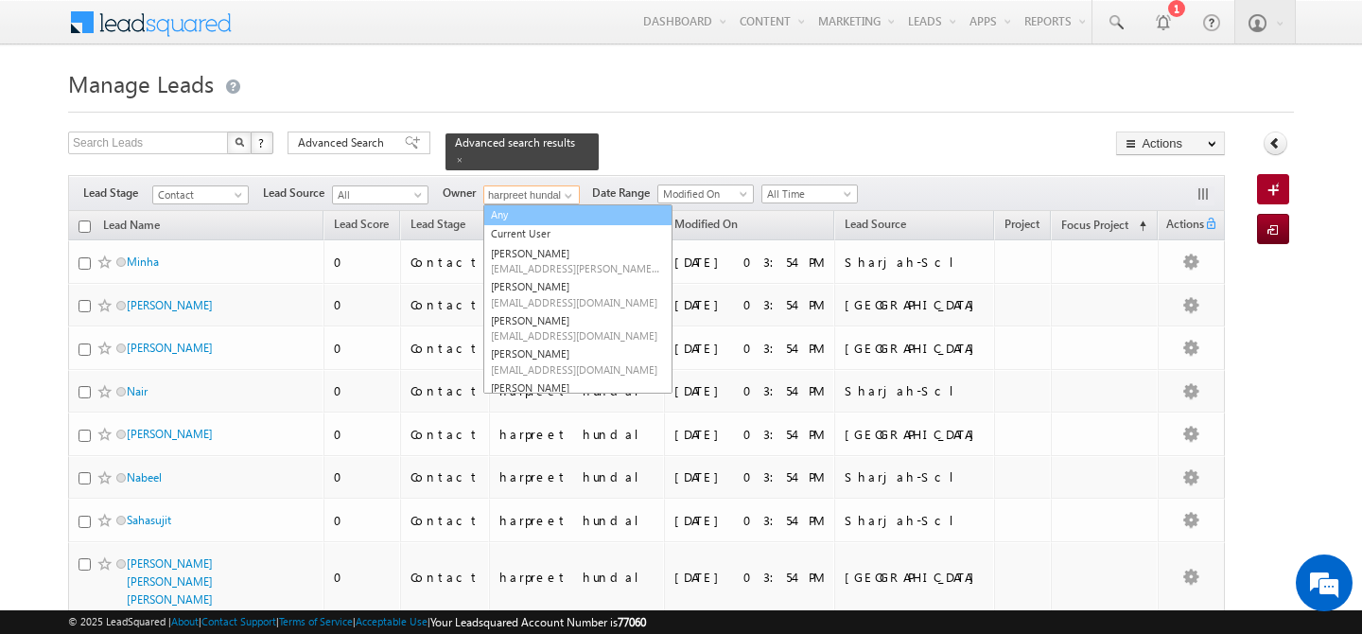
click at [535, 207] on link "Any" at bounding box center [577, 215] width 189 height 22
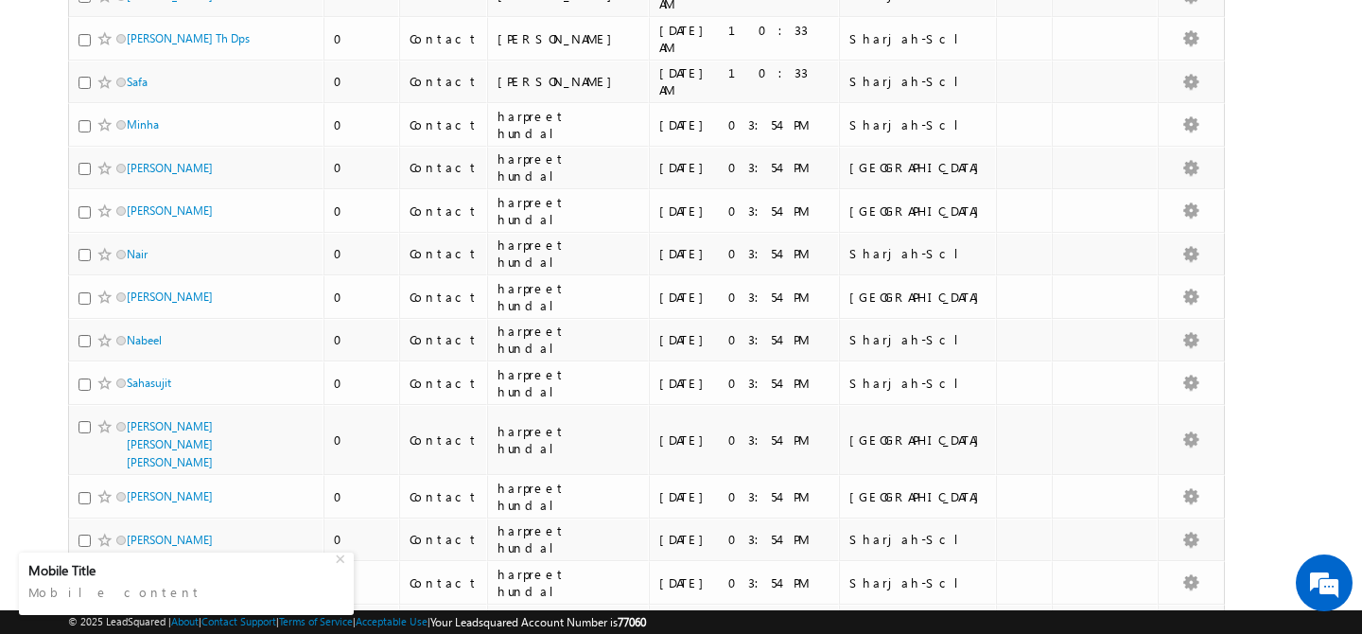
scroll to position [4104, 0]
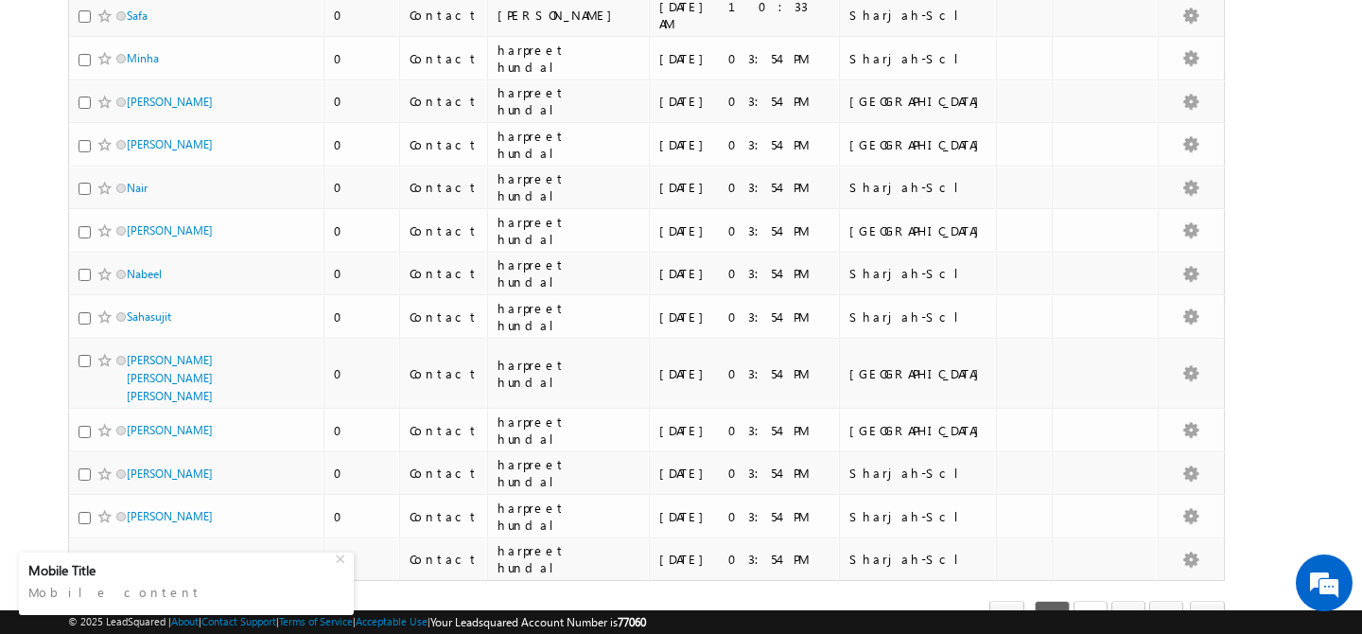
click at [1083, 601] on link "2" at bounding box center [1090, 617] width 34 height 32
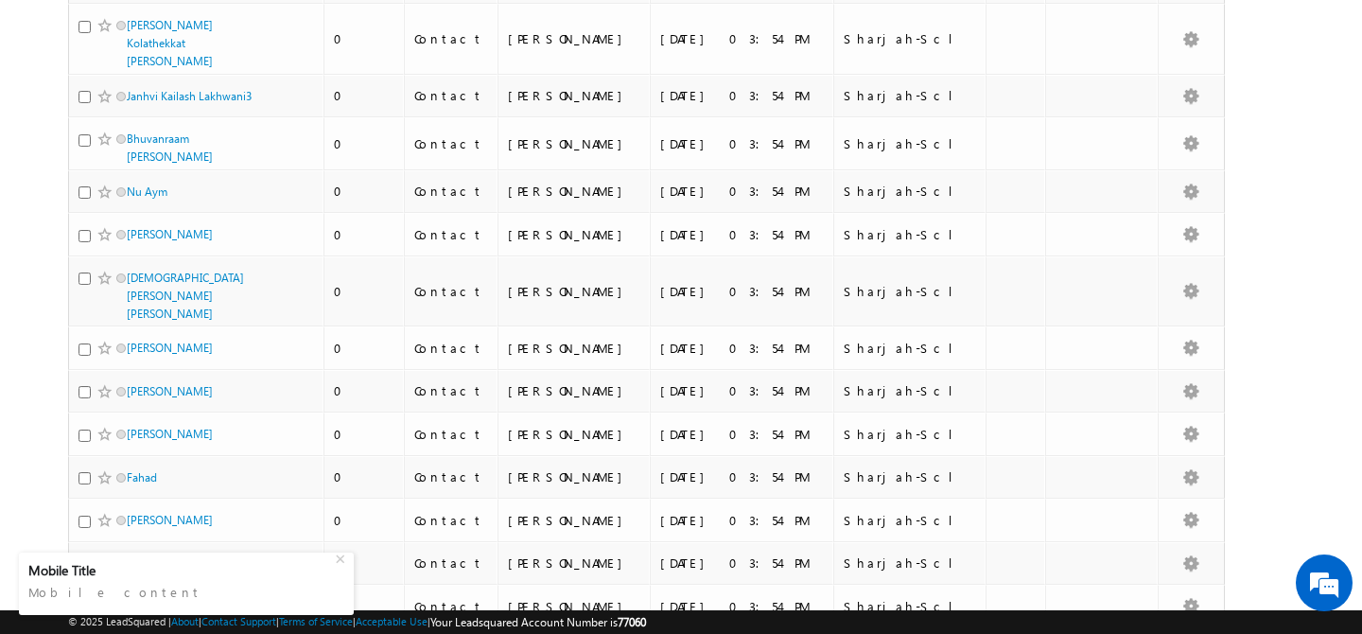
scroll to position [4096, 0]
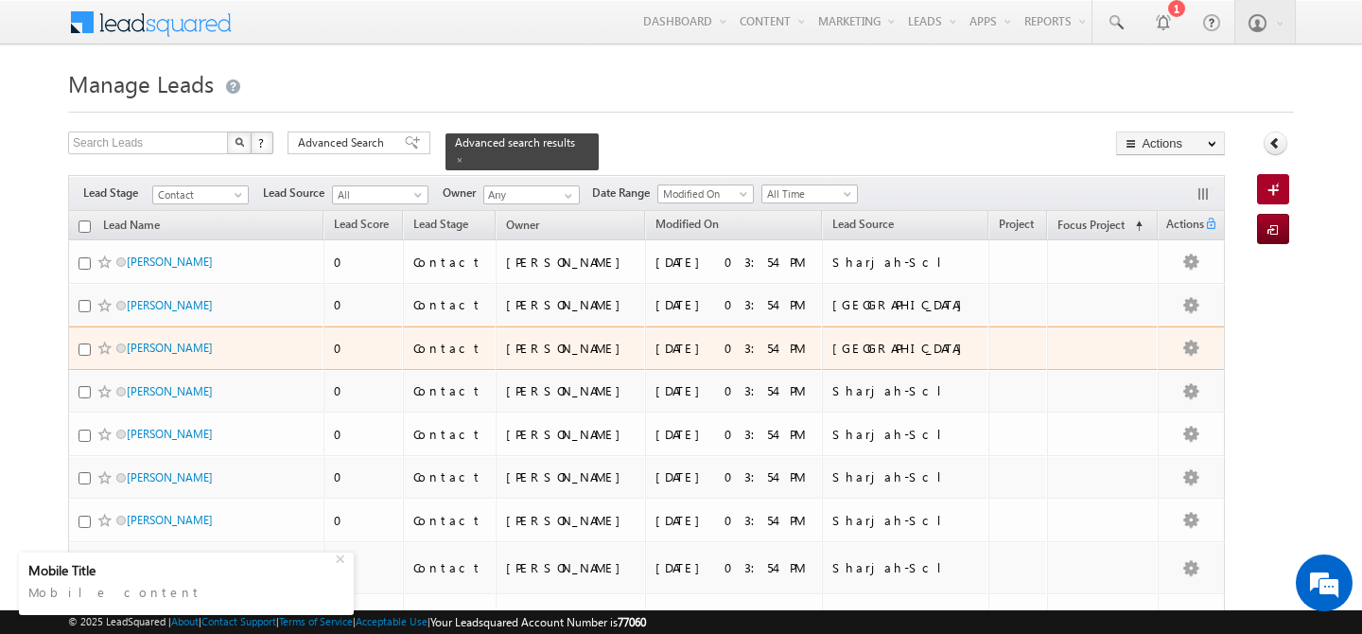
scroll to position [709, 0]
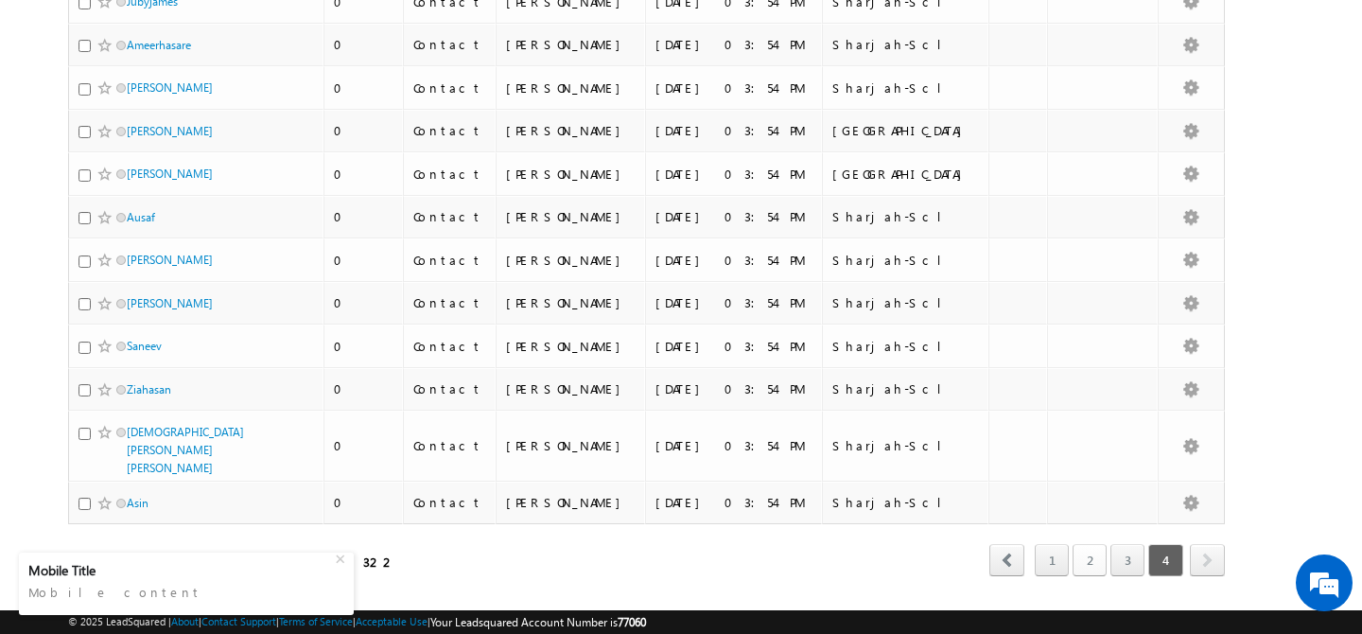
click at [1086, 544] on link "2" at bounding box center [1090, 560] width 34 height 32
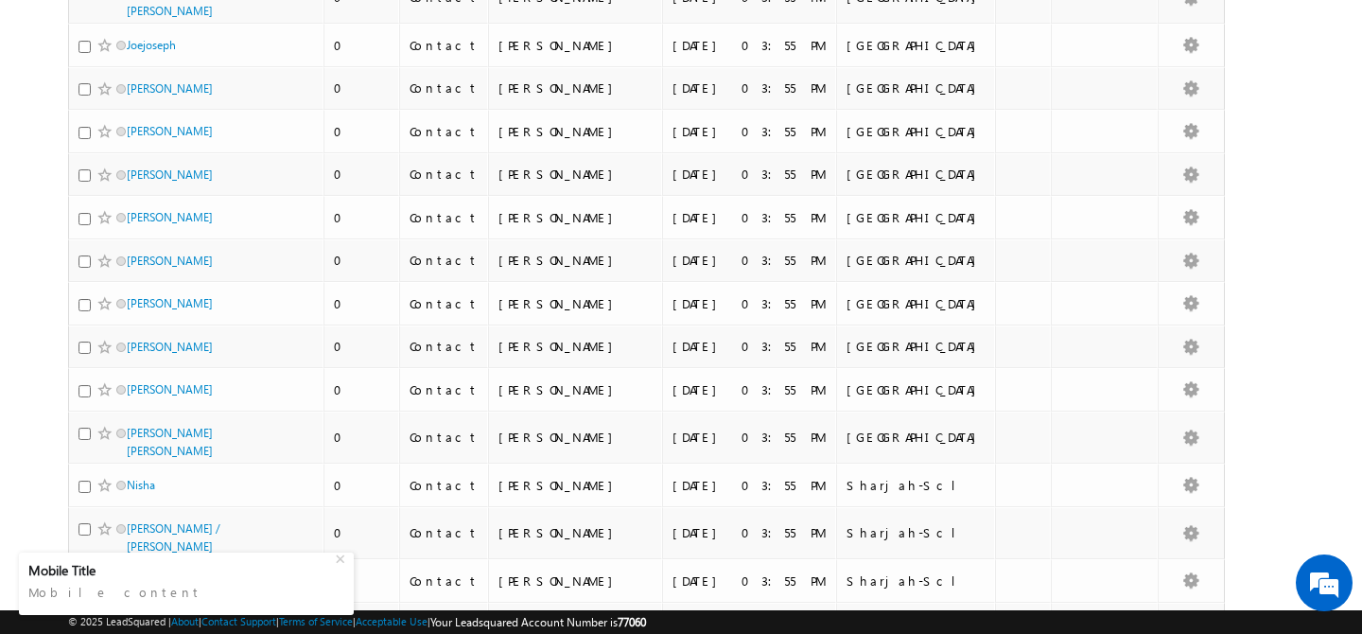
scroll to position [4111, 0]
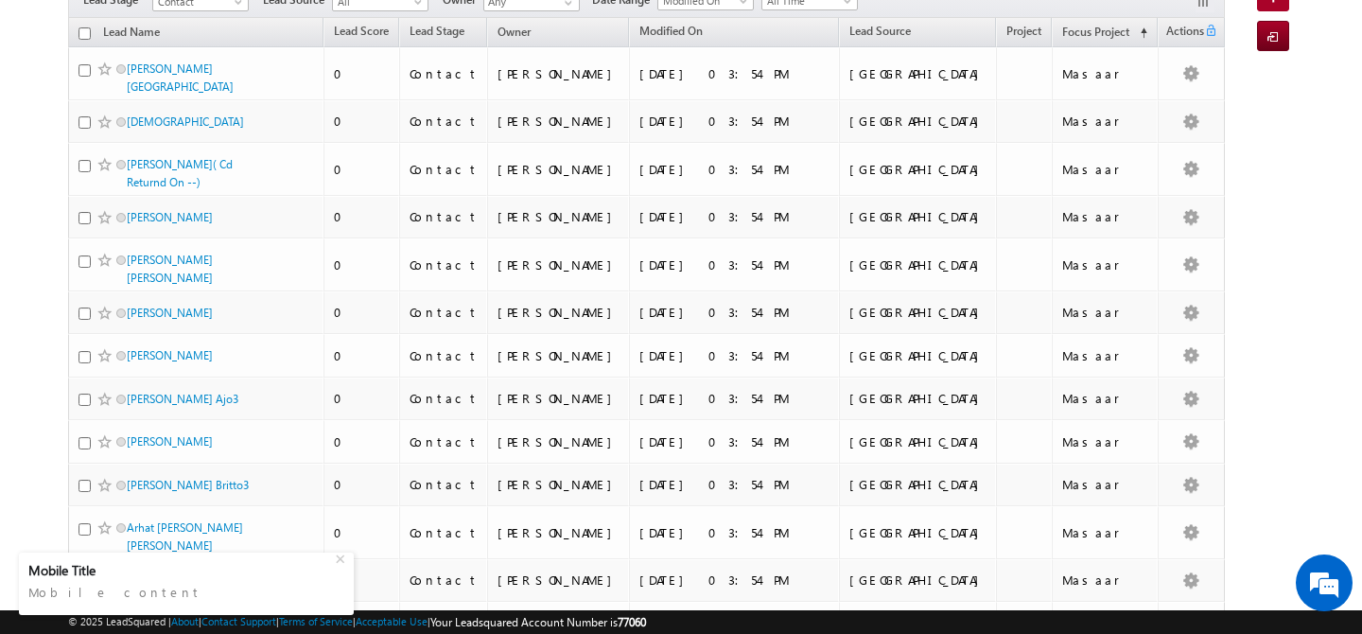
scroll to position [0, 0]
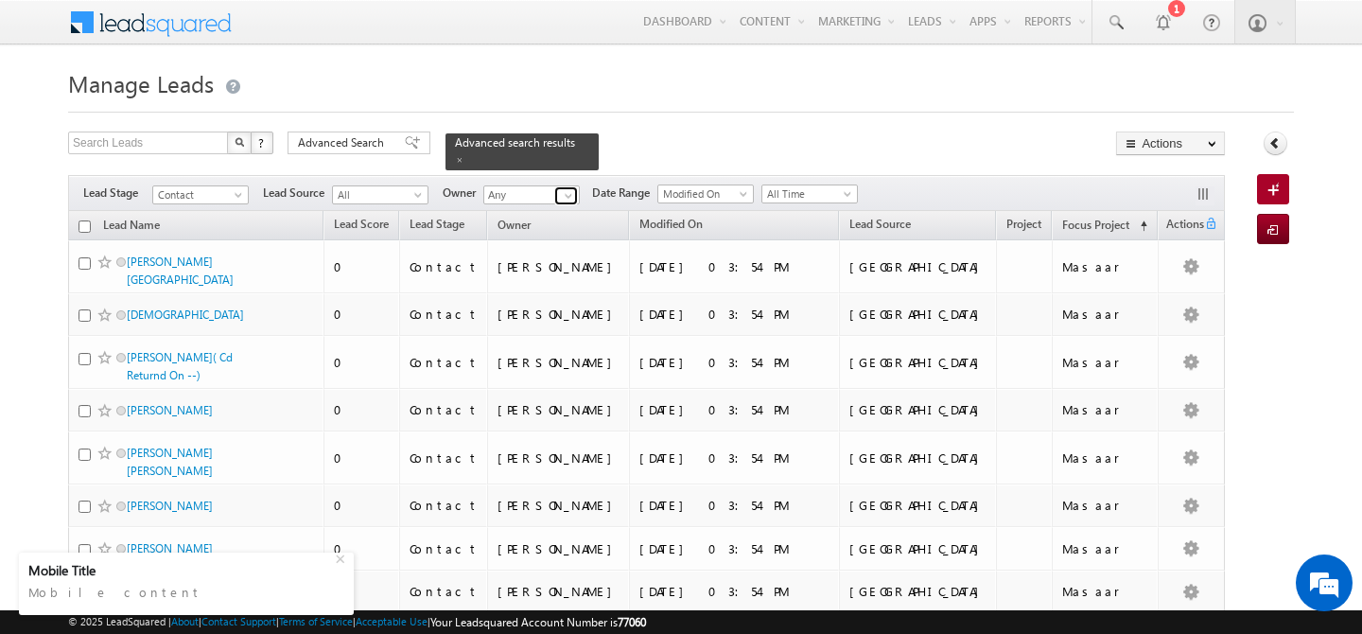
click at [565, 188] on span at bounding box center [568, 195] width 15 height 15
click at [547, 222] on span "[EMAIL_ADDRESS][DOMAIN_NAME]" at bounding box center [576, 229] width 170 height 14
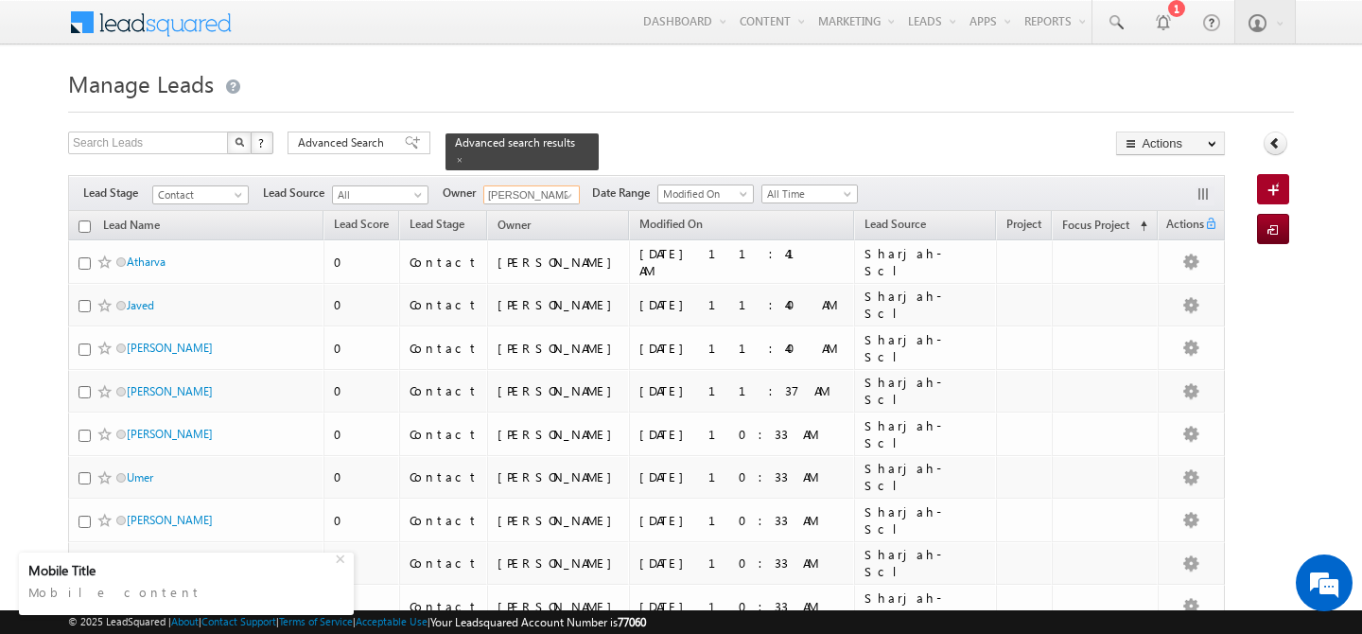
click at [79, 220] on input "checkbox" at bounding box center [85, 226] width 12 height 12
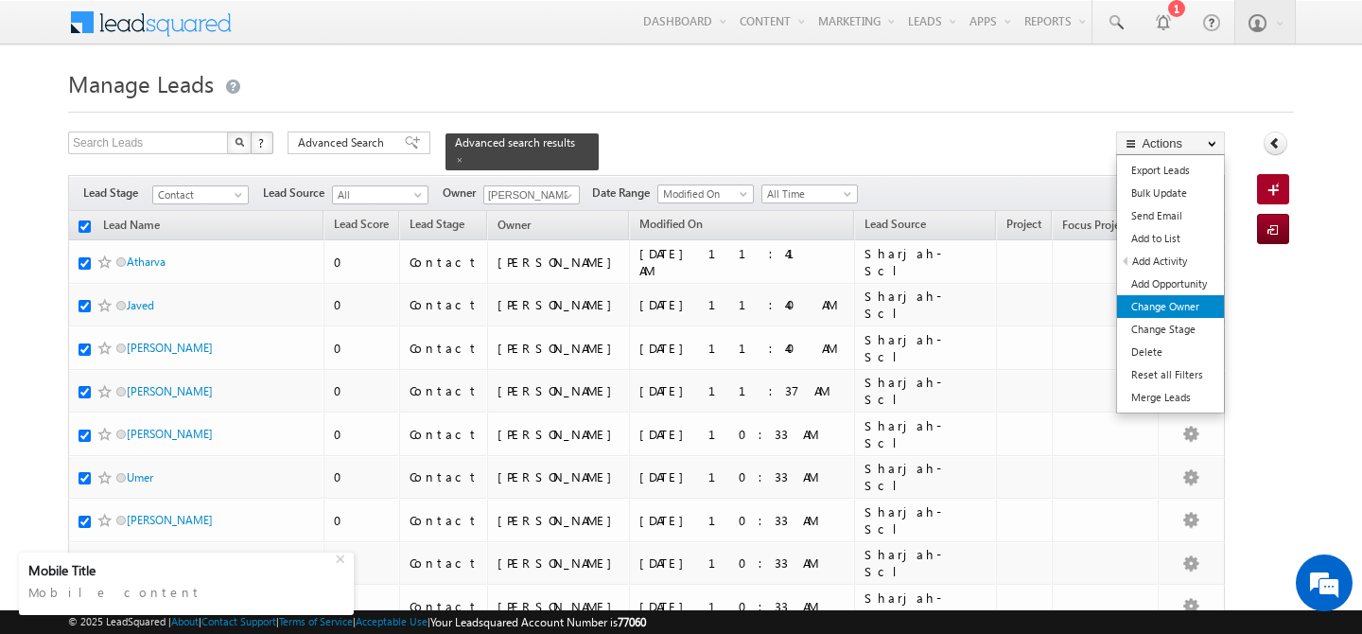
click at [1191, 301] on link "Change Owner" at bounding box center [1170, 306] width 107 height 23
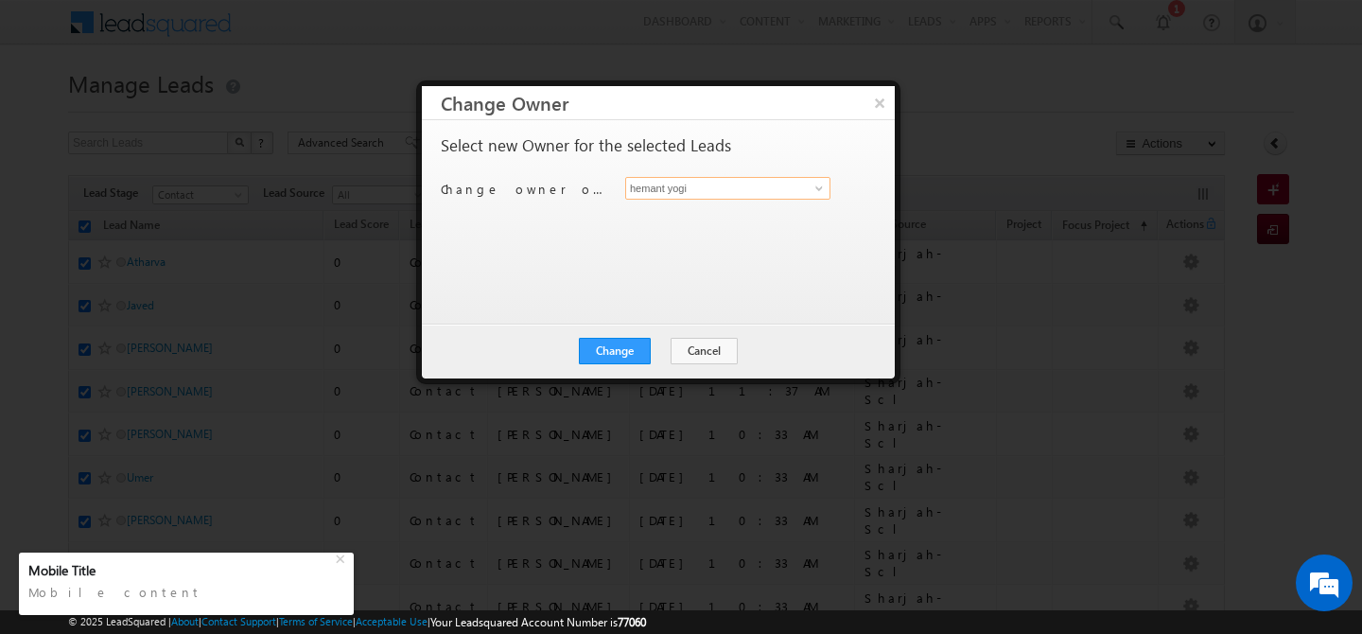
click at [786, 197] on input "hemant yogi" at bounding box center [727, 188] width 205 height 23
click at [803, 225] on link "[PERSON_NAME] [PERSON_NAME][EMAIL_ADDRESS][PERSON_NAME][DOMAIN_NAME]" at bounding box center [727, 218] width 205 height 36
click at [600, 345] on button "Change" at bounding box center [615, 351] width 72 height 26
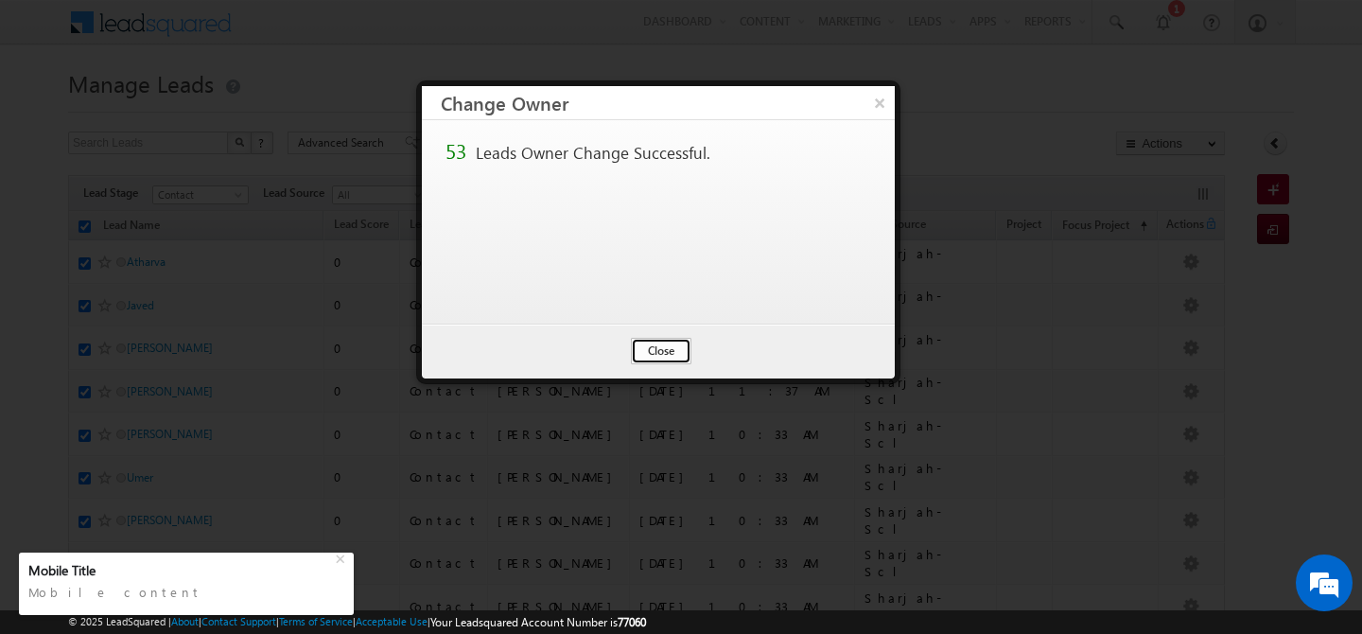
click at [671, 349] on button "Close" at bounding box center [661, 351] width 61 height 26
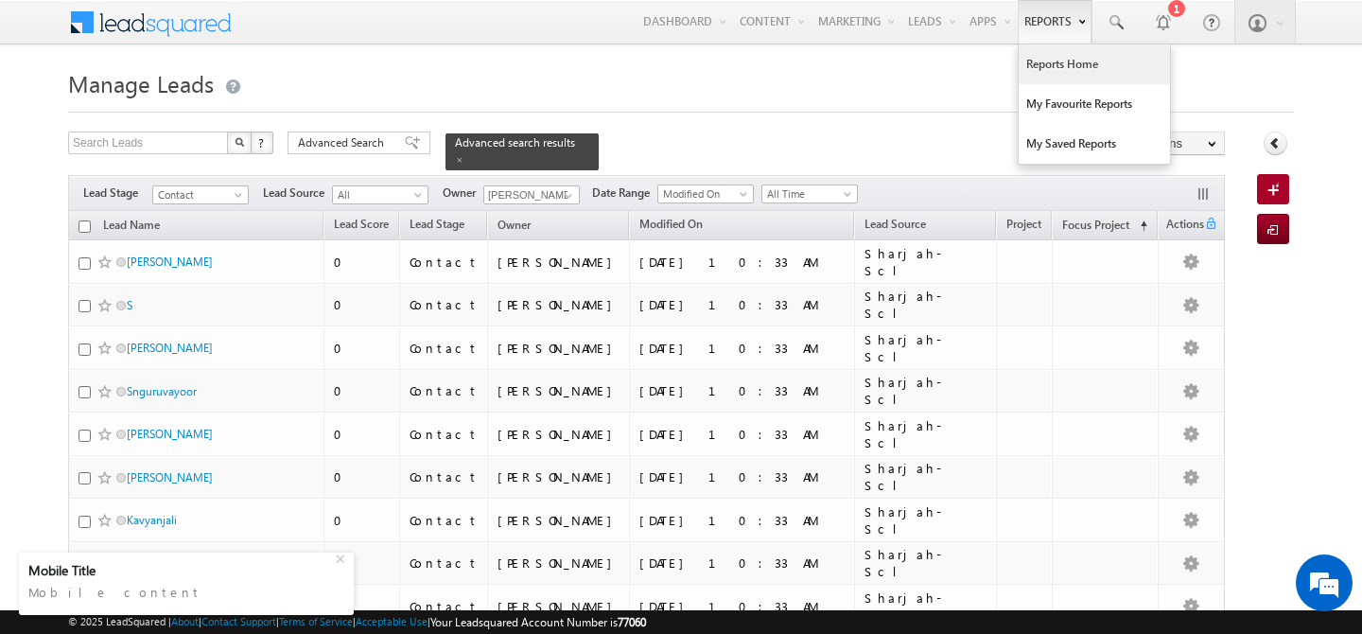
click at [1050, 59] on link "Reports Home" at bounding box center [1094, 64] width 151 height 40
